Goal: Task Accomplishment & Management: Manage account settings

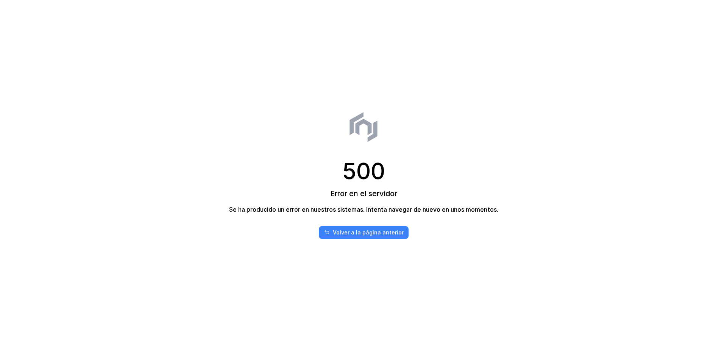
click at [373, 235] on div "Volver a la página anterior" at bounding box center [368, 233] width 71 height 8
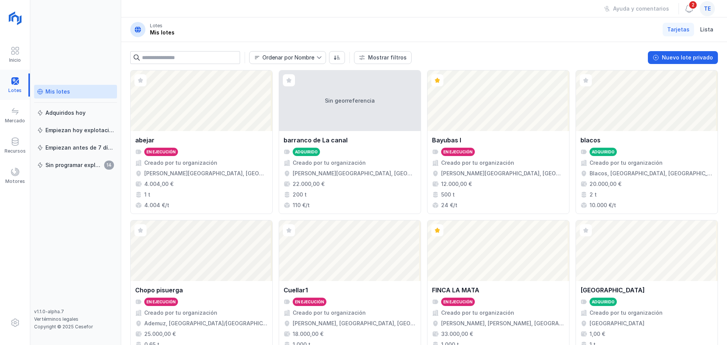
click at [11, 84] on div at bounding box center [15, 85] width 30 height 23
click at [61, 92] on div "Mis lotes" at bounding box center [57, 92] width 25 height 8
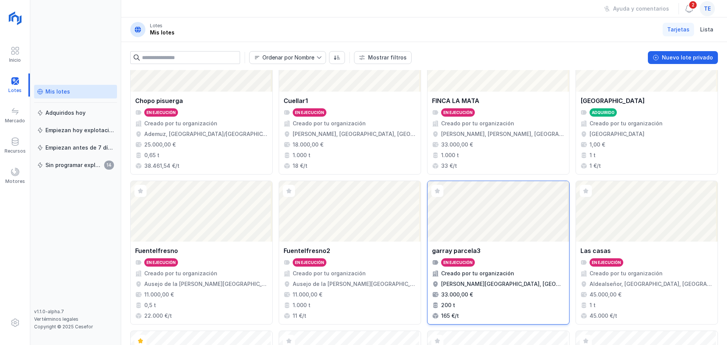
scroll to position [227, 0]
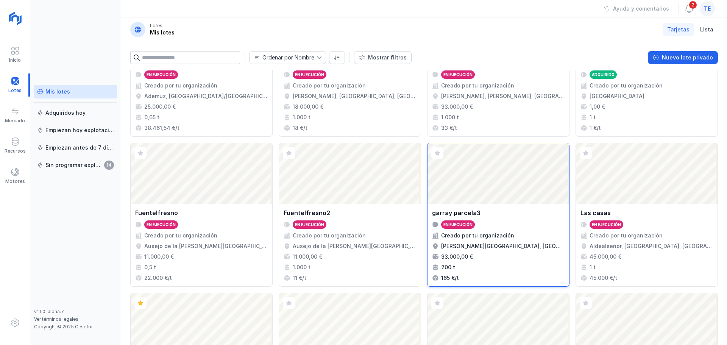
click at [481, 189] on div "Abrir lote" at bounding box center [499, 173] width 142 height 61
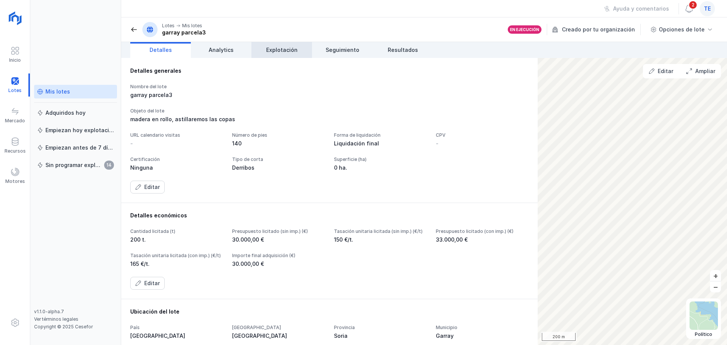
click at [286, 50] on span "Explotación" at bounding box center [281, 50] width 31 height 8
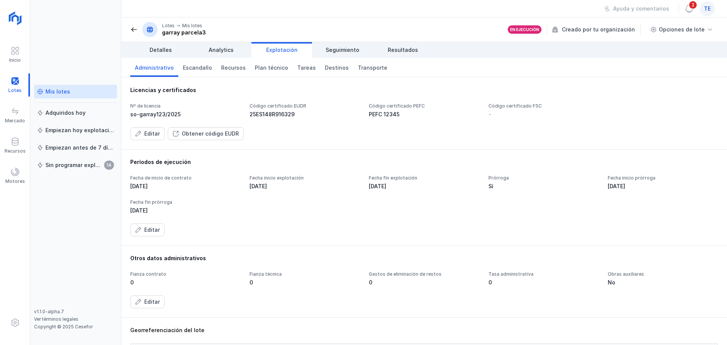
click at [704, 14] on div "te" at bounding box center [707, 8] width 15 height 15
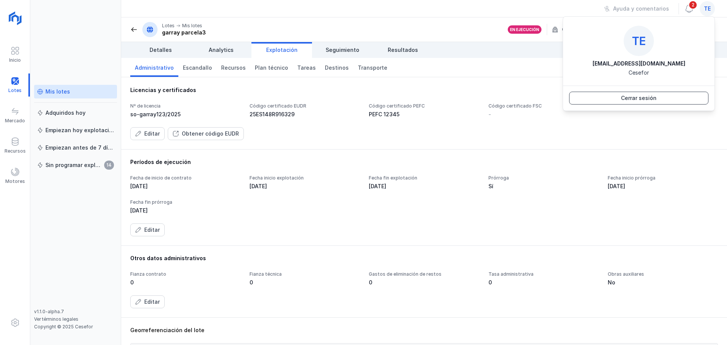
click at [669, 101] on button "Cerrar sesión" at bounding box center [638, 98] width 139 height 13
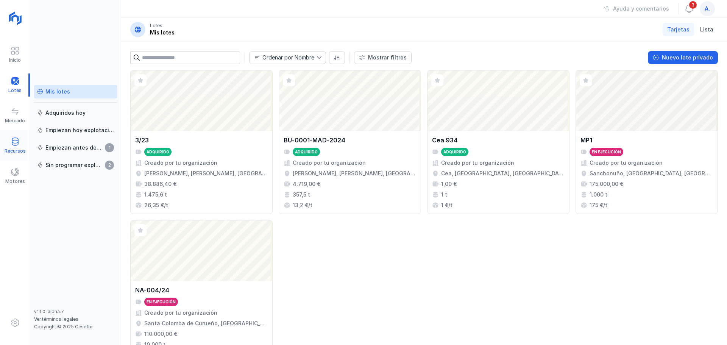
click at [8, 143] on div "Recursos" at bounding box center [15, 145] width 30 height 23
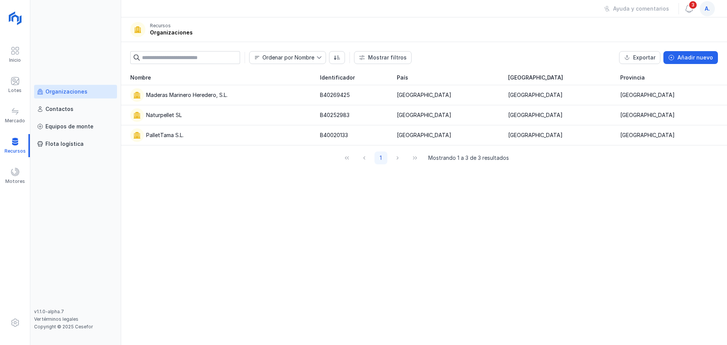
click at [54, 90] on div "Organizaciones" at bounding box center [66, 92] width 42 height 8
click at [182, 138] on div "PalletTama S.L." at bounding box center [165, 135] width 38 height 8
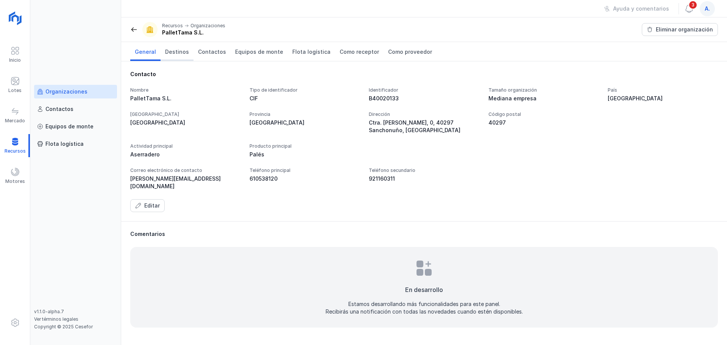
click at [173, 51] on span "Destinos" at bounding box center [177, 52] width 24 height 8
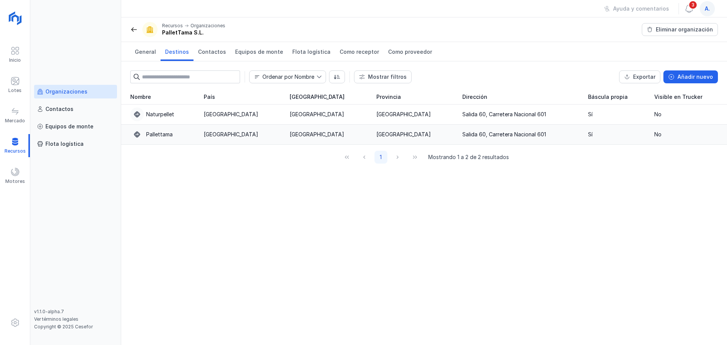
click at [186, 139] on div "Pallettama" at bounding box center [162, 135] width 64 height 14
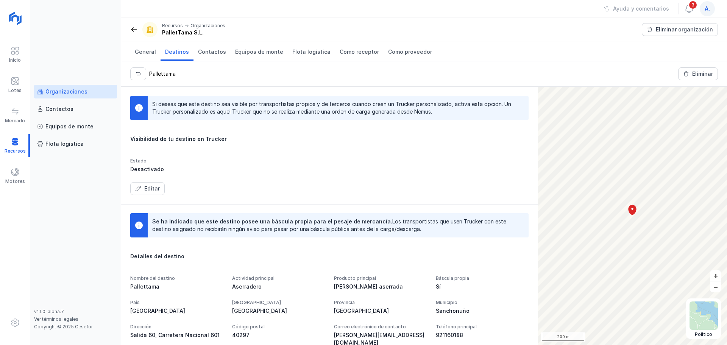
click at [152, 187] on div "Editar" at bounding box center [152, 189] width 16 height 8
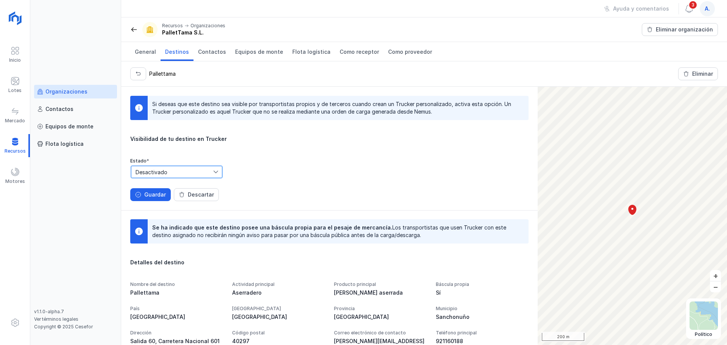
click at [171, 174] on span "Desactivado" at bounding box center [172, 172] width 82 height 12
click at [164, 189] on li "Activado" at bounding box center [193, 185] width 124 height 14
click at [158, 198] on div "Guardar" at bounding box center [155, 195] width 22 height 8
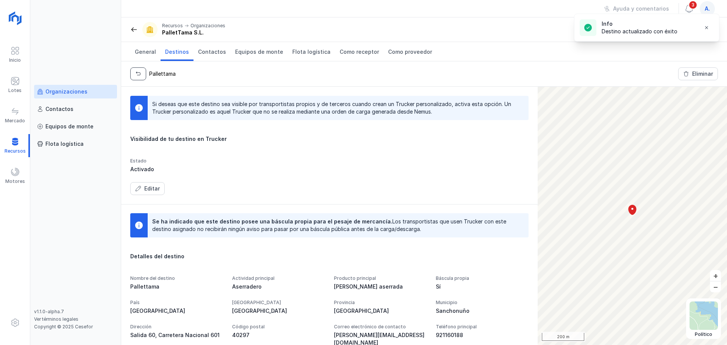
click at [137, 78] on button "button" at bounding box center [138, 73] width 16 height 13
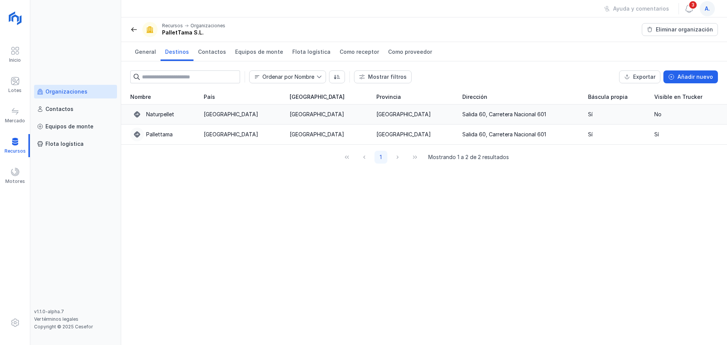
click at [172, 114] on div "Naturpellet" at bounding box center [160, 115] width 28 height 8
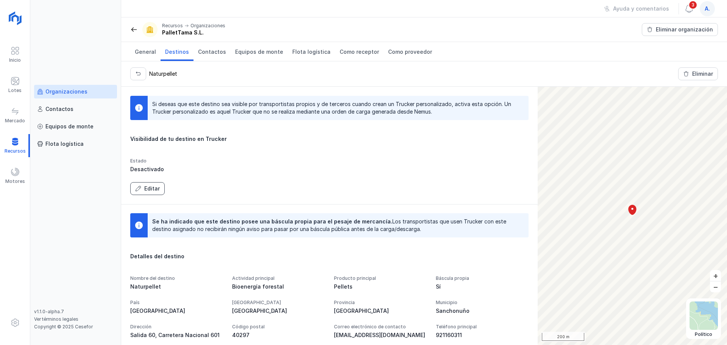
click at [147, 190] on div "Editar" at bounding box center [152, 189] width 16 height 8
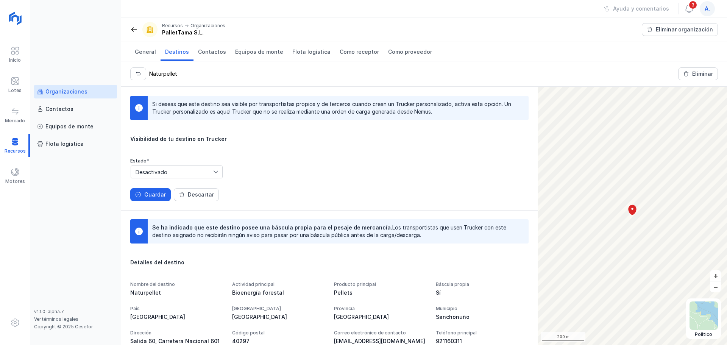
click at [159, 173] on span "Desactivado" at bounding box center [172, 172] width 82 height 12
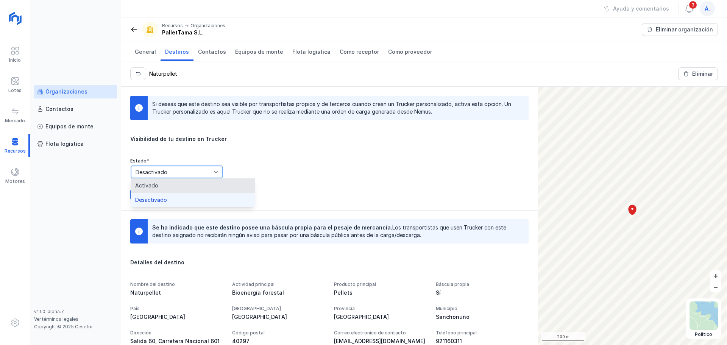
click at [158, 187] on li "Activado" at bounding box center [193, 185] width 124 height 14
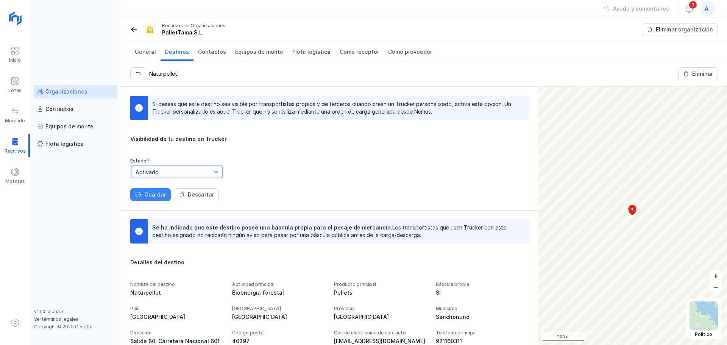
click at [157, 197] on div "Guardar" at bounding box center [155, 195] width 22 height 8
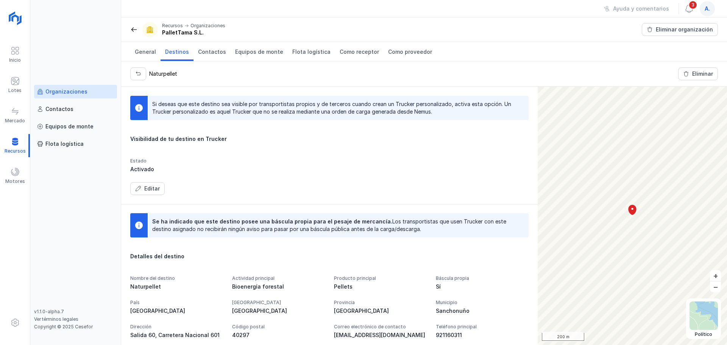
click at [709, 8] on span "a." at bounding box center [707, 9] width 5 height 8
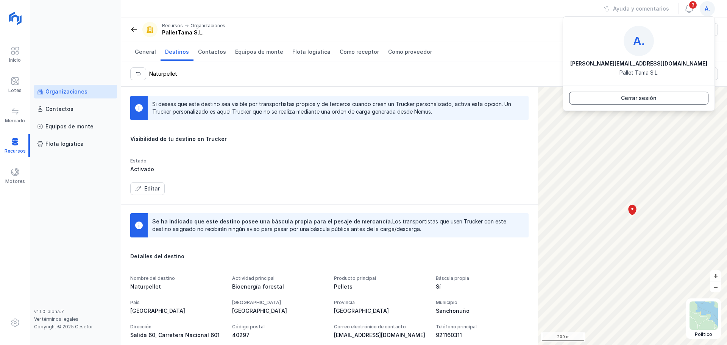
click at [658, 98] on button "Cerrar sesión" at bounding box center [638, 98] width 139 height 13
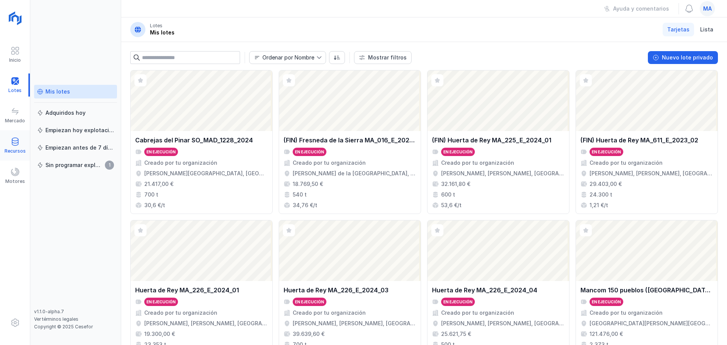
click at [10, 150] on div "Recursos" at bounding box center [15, 151] width 21 height 6
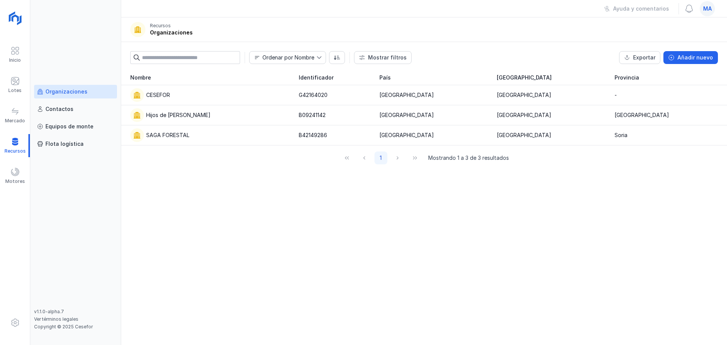
click at [63, 93] on div "Organizaciones" at bounding box center [66, 92] width 42 height 8
click at [152, 116] on div "Hijos de Tomas Martín S.L." at bounding box center [178, 115] width 64 height 8
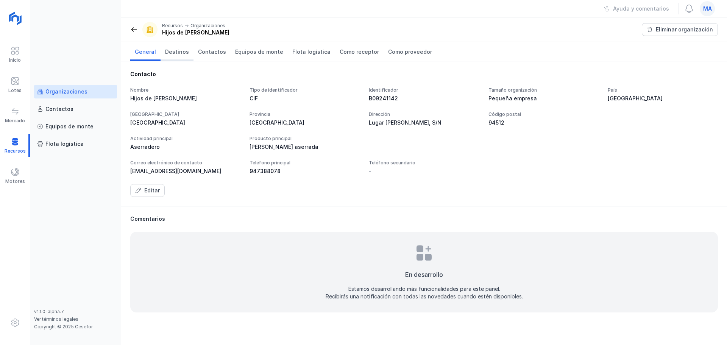
click at [171, 49] on span "Destinos" at bounding box center [177, 52] width 24 height 8
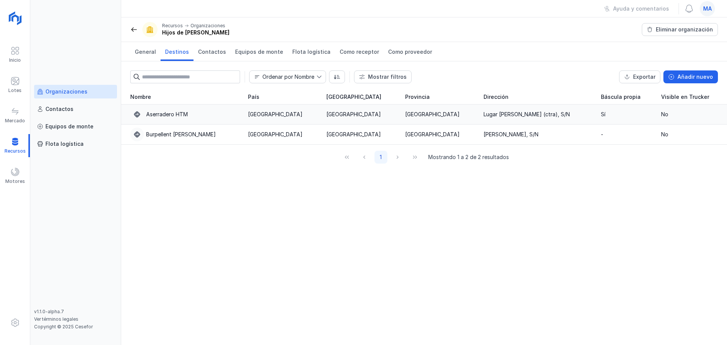
click at [169, 120] on div "Aserradero HTM" at bounding box center [184, 115] width 109 height 14
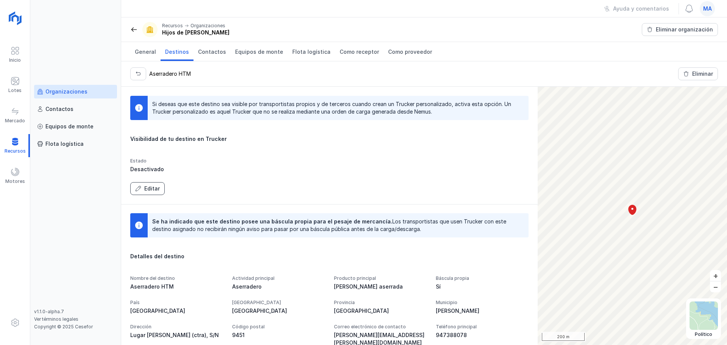
click at [151, 189] on div "Editar" at bounding box center [152, 189] width 16 height 8
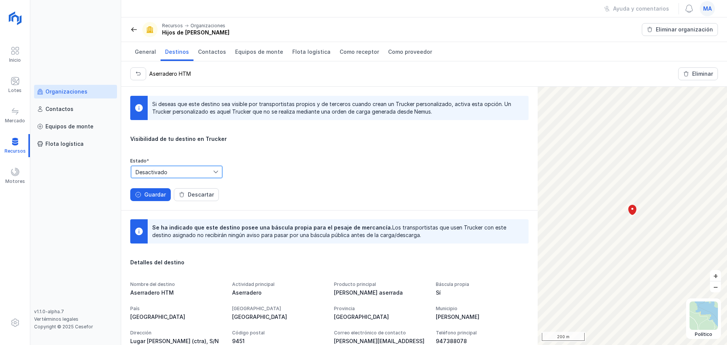
click at [167, 174] on span "Desactivado" at bounding box center [172, 172] width 82 height 12
click at [166, 187] on li "Activado" at bounding box center [193, 185] width 124 height 14
click at [155, 199] on button "Guardar" at bounding box center [150, 194] width 41 height 13
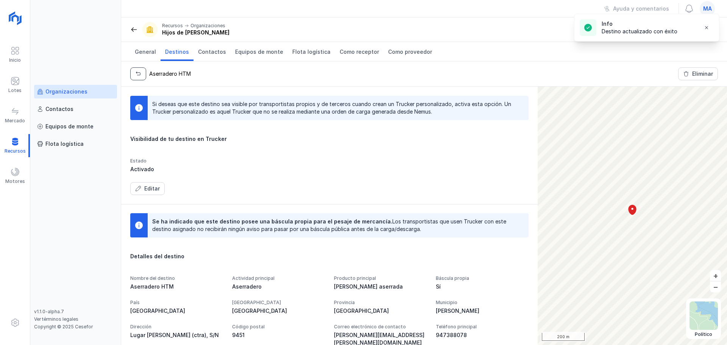
click at [135, 76] on button "button" at bounding box center [138, 73] width 16 height 13
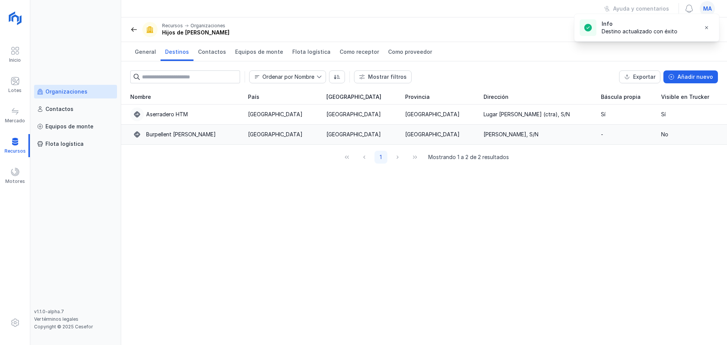
click at [180, 138] on div "Burpellent [PERSON_NAME]" at bounding box center [181, 135] width 70 height 8
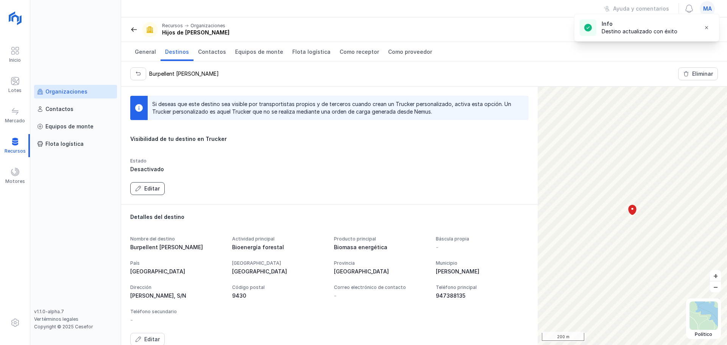
click at [151, 189] on div "Editar" at bounding box center [152, 189] width 16 height 8
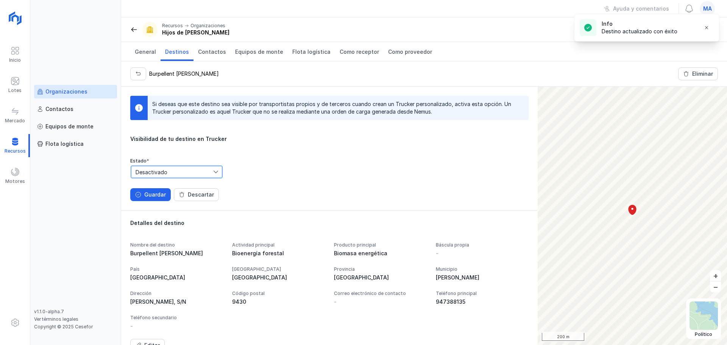
click at [161, 172] on span "Desactivado" at bounding box center [172, 172] width 82 height 12
click at [160, 188] on li "Activado" at bounding box center [193, 185] width 124 height 14
click at [154, 197] on div "Guardar" at bounding box center [155, 195] width 22 height 8
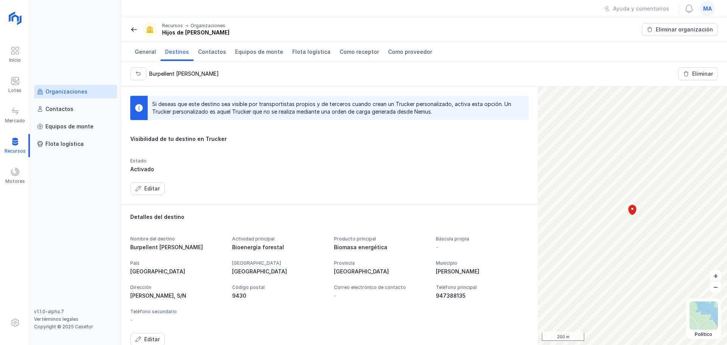
click at [89, 95] on div "Organizaciones" at bounding box center [75, 92] width 77 height 8
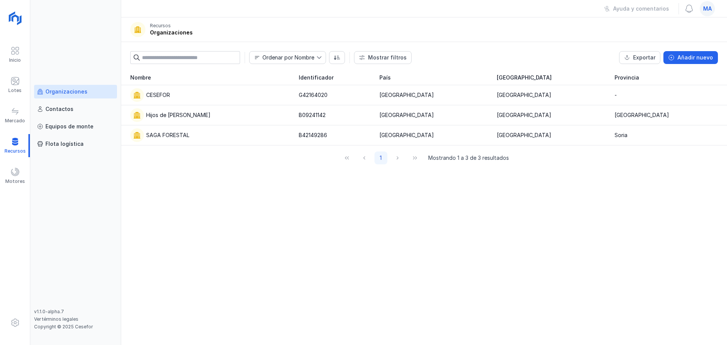
click at [710, 13] on div "ma" at bounding box center [707, 8] width 15 height 15
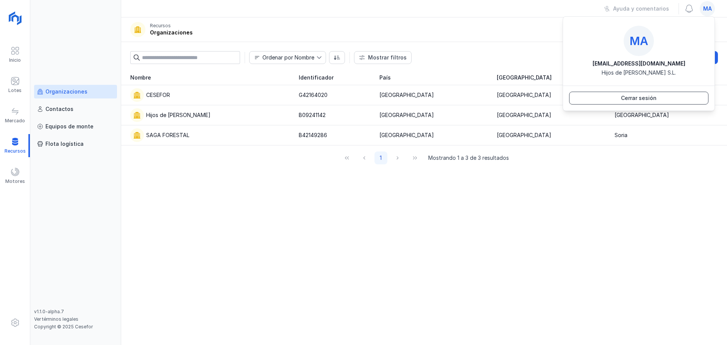
click at [666, 97] on button "Cerrar sesión" at bounding box center [638, 98] width 139 height 13
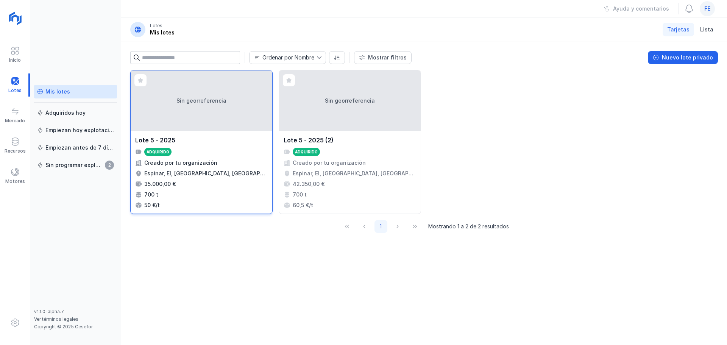
click at [209, 129] on div "Sin georreferencia" at bounding box center [202, 100] width 142 height 61
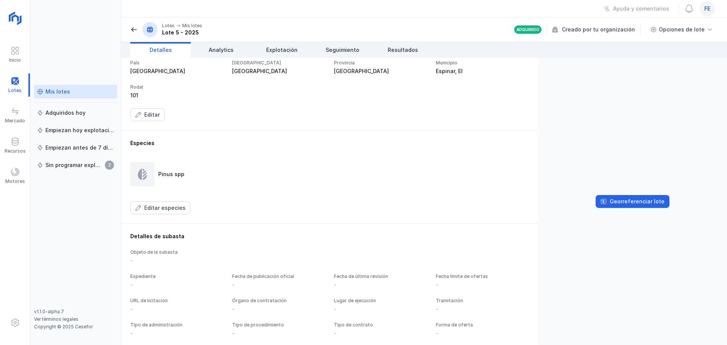
scroll to position [265, 0]
click at [22, 141] on div "Recursos" at bounding box center [15, 145] width 30 height 23
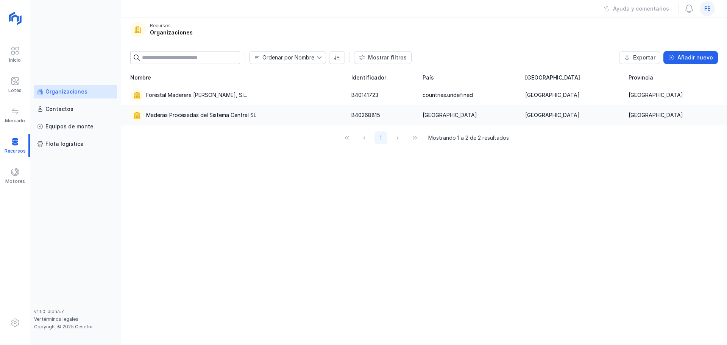
click at [192, 114] on div "Maderas Procesadas del Sistema Central SL" at bounding box center [201, 115] width 110 height 8
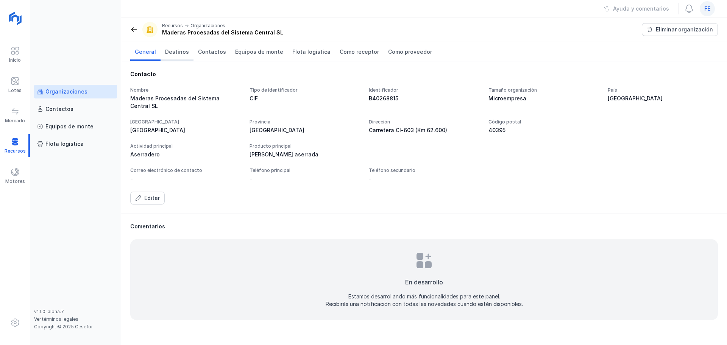
click at [180, 56] on link "Destinos" at bounding box center [177, 51] width 33 height 19
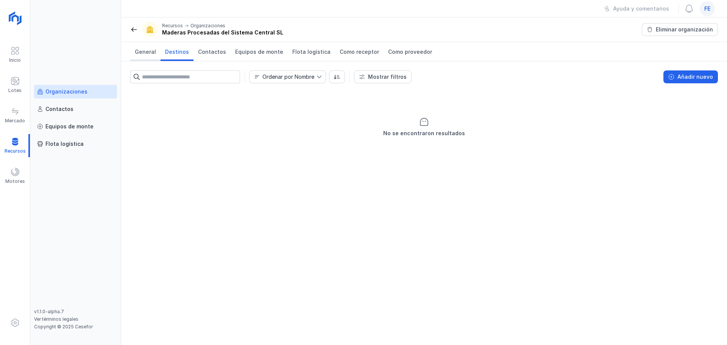
click at [142, 52] on span "General" at bounding box center [145, 52] width 21 height 8
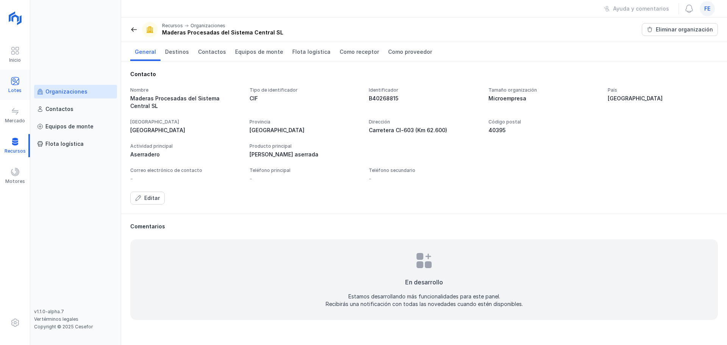
click at [12, 84] on span at bounding box center [15, 81] width 9 height 9
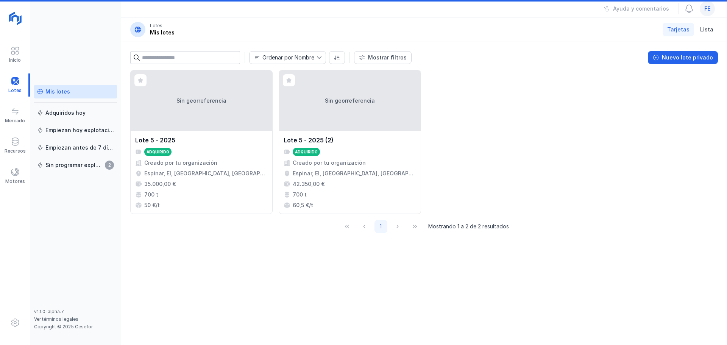
click at [55, 93] on div "Mis lotes" at bounding box center [57, 92] width 25 height 8
click at [190, 105] on div "Sin georreferencia" at bounding box center [202, 100] width 142 height 61
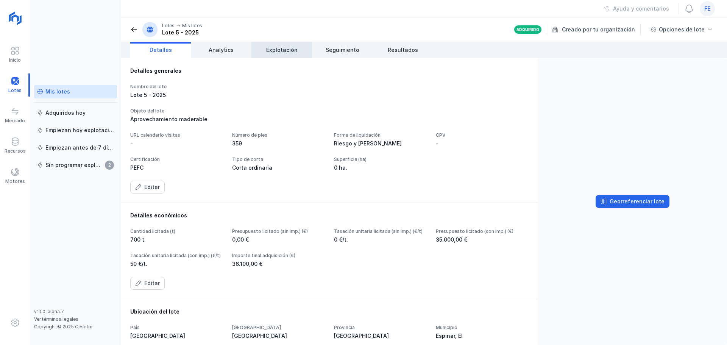
click at [278, 50] on span "Explotación" at bounding box center [281, 50] width 31 height 8
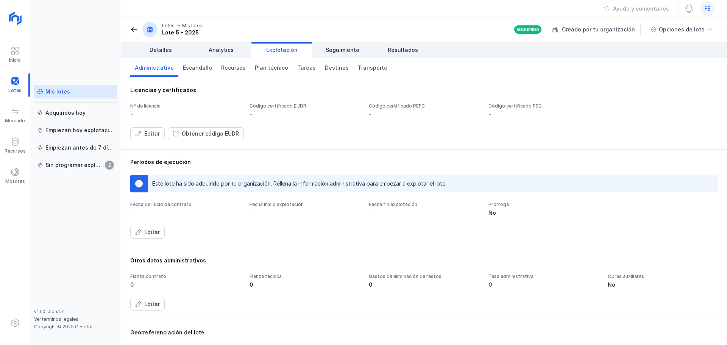
click at [711, 9] on div "fe" at bounding box center [707, 8] width 15 height 15
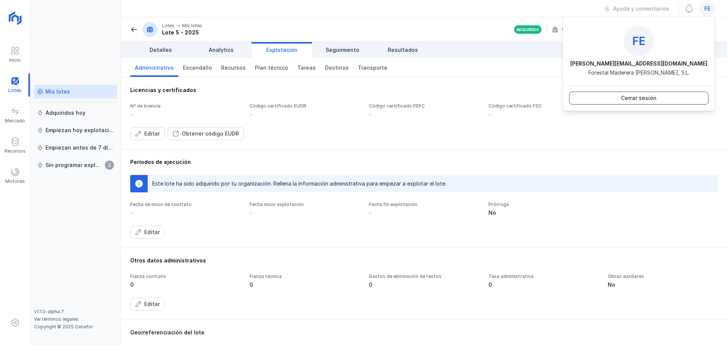
click at [666, 101] on button "Cerrar sesión" at bounding box center [638, 98] width 139 height 13
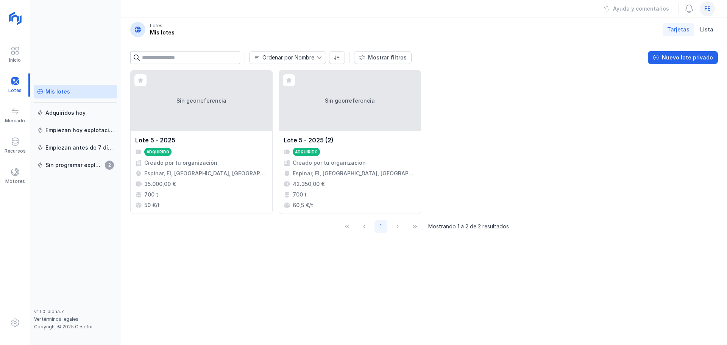
click at [702, 10] on div "fe" at bounding box center [707, 8] width 15 height 15
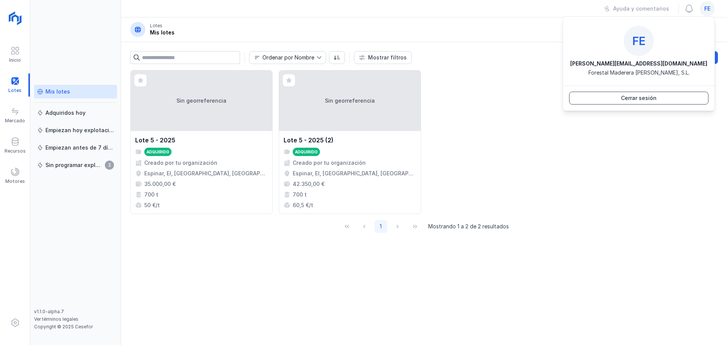
click at [670, 97] on button "Cerrar sesión" at bounding box center [638, 98] width 139 height 13
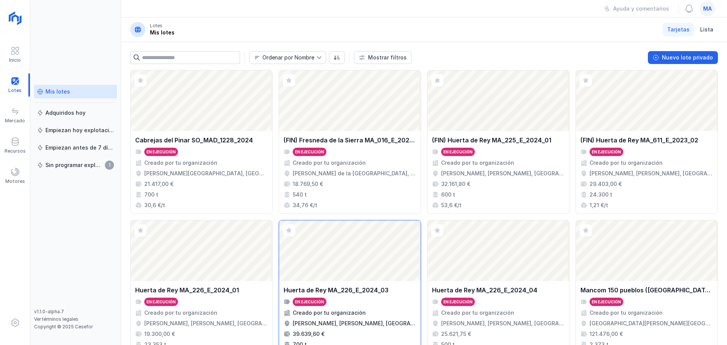
click at [375, 273] on div "Abrir lote" at bounding box center [350, 251] width 142 height 61
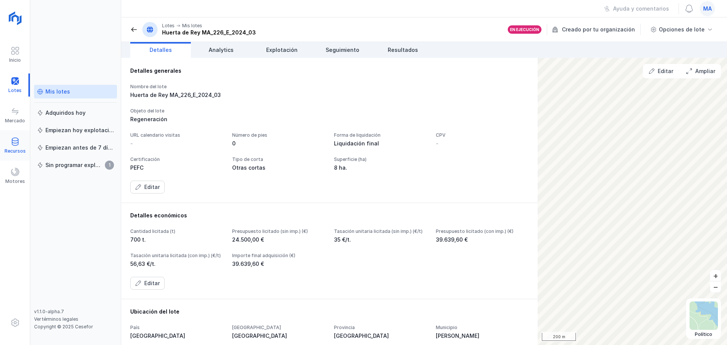
click at [13, 148] on div "Recursos" at bounding box center [15, 151] width 21 height 6
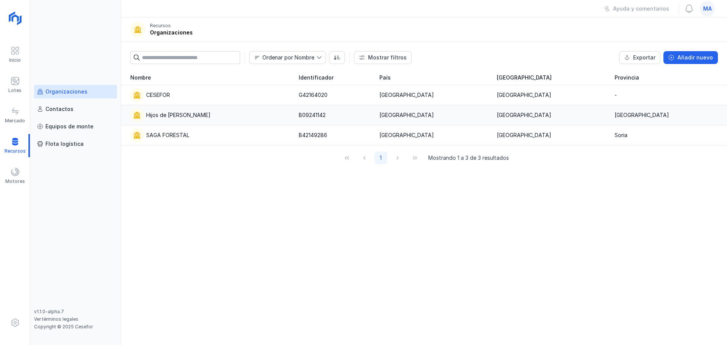
click at [178, 116] on div "Hijos de [PERSON_NAME]" at bounding box center [178, 115] width 64 height 8
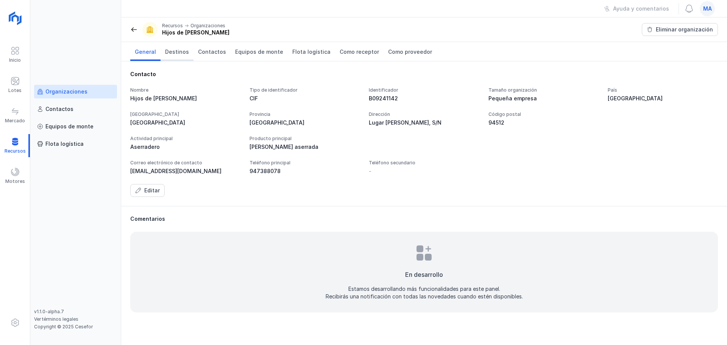
click at [174, 53] on span "Destinos" at bounding box center [177, 52] width 24 height 8
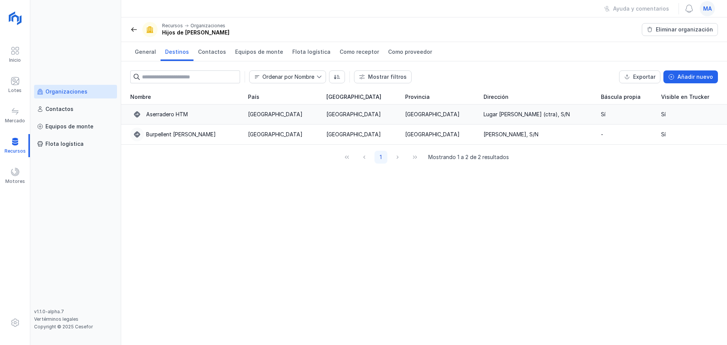
click at [188, 113] on div "Aserradero HTM" at bounding box center [167, 115] width 42 height 8
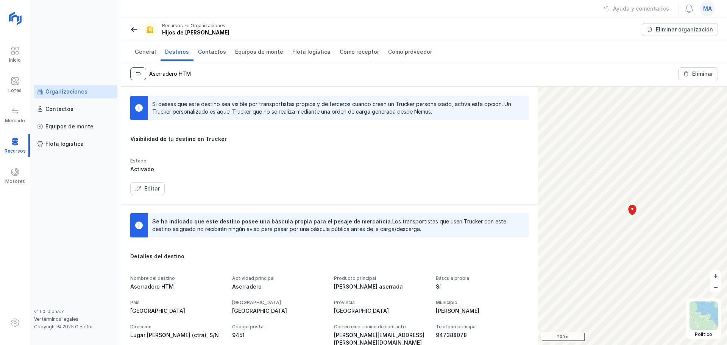
click at [140, 73] on span "button" at bounding box center [138, 74] width 6 height 6
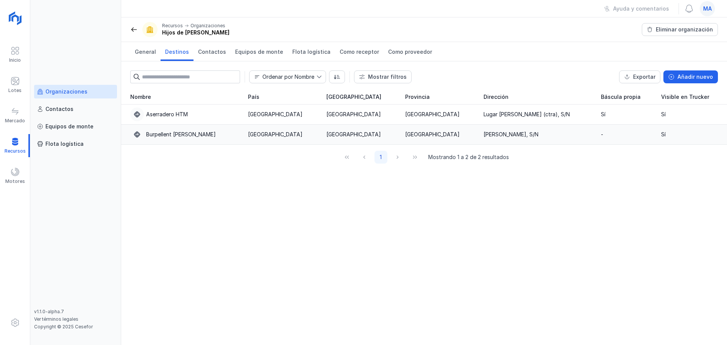
click at [180, 130] on div "Burpellent Huerta de Rey" at bounding box center [184, 135] width 109 height 14
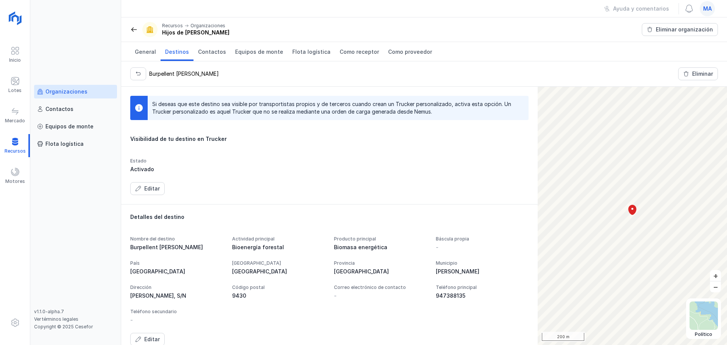
scroll to position [34, 0]
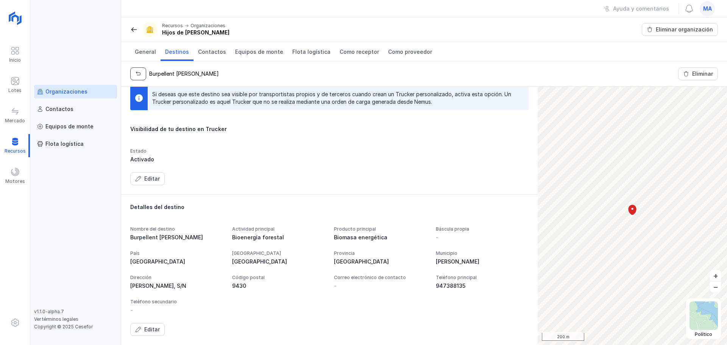
click at [138, 71] on span "button" at bounding box center [138, 74] width 6 height 6
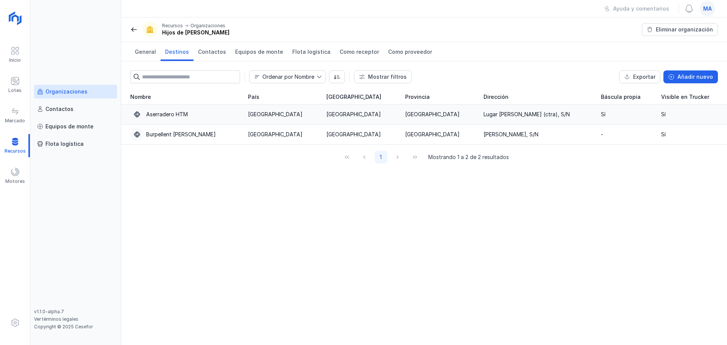
click at [175, 118] on div "Aserradero HTM" at bounding box center [167, 115] width 42 height 8
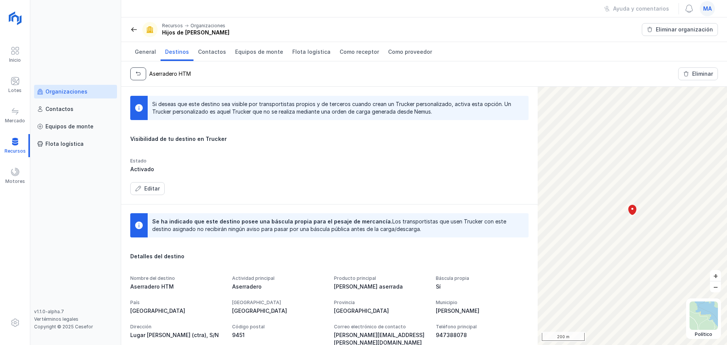
click at [138, 71] on span "button" at bounding box center [138, 74] width 6 height 6
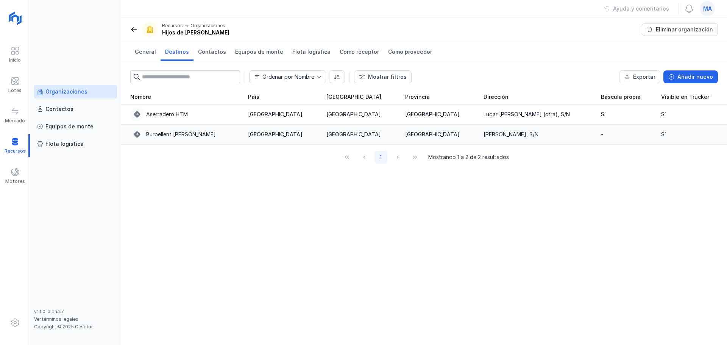
click at [162, 136] on div "Burpellent Huerta de Rey" at bounding box center [181, 135] width 70 height 8
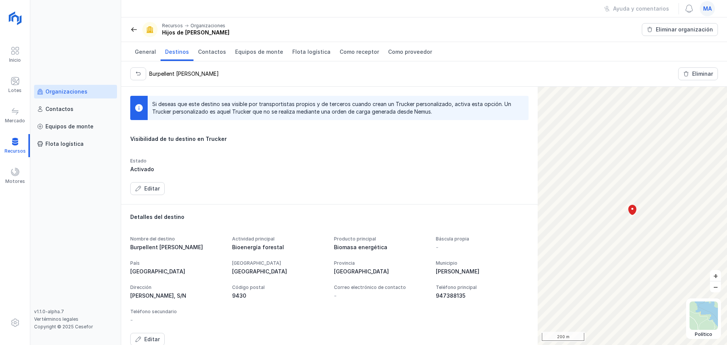
click at [74, 93] on div "Organizaciones" at bounding box center [66, 92] width 42 height 8
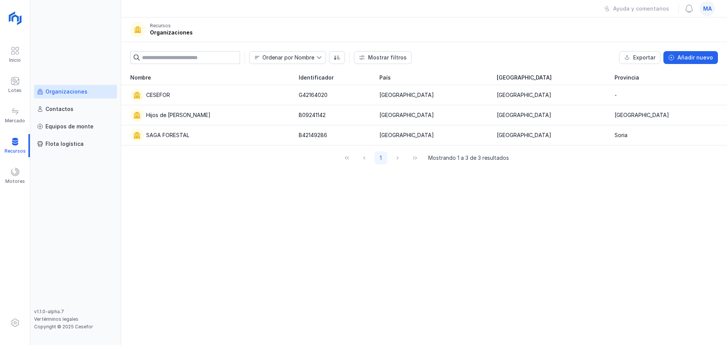
click at [705, 12] on span "ma" at bounding box center [708, 9] width 9 height 8
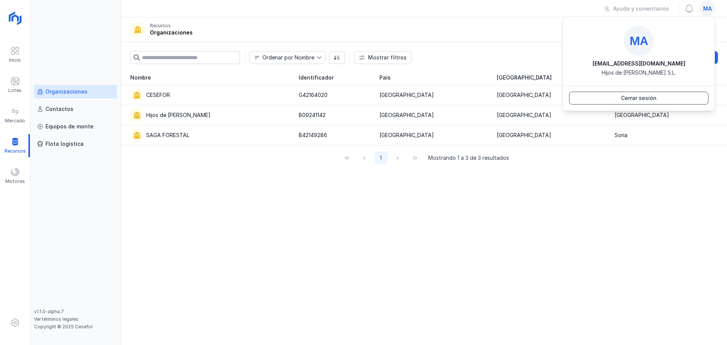
click at [666, 99] on button "Cerrar sesión" at bounding box center [638, 98] width 139 height 13
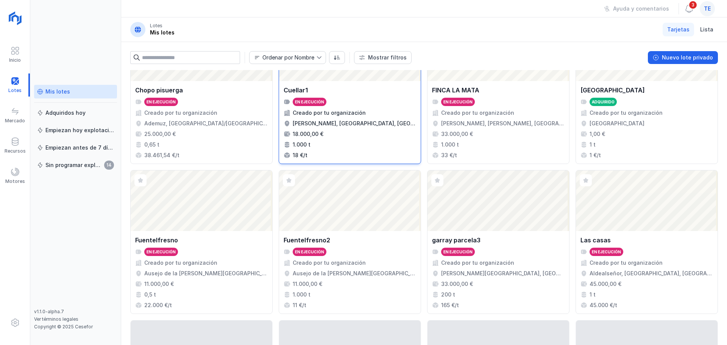
scroll to position [303, 0]
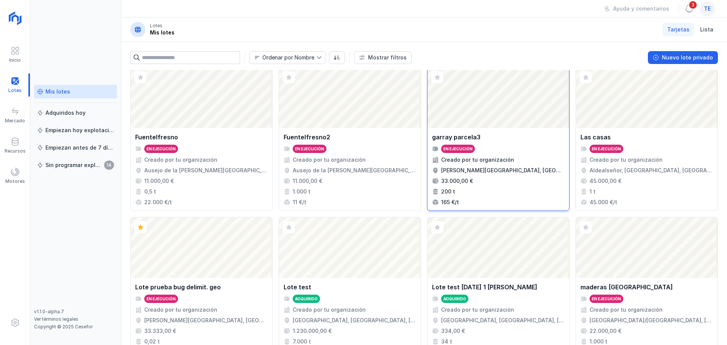
click at [489, 131] on div "garray parcela3 En ejecución Creado por tu organización Garray, Soria, Castilla…" at bounding box center [499, 169] width 142 height 83
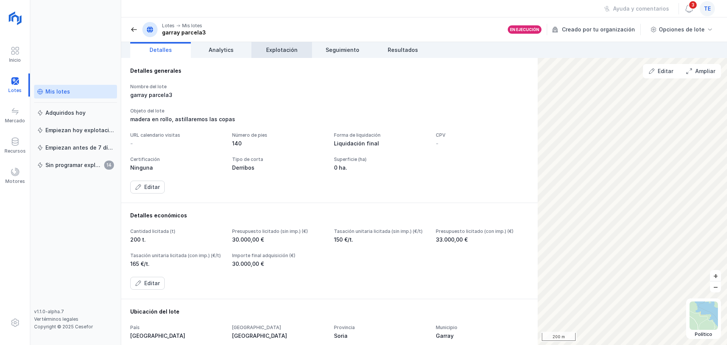
click at [288, 51] on span "Explotación" at bounding box center [281, 50] width 31 height 8
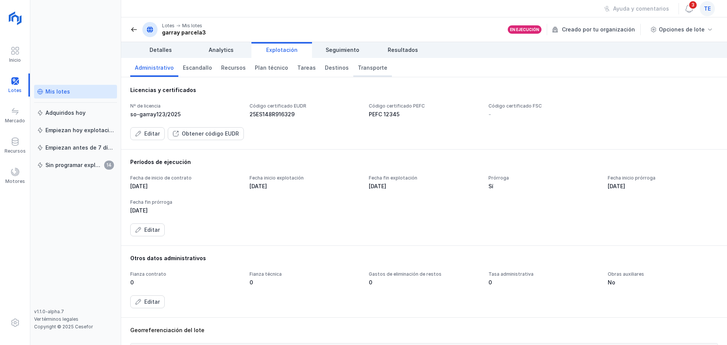
click at [358, 67] on span "Transporte" at bounding box center [373, 68] width 30 height 8
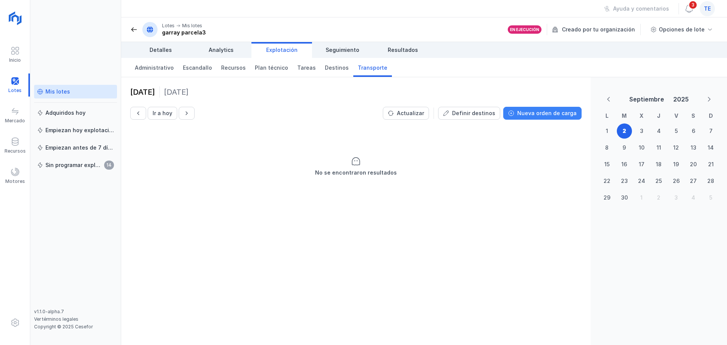
click at [532, 114] on div "Nueva orden de carga" at bounding box center [547, 114] width 59 height 8
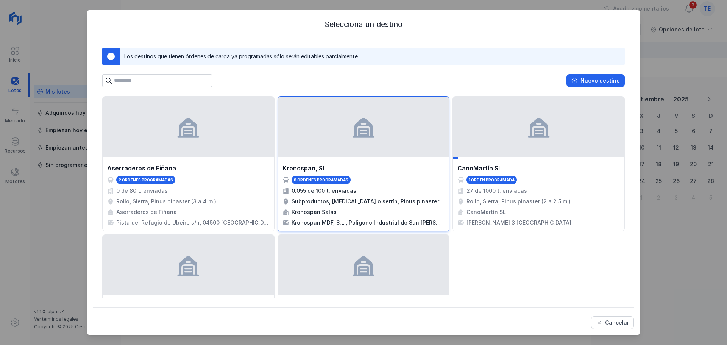
click at [329, 156] on div at bounding box center [364, 127] width 172 height 61
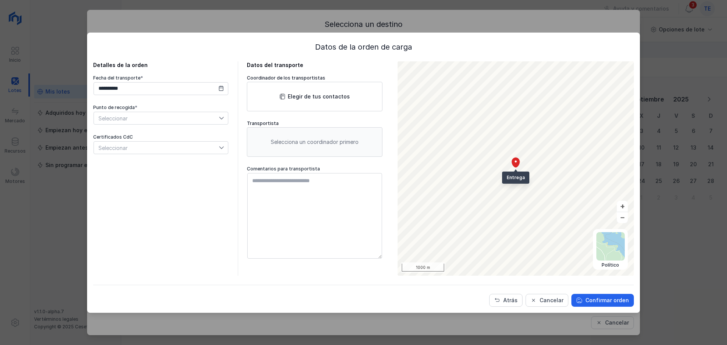
click at [161, 119] on span "Seleccionar" at bounding box center [156, 118] width 125 height 12
click at [166, 146] on li "caragadero 2" at bounding box center [161, 146] width 135 height 14
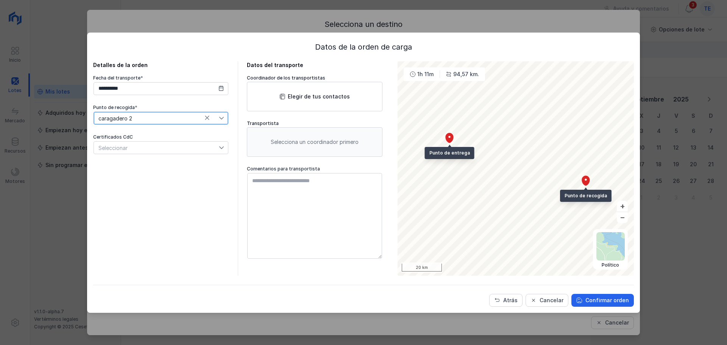
click at [169, 150] on div "Seleccionar" at bounding box center [156, 148] width 125 height 12
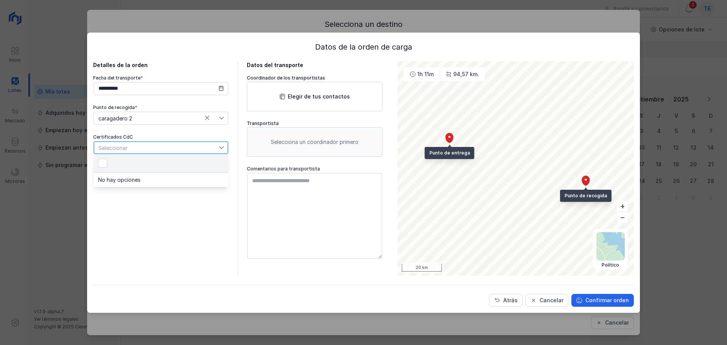
scroll to position [4, 38]
click at [175, 181] on li "No hay opciones" at bounding box center [161, 180] width 135 height 14
click at [106, 159] on div at bounding box center [102, 163] width 9 height 9
drag, startPoint x: 186, startPoint y: 227, endPoint x: 191, endPoint y: 212, distance: 15.8
click at [186, 227] on div "**********" at bounding box center [161, 168] width 136 height 214
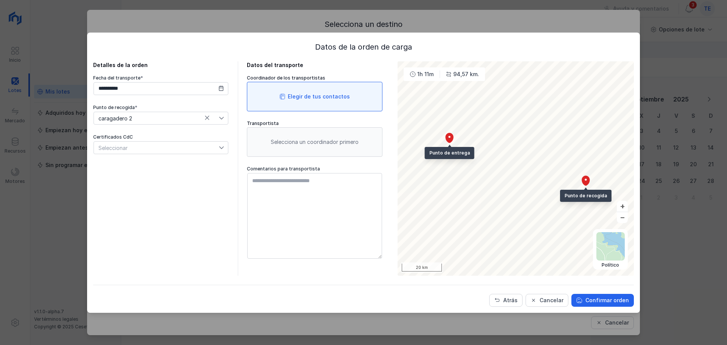
click at [311, 103] on div "Elegir de tus contactos" at bounding box center [315, 97] width 136 height 30
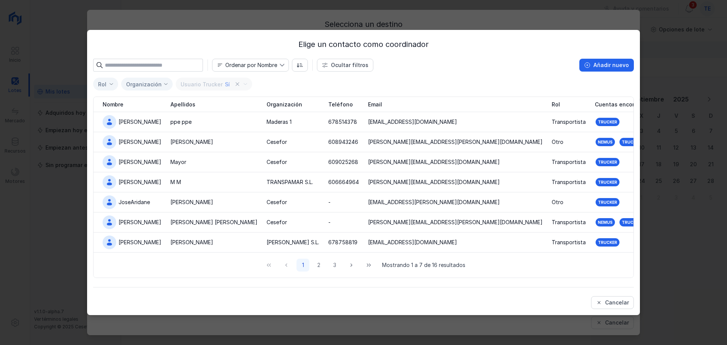
click at [678, 53] on div "Elige un contacto como coordinador Ordenar por Nombre Ocultar filtros Añadir nu…" at bounding box center [363, 172] width 727 height 345
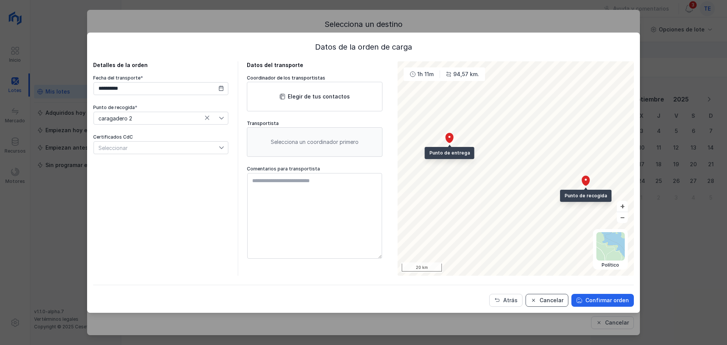
click at [556, 300] on div "Cancelar" at bounding box center [552, 301] width 24 height 8
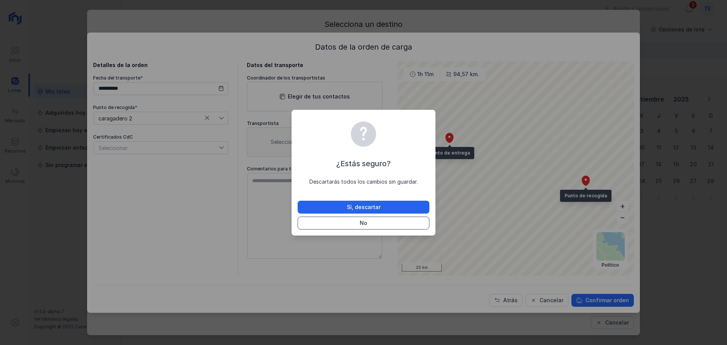
click at [394, 220] on button "No" at bounding box center [364, 223] width 132 height 13
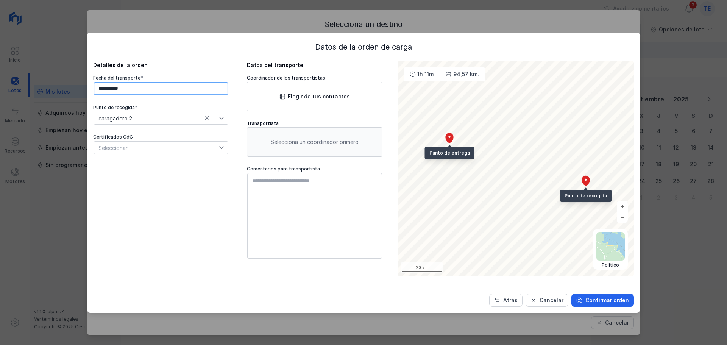
click at [163, 90] on input "**********" at bounding box center [161, 88] width 135 height 13
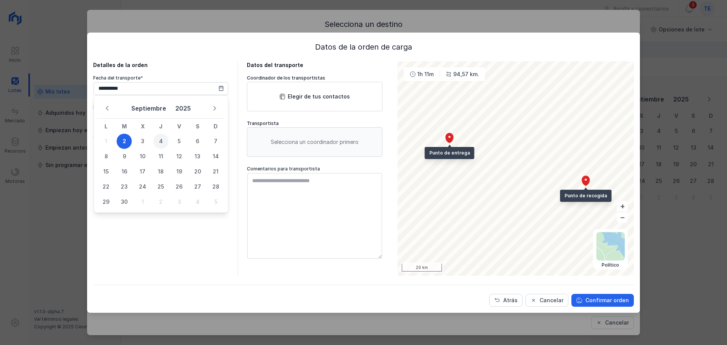
click at [165, 139] on span "4" at bounding box center [160, 141] width 15 height 15
type input "**********"
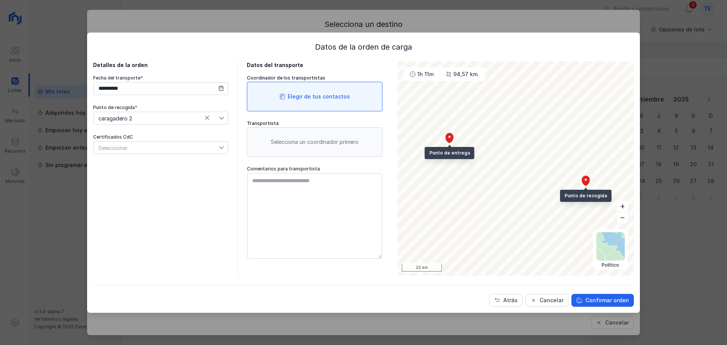
click at [311, 97] on div "Elegir de tus contactos" at bounding box center [319, 97] width 62 height 8
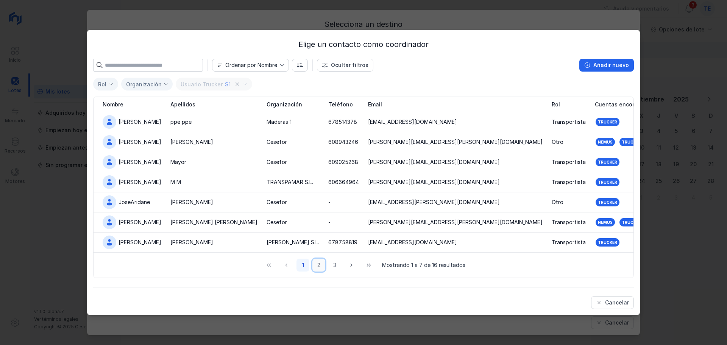
click at [318, 266] on button "2" at bounding box center [319, 265] width 13 height 13
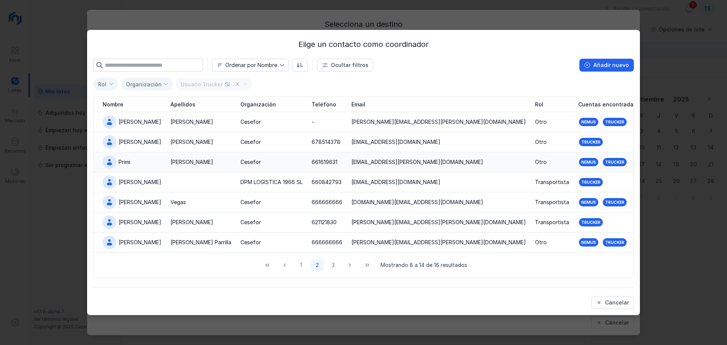
click at [236, 164] on td "Cesefor" at bounding box center [271, 162] width 71 height 20
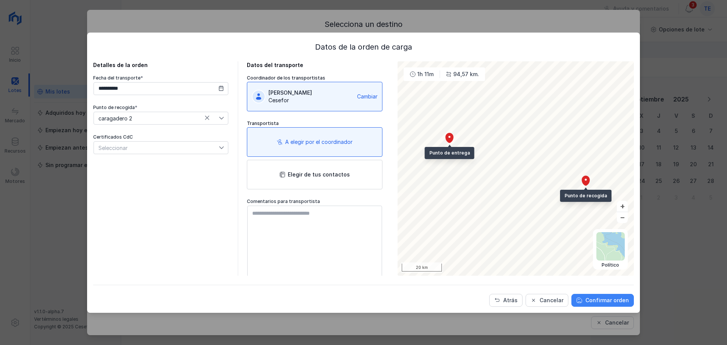
click at [599, 299] on div "Confirmar orden" at bounding box center [608, 301] width 44 height 8
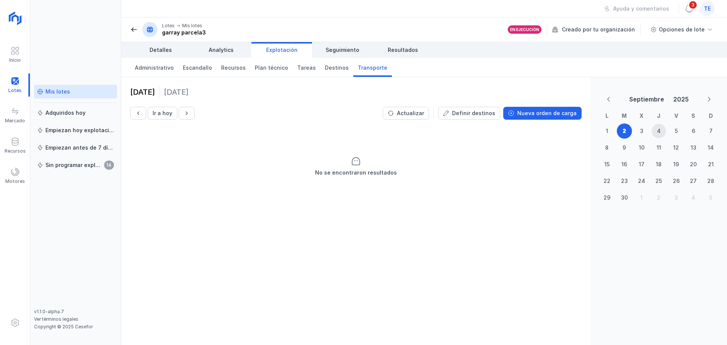
click at [709, 9] on span "te" at bounding box center [707, 9] width 7 height 8
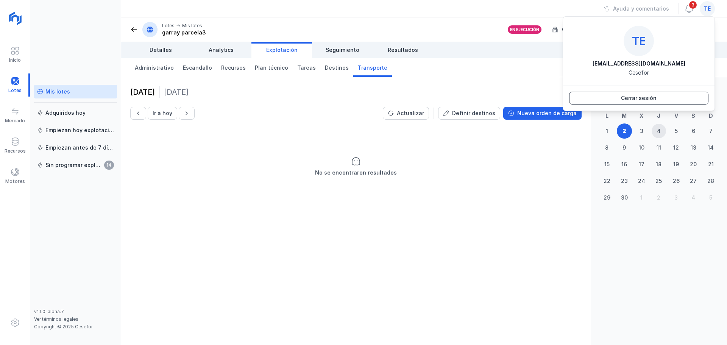
click at [659, 98] on button "Cerrar sesión" at bounding box center [638, 98] width 139 height 13
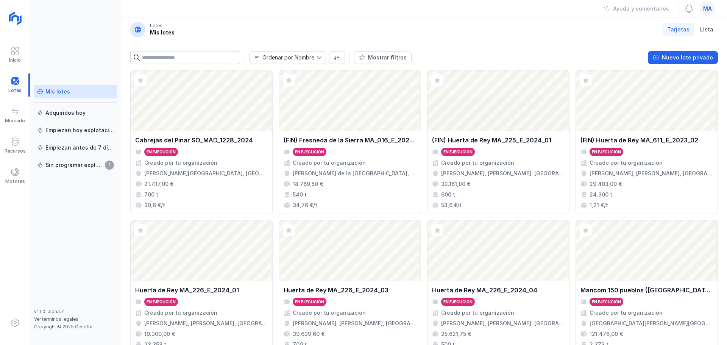
click at [713, 6] on div "ma" at bounding box center [707, 8] width 15 height 15
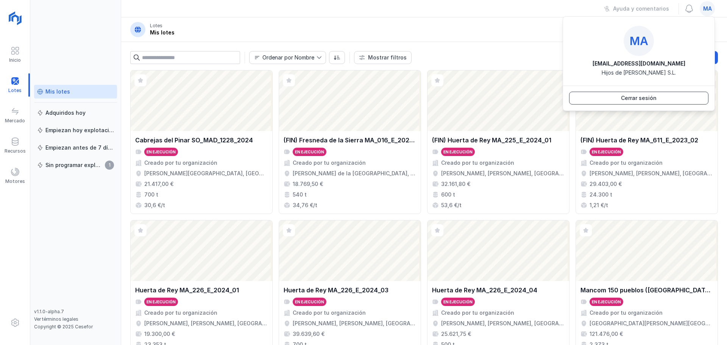
click at [655, 101] on div "Cerrar sesión" at bounding box center [639, 98] width 36 height 8
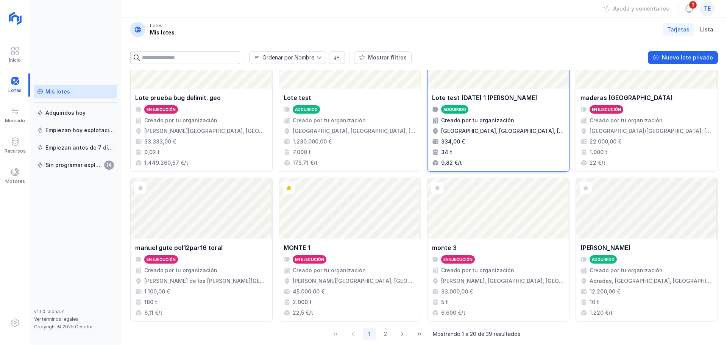
scroll to position [503, 0]
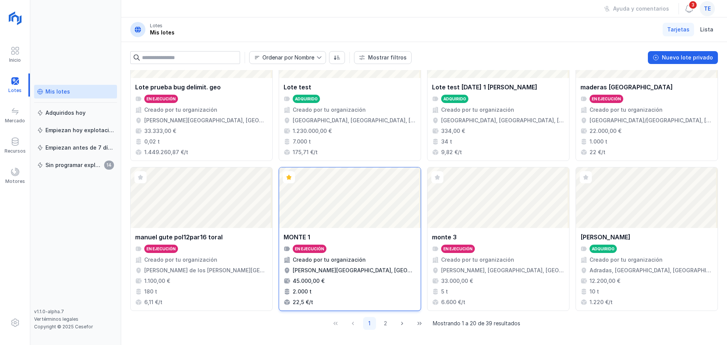
click at [361, 209] on div "Abrir lote" at bounding box center [350, 197] width 142 height 61
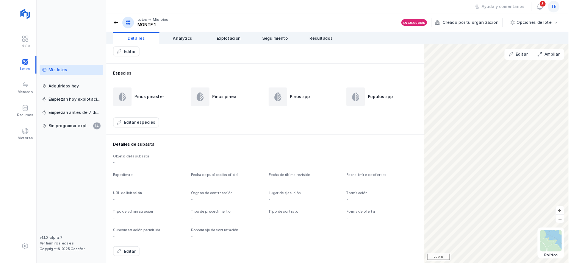
scroll to position [379, 0]
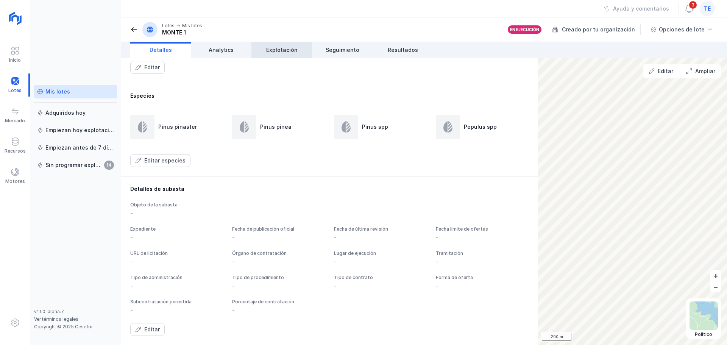
click at [291, 53] on span "Explotación" at bounding box center [281, 50] width 31 height 8
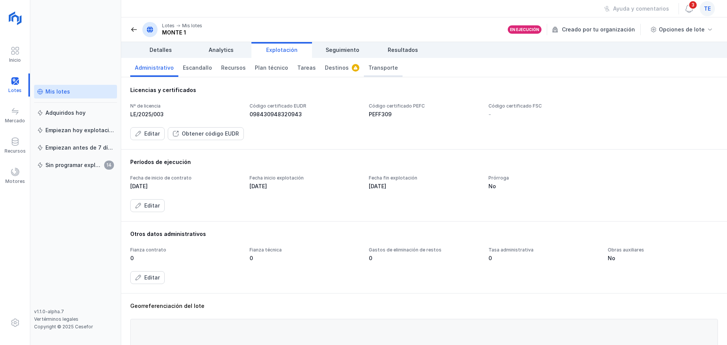
click at [381, 72] on link "Transporte" at bounding box center [383, 67] width 39 height 19
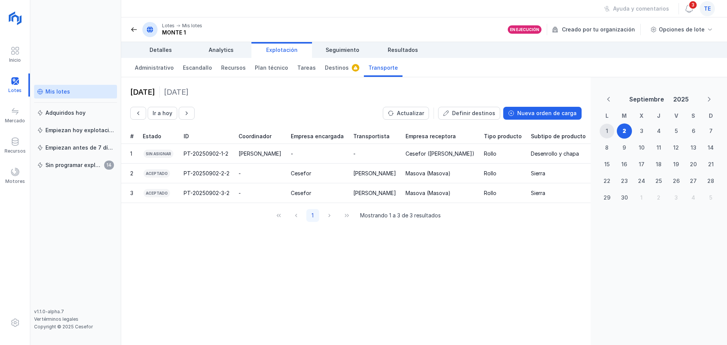
click at [605, 131] on div "1" at bounding box center [607, 131] width 14 height 14
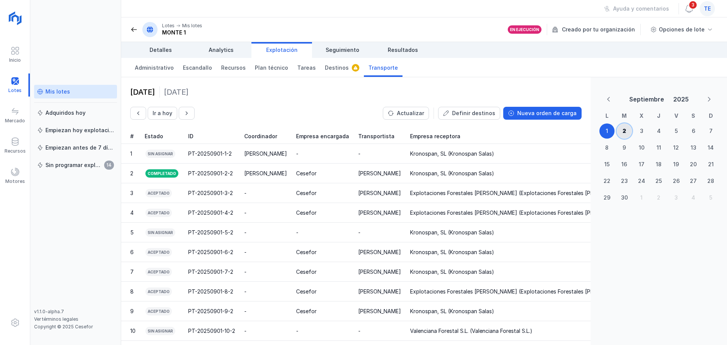
click at [630, 131] on div "2" at bounding box center [625, 131] width 14 height 14
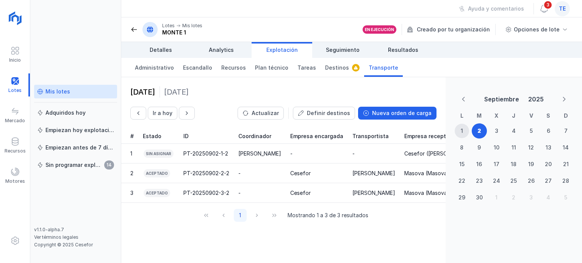
click at [564, 11] on span "te" at bounding box center [562, 9] width 7 height 8
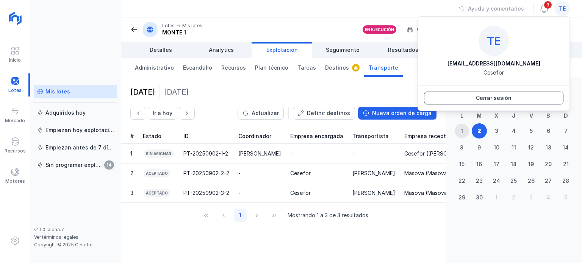
click at [516, 98] on button "Cerrar sesión" at bounding box center [493, 98] width 139 height 13
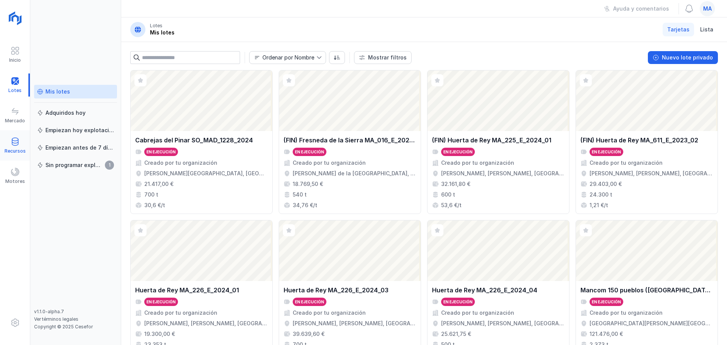
click at [17, 141] on span at bounding box center [15, 141] width 9 height 9
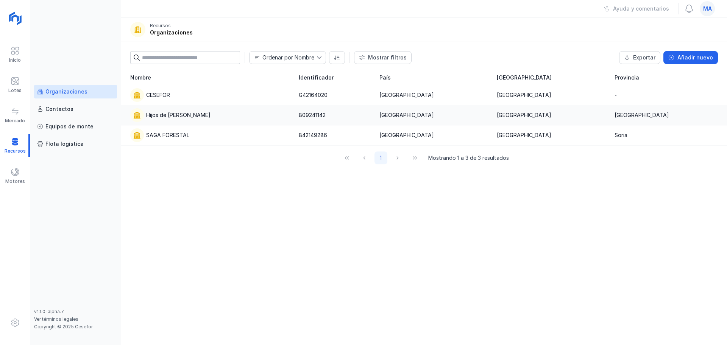
click at [153, 116] on div "Hijos de [PERSON_NAME]" at bounding box center [178, 115] width 64 height 8
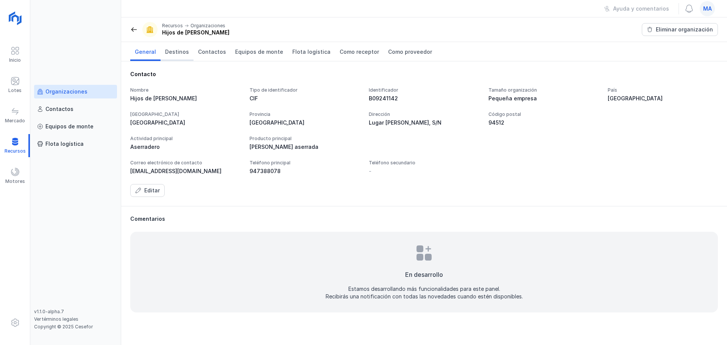
click at [181, 51] on span "Destinos" at bounding box center [177, 52] width 24 height 8
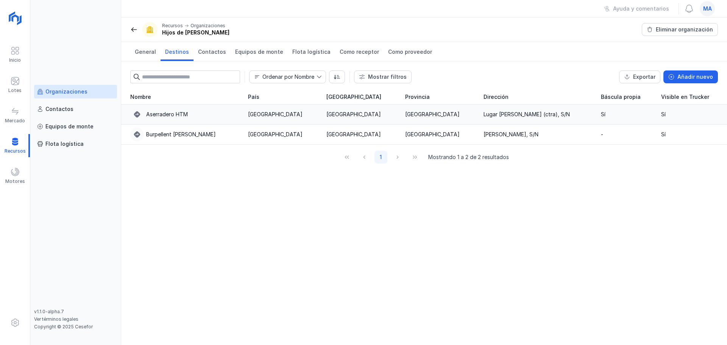
click at [204, 116] on div "Aserradero HTM" at bounding box center [184, 115] width 109 height 14
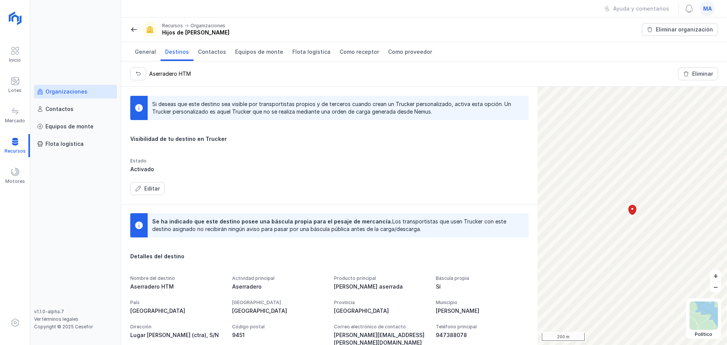
scroll to position [74, 0]
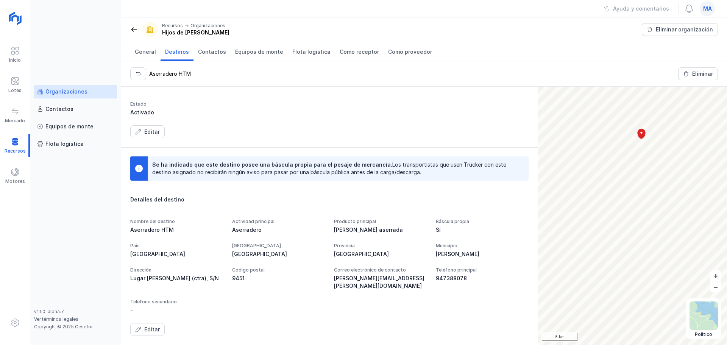
click at [151, 330] on div "Editar" at bounding box center [152, 330] width 16 height 8
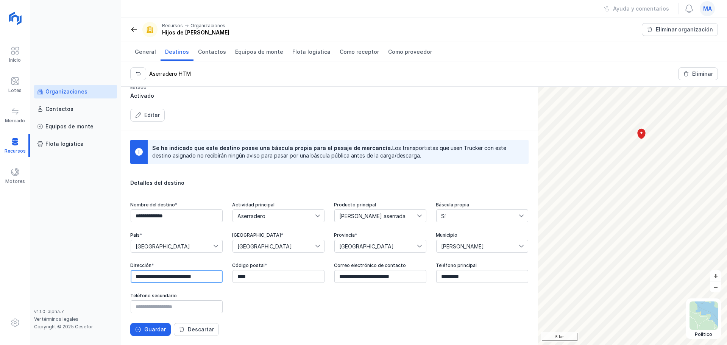
click at [223, 277] on input "**********" at bounding box center [177, 276] width 92 height 13
drag, startPoint x: 498, startPoint y: 278, endPoint x: 372, endPoint y: 282, distance: 125.8
click at [371, 284] on div "**********" at bounding box center [329, 258] width 399 height 112
paste input "**********"
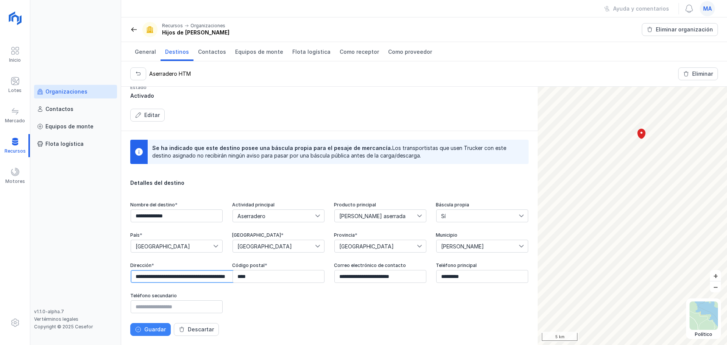
type input "**********"
click at [161, 330] on div "Guardar" at bounding box center [155, 330] width 22 height 8
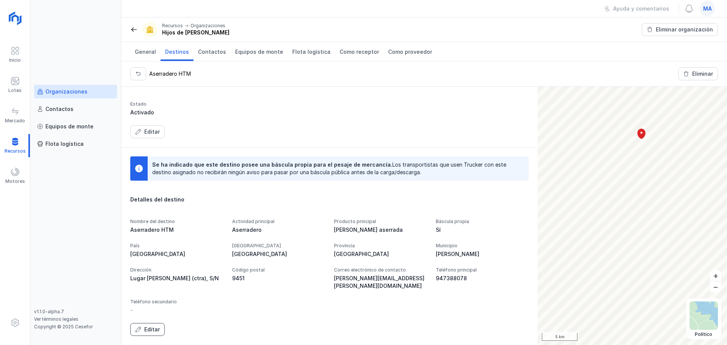
scroll to position [74, 0]
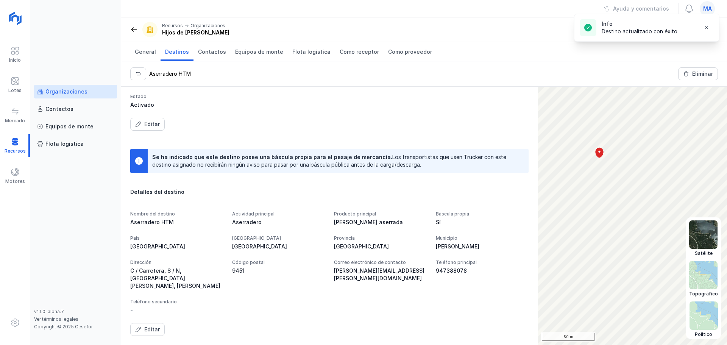
click at [698, 231] on img at bounding box center [704, 235] width 28 height 28
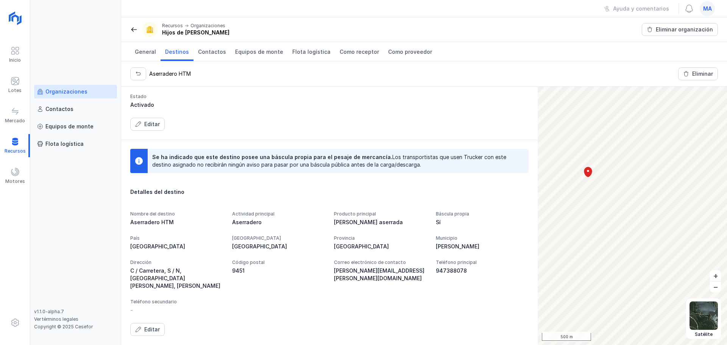
drag, startPoint x: 147, startPoint y: 331, endPoint x: 175, endPoint y: 315, distance: 32.6
click at [147, 331] on div "Editar" at bounding box center [152, 330] width 16 height 8
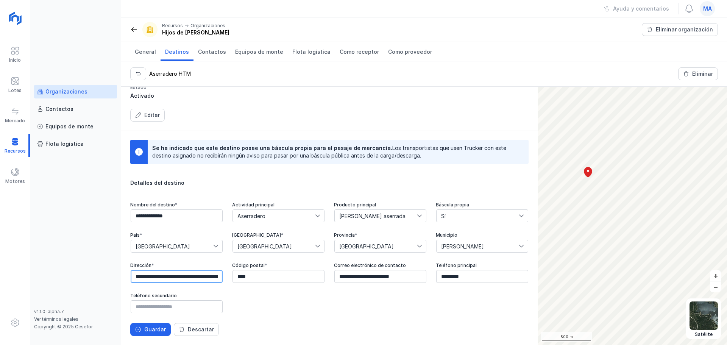
click at [223, 277] on input "**********" at bounding box center [177, 276] width 92 height 13
paste input "**********"
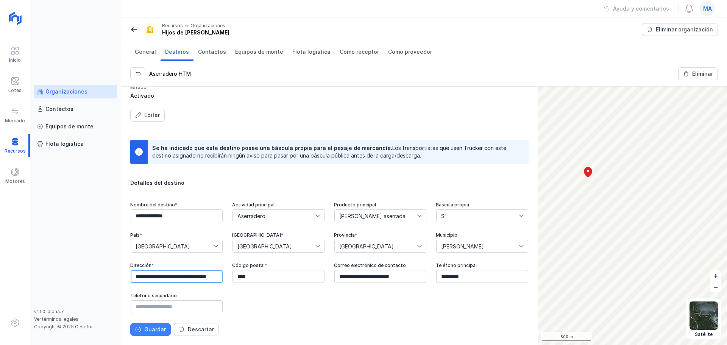
type input "**********"
click at [153, 329] on div "Guardar" at bounding box center [155, 330] width 22 height 8
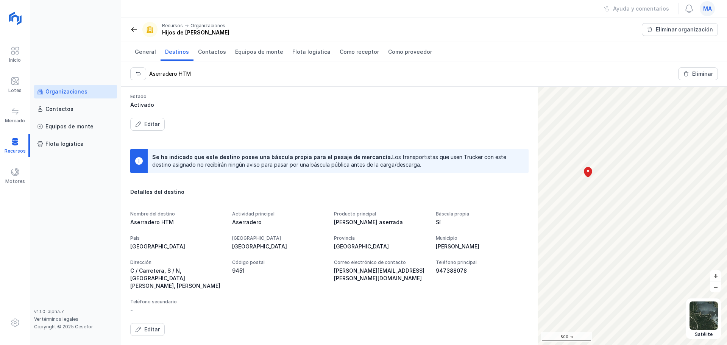
scroll to position [74, 0]
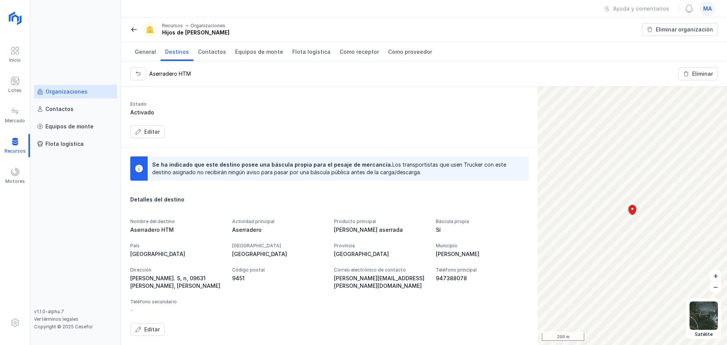
drag, startPoint x: 148, startPoint y: 332, endPoint x: 177, endPoint y: 322, distance: 30.8
click at [148, 331] on div "Editar" at bounding box center [152, 330] width 16 height 8
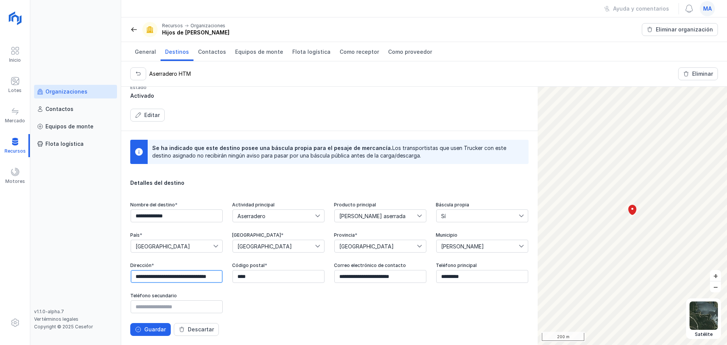
click at [223, 280] on input "**********" at bounding box center [177, 276] width 92 height 13
paste input "**********"
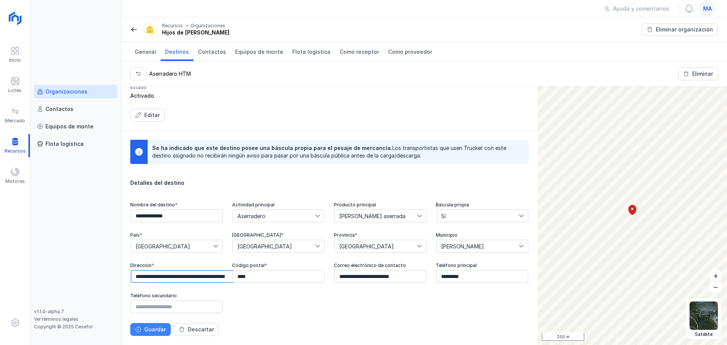
type input "**********"
click at [150, 332] on div "Guardar" at bounding box center [155, 330] width 22 height 8
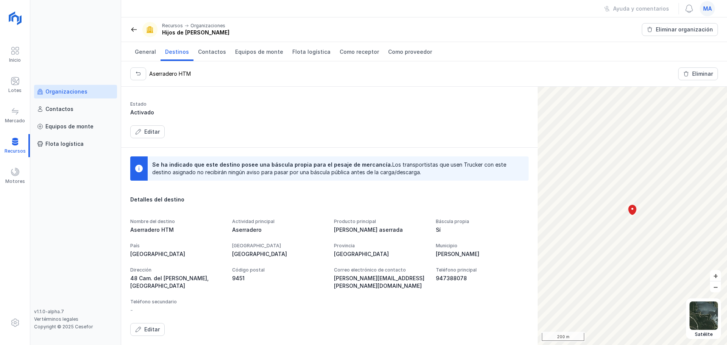
drag, startPoint x: 161, startPoint y: 328, endPoint x: 192, endPoint y: 321, distance: 32.2
click at [161, 328] on button "Editar" at bounding box center [147, 329] width 34 height 13
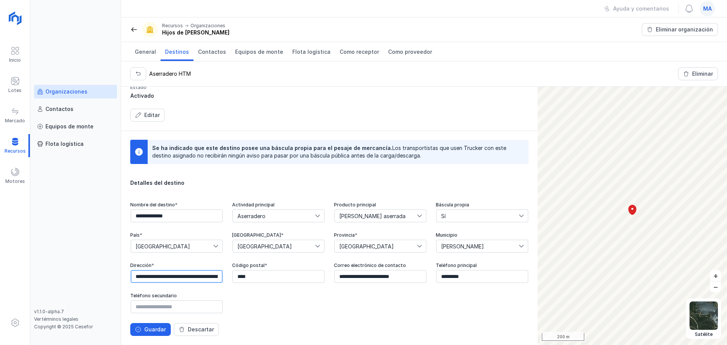
click at [223, 275] on input "**********" at bounding box center [177, 276] width 92 height 13
paste input "**********"
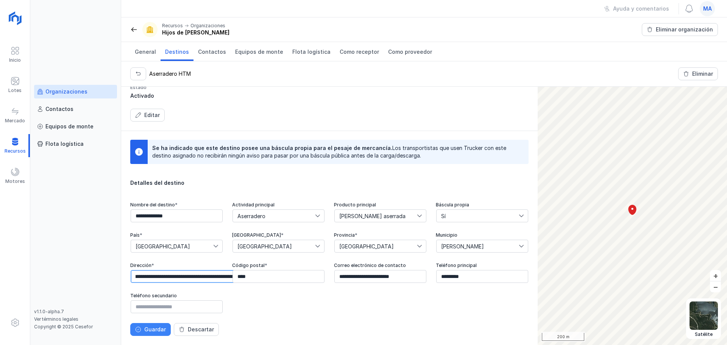
type input "**********"
click at [158, 331] on div "Guardar" at bounding box center [155, 330] width 22 height 8
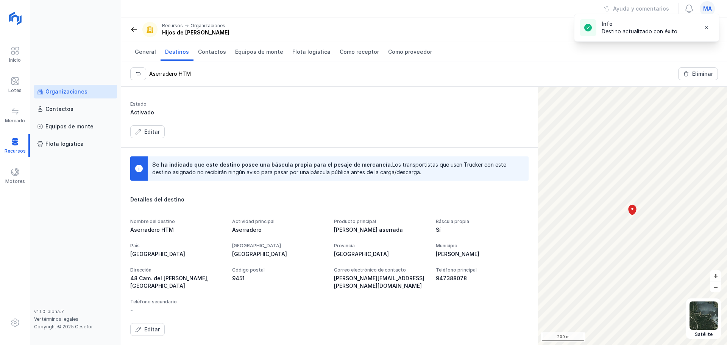
scroll to position [81, 0]
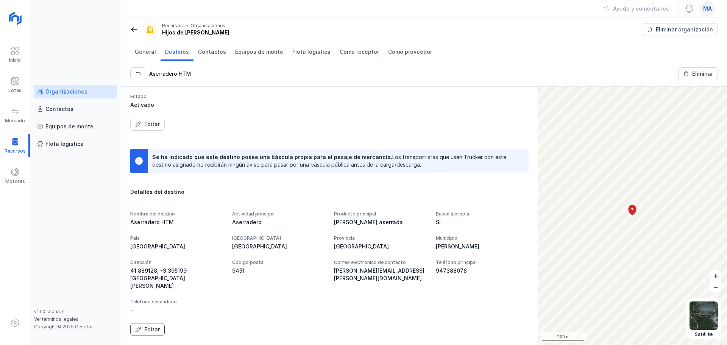
click at [158, 329] on div "Editar" at bounding box center [152, 330] width 16 height 8
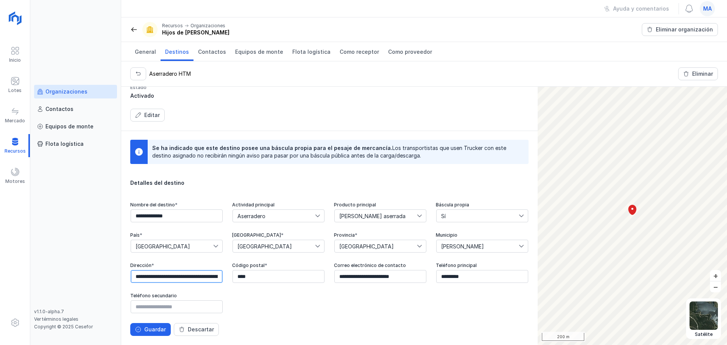
click at [223, 270] on input "**********" at bounding box center [177, 276] width 92 height 13
paste input "text"
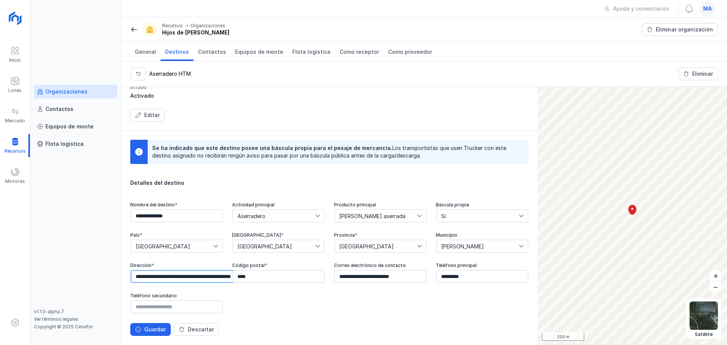
scroll to position [104, 0]
type input "**********"
click at [151, 332] on div "Guardar" at bounding box center [155, 330] width 22 height 8
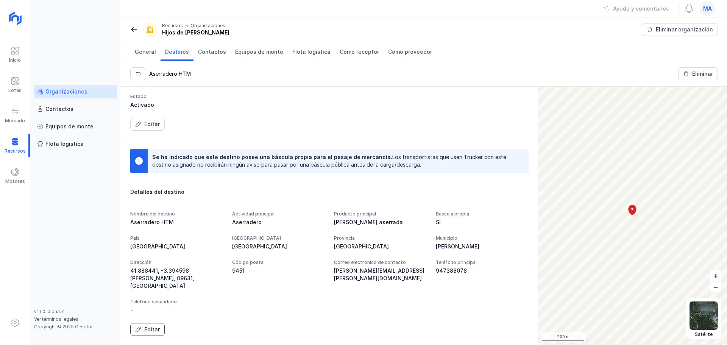
click at [150, 327] on div "Editar" at bounding box center [152, 330] width 16 height 8
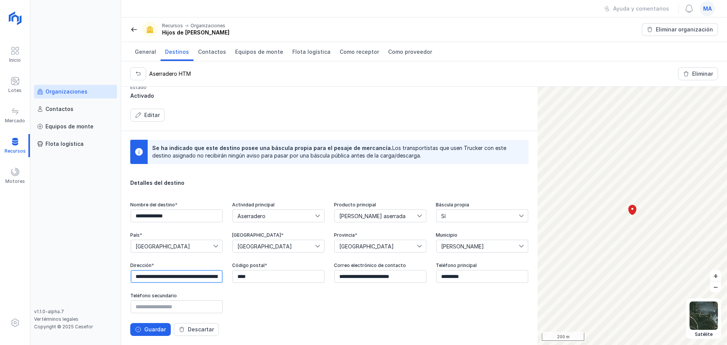
click at [223, 270] on input "**********" at bounding box center [177, 276] width 92 height 13
paste input "**********"
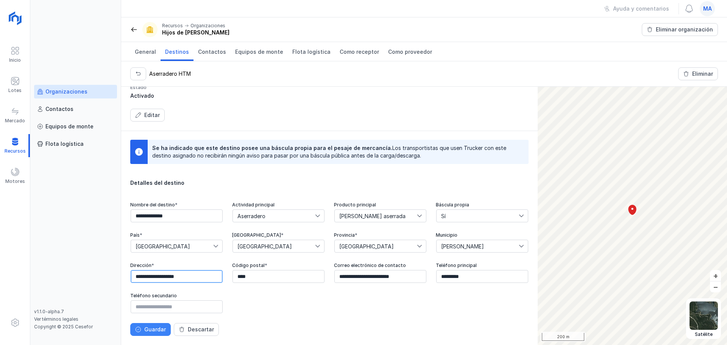
type input "**********"
click at [144, 329] on div "Guardar" at bounding box center [155, 330] width 22 height 8
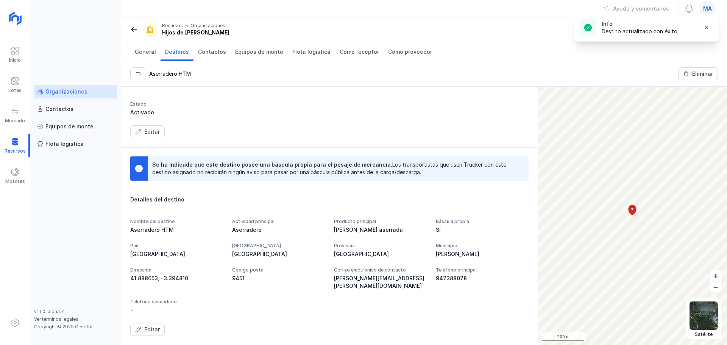
scroll to position [74, 0]
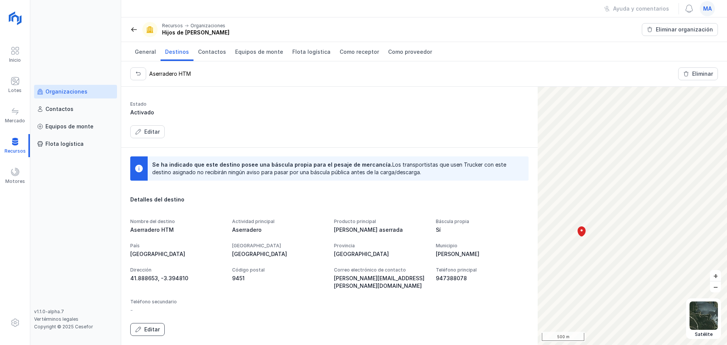
click at [148, 327] on div "Editar" at bounding box center [152, 330] width 16 height 8
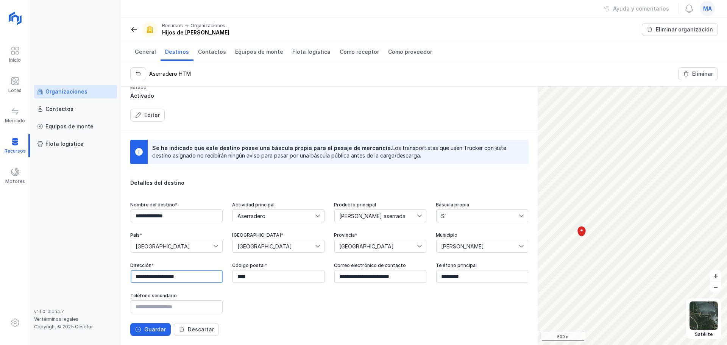
click at [223, 274] on input "**********" at bounding box center [177, 276] width 92 height 13
drag, startPoint x: 472, startPoint y: 274, endPoint x: 396, endPoint y: 288, distance: 77.1
click at [396, 288] on div "**********" at bounding box center [329, 258] width 399 height 112
paste input "**********"
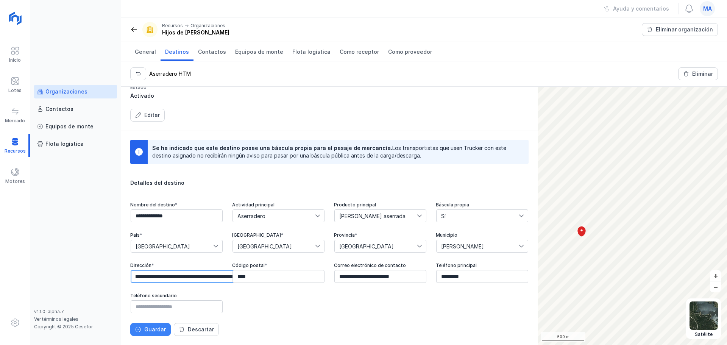
type input "**********"
click at [153, 335] on button "Guardar" at bounding box center [150, 329] width 41 height 13
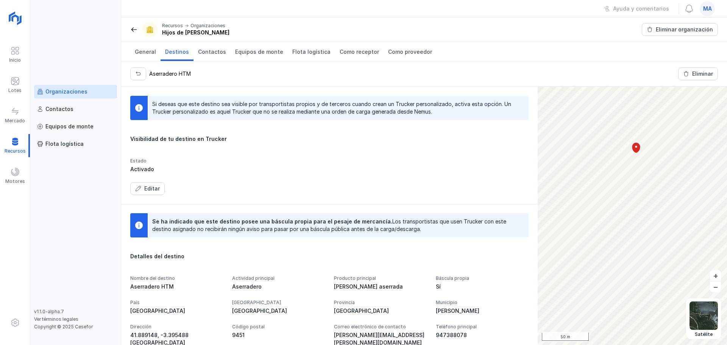
scroll to position [81, 0]
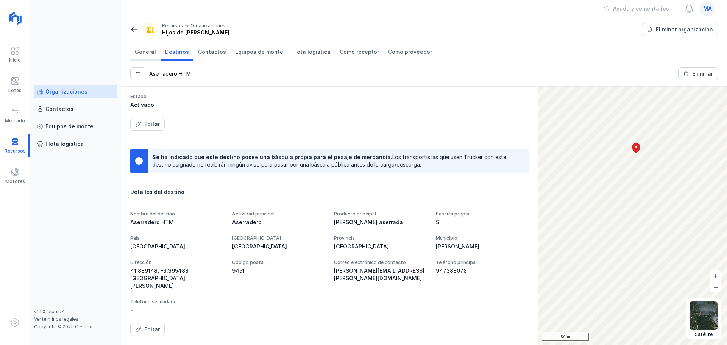
click at [140, 48] on span "General" at bounding box center [145, 52] width 21 height 8
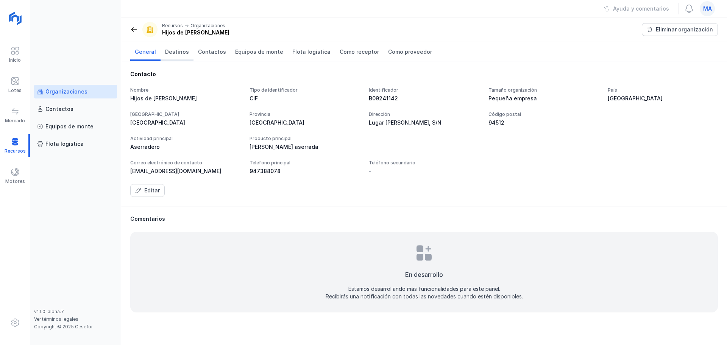
click at [168, 56] on link "Destinos" at bounding box center [177, 51] width 33 height 19
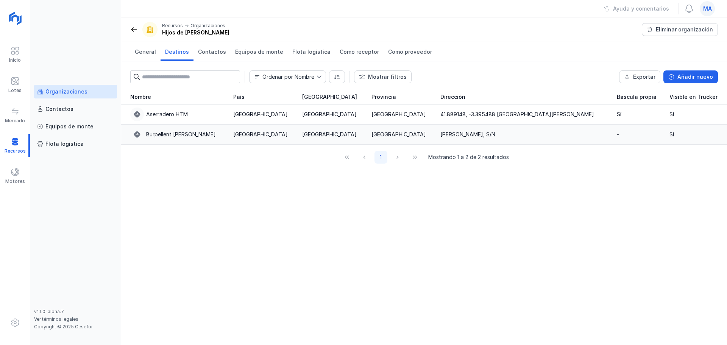
click at [181, 138] on div "Burpellent Huerta de Rey" at bounding box center [181, 135] width 70 height 8
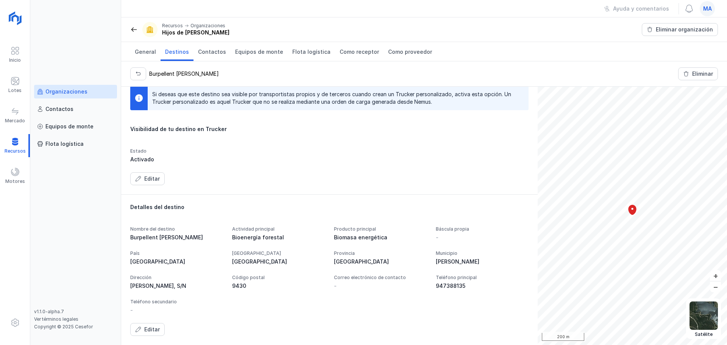
scroll to position [34, 0]
click at [144, 327] on div "Editar" at bounding box center [152, 330] width 16 height 8
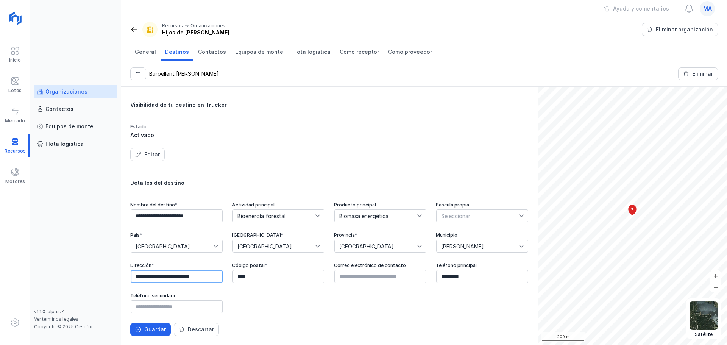
click at [223, 280] on input "**********" at bounding box center [177, 276] width 92 height 13
paste input "**********"
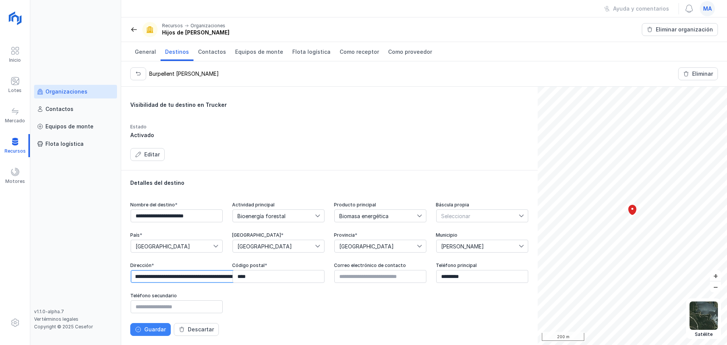
type input "**********"
click at [148, 327] on div "Guardar" at bounding box center [155, 330] width 22 height 8
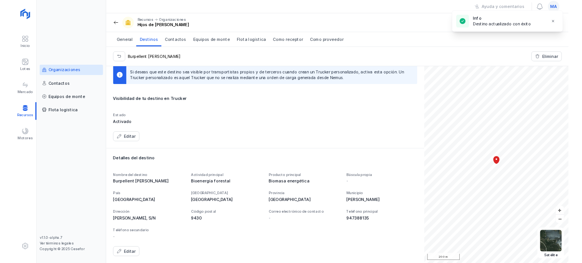
scroll to position [42, 0]
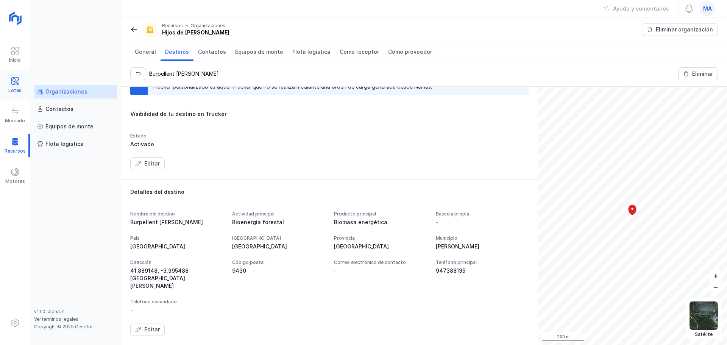
click at [14, 88] on div "Lotes" at bounding box center [14, 91] width 13 height 6
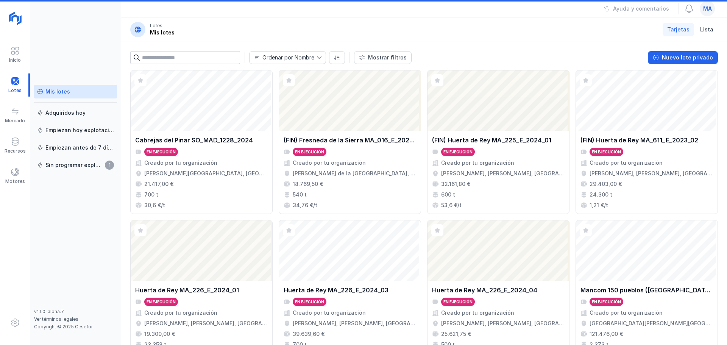
click at [62, 90] on div "Mis lotes" at bounding box center [57, 92] width 25 height 8
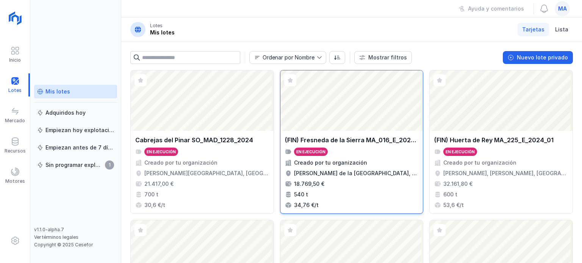
click at [291, 118] on div "Abrir lote" at bounding box center [351, 100] width 143 height 61
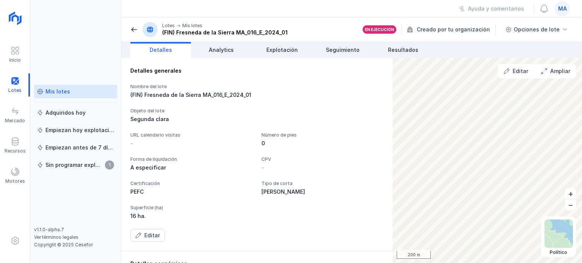
click at [565, 8] on span "ma" at bounding box center [562, 9] width 9 height 8
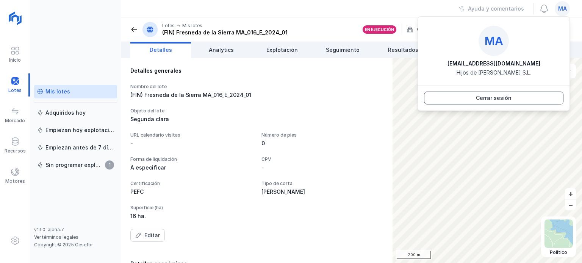
click at [505, 100] on div "Cerrar sesión" at bounding box center [494, 98] width 36 height 8
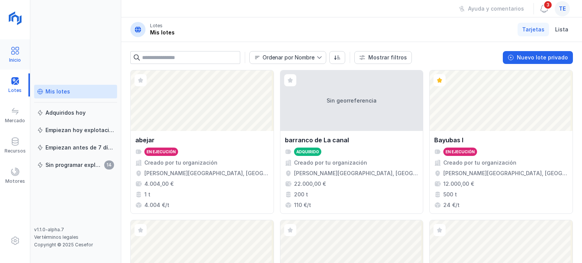
click at [16, 56] on div at bounding box center [15, 51] width 9 height 11
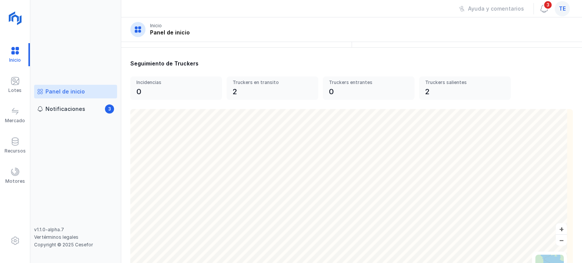
scroll to position [292, 0]
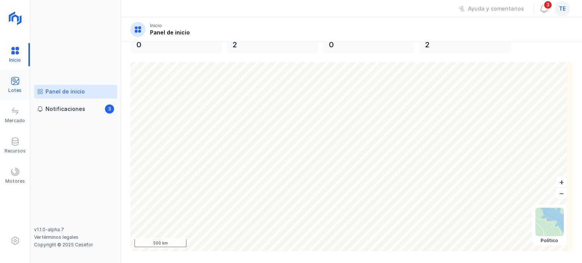
click at [17, 84] on span at bounding box center [15, 81] width 9 height 9
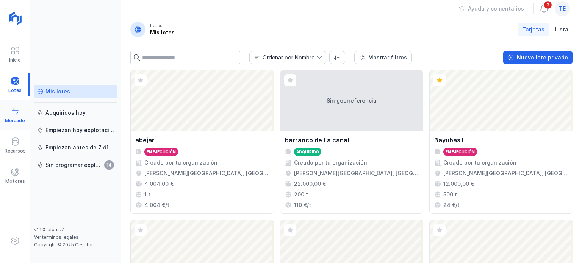
click at [17, 104] on div "Mercado" at bounding box center [15, 115] width 30 height 23
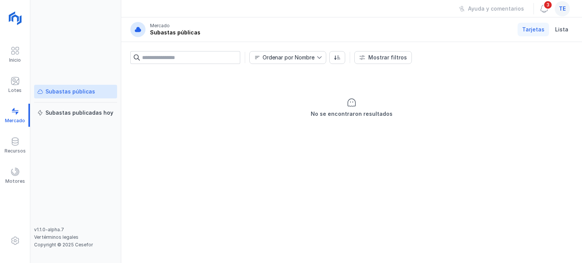
click at [81, 89] on div "Subastas públicas" at bounding box center [70, 92] width 50 height 8
click at [85, 111] on div "Subastas publicadas hoy" at bounding box center [79, 113] width 68 height 8
click at [61, 92] on div "Subastas públicas" at bounding box center [70, 92] width 50 height 8
click at [23, 86] on div "Lotes" at bounding box center [15, 85] width 30 height 23
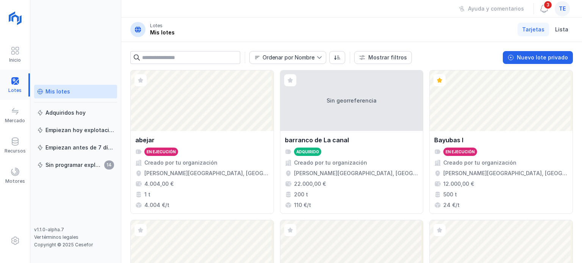
click at [20, 86] on div at bounding box center [15, 85] width 30 height 23
click at [80, 116] on div "Adquiridos hoy" at bounding box center [65, 113] width 40 height 8
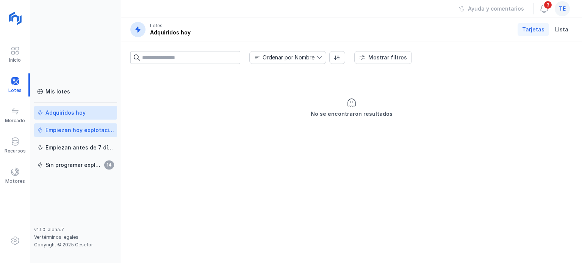
click at [83, 127] on div "Empiezan hoy explotación" at bounding box center [79, 131] width 69 height 8
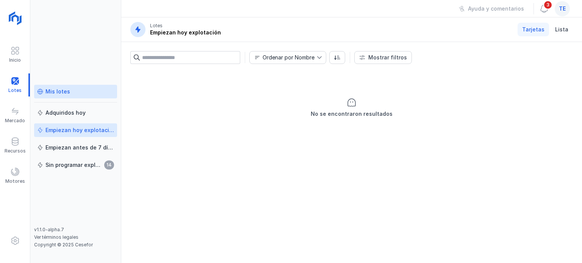
click at [69, 91] on div "Mis lotes" at bounding box center [75, 92] width 77 height 8
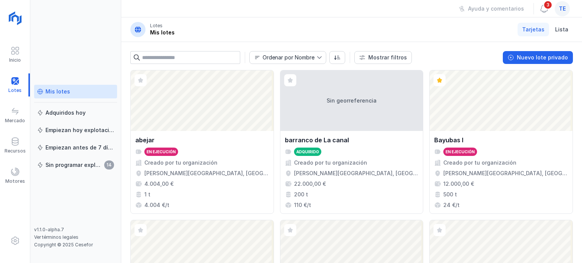
click at [70, 94] on div "Mis lotes" at bounding box center [75, 92] width 77 height 8
click at [554, 63] on button "Nuevo lote privado" at bounding box center [538, 57] width 70 height 13
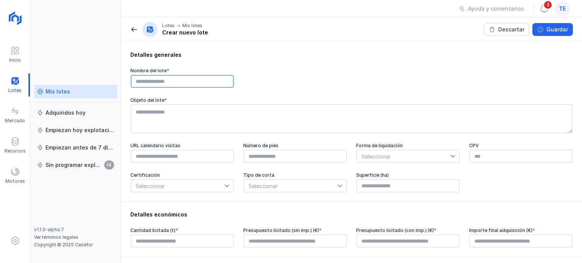
click at [204, 84] on input "text" at bounding box center [182, 81] width 103 height 13
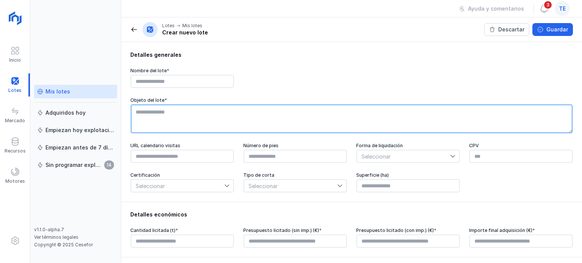
click at [206, 121] on textarea at bounding box center [352, 119] width 442 height 29
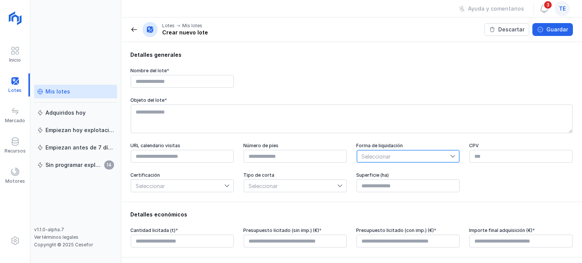
click at [361, 162] on span "Seleccionar" at bounding box center [403, 156] width 93 height 12
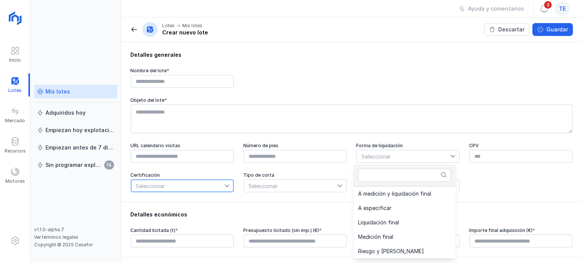
click at [183, 188] on span "Seleccionar" at bounding box center [177, 186] width 93 height 12
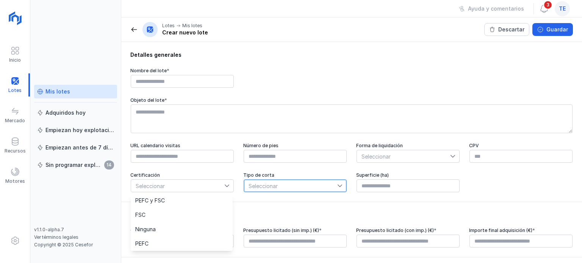
click at [266, 184] on span "Seleccionar" at bounding box center [290, 186] width 93 height 12
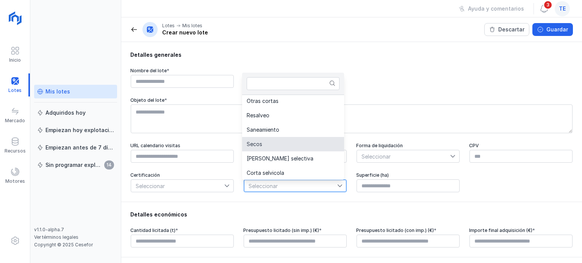
scroll to position [160, 0]
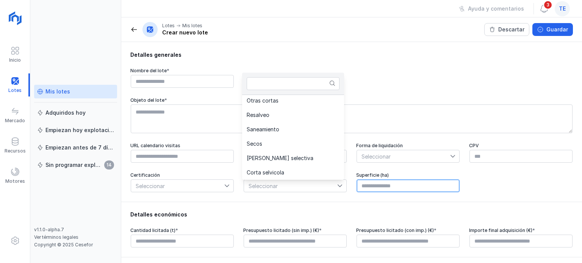
click at [383, 187] on input "text" at bounding box center [408, 186] width 103 height 13
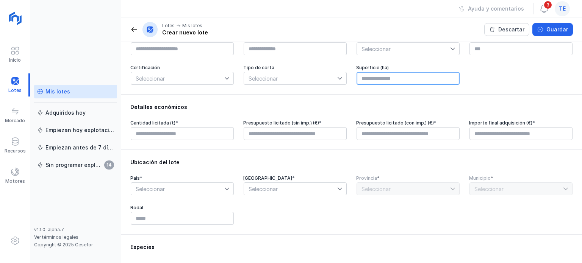
scroll to position [109, 0]
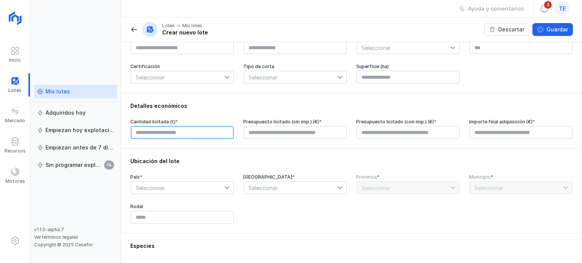
type input "****"
click at [186, 133] on input "text" at bounding box center [182, 132] width 103 height 13
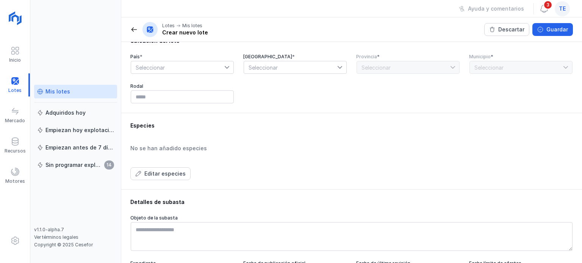
scroll to position [225, 0]
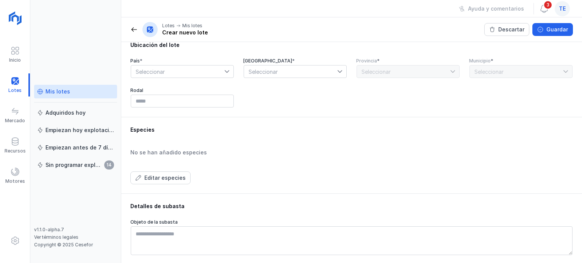
type input "****"
click at [82, 212] on div "Mis lotes Adquiridos hoy Empiezan hoy explotación Empiezan antes de 7 días Sin …" at bounding box center [75, 156] width 83 height 142
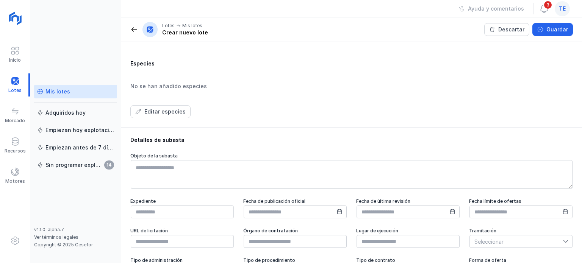
scroll to position [346, 0]
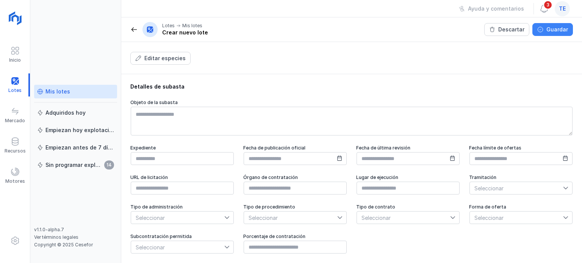
click at [560, 31] on div "Guardar" at bounding box center [557, 30] width 22 height 8
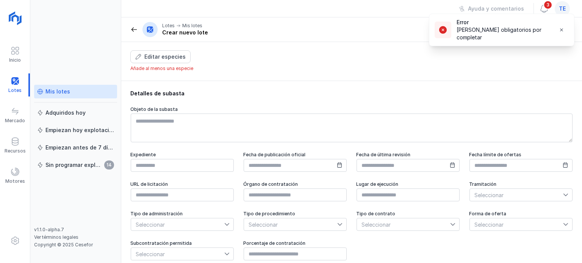
click at [55, 90] on div "Mis lotes" at bounding box center [57, 92] width 25 height 8
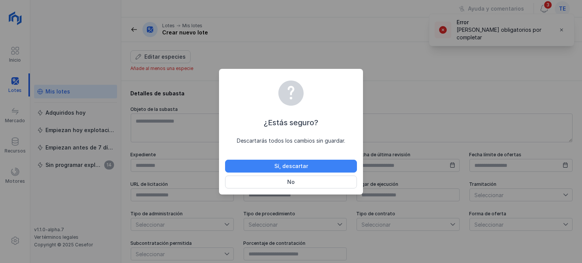
click at [315, 167] on button "Sí, descartar" at bounding box center [291, 166] width 132 height 13
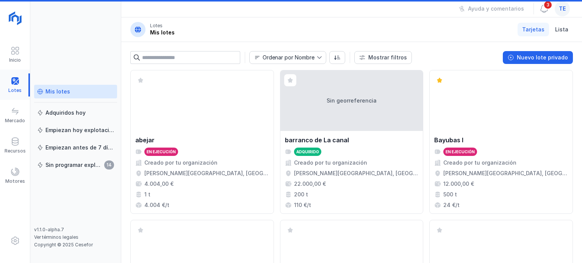
click at [11, 77] on div at bounding box center [15, 85] width 30 height 23
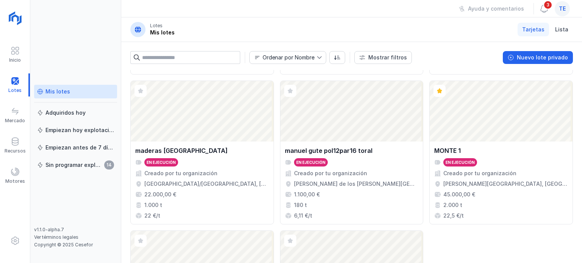
scroll to position [740, 0]
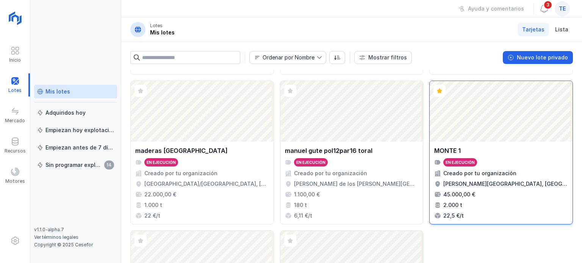
click at [476, 122] on div "Abrir lote" at bounding box center [501, 111] width 143 height 61
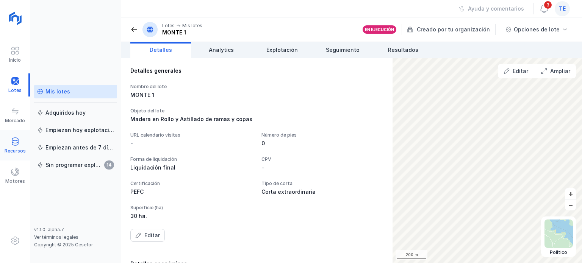
click at [14, 135] on div "Recursos" at bounding box center [15, 145] width 30 height 23
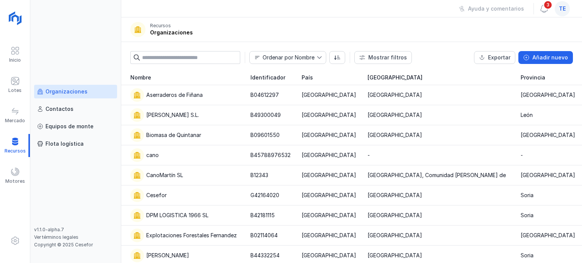
click at [69, 89] on div "Organizaciones" at bounding box center [66, 92] width 42 height 8
click at [13, 77] on span at bounding box center [15, 81] width 9 height 9
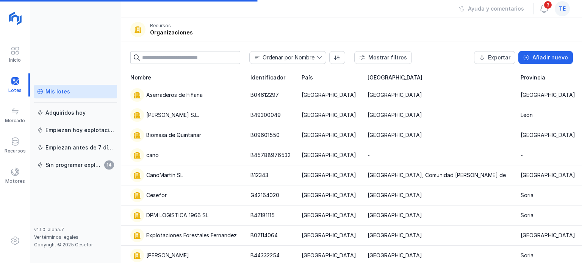
click at [51, 89] on div "Mis lotes" at bounding box center [57, 92] width 25 height 8
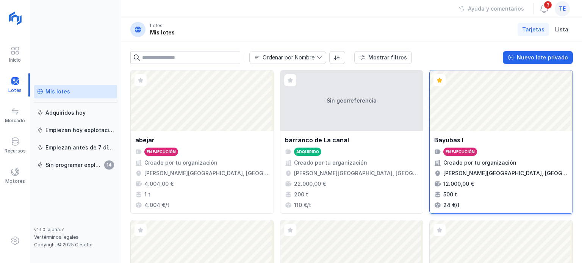
click at [441, 130] on div "Abrir lote" at bounding box center [501, 100] width 143 height 61
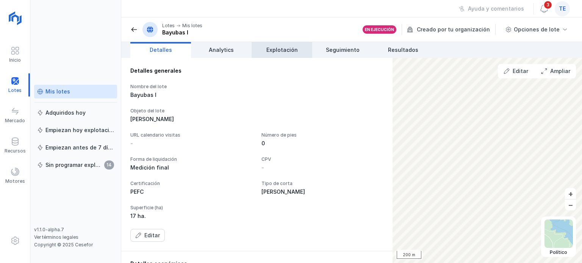
click at [276, 49] on span "Explotación" at bounding box center [281, 50] width 31 height 8
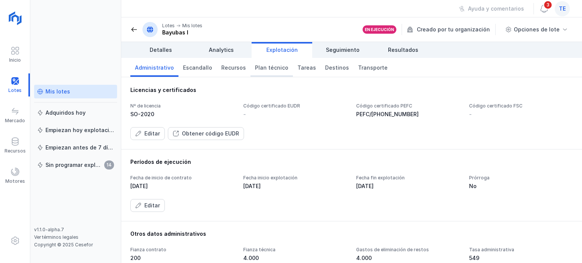
click at [278, 75] on link "Plan técnico" at bounding box center [271, 67] width 42 height 19
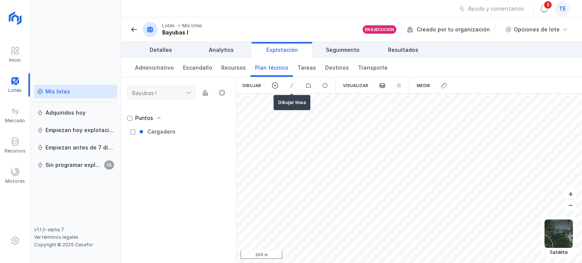
click at [292, 87] on span at bounding box center [291, 85] width 7 height 7
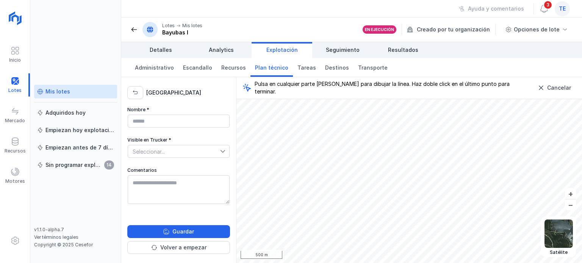
click at [74, 188] on div "Mis lotes Adquiridos hoy Empiezan hoy explotación Empiezan antes de 7 días Sin …" at bounding box center [75, 156] width 83 height 142
click at [17, 82] on div at bounding box center [15, 85] width 30 height 23
click at [64, 91] on div "Mis lotes" at bounding box center [57, 92] width 25 height 8
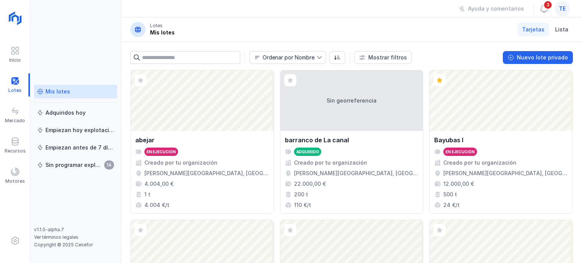
click at [66, 95] on div "Mis lotes" at bounding box center [57, 92] width 25 height 8
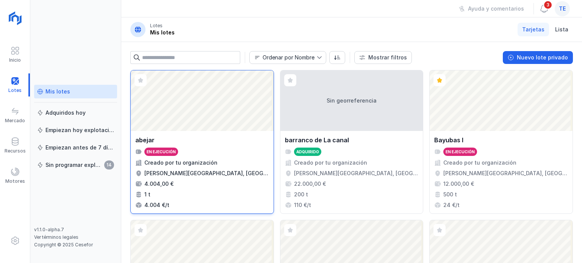
click at [196, 133] on div "abejar En ejecución Creado por tu organización Abejar, Soria, Castilla y León, …" at bounding box center [202, 172] width 143 height 83
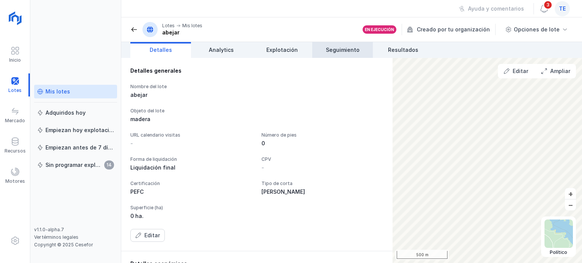
click at [343, 50] on span "Seguimiento" at bounding box center [343, 50] width 34 height 8
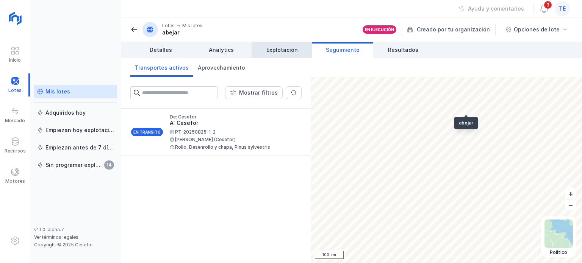
click at [289, 53] on span "Explotación" at bounding box center [281, 50] width 31 height 8
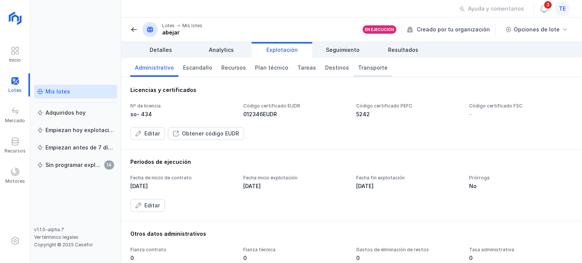
click at [354, 72] on link "Transporte" at bounding box center [373, 67] width 39 height 19
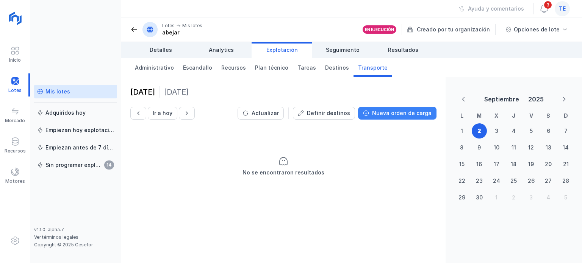
click at [382, 116] on div "Nueva orden de carga" at bounding box center [401, 114] width 59 height 8
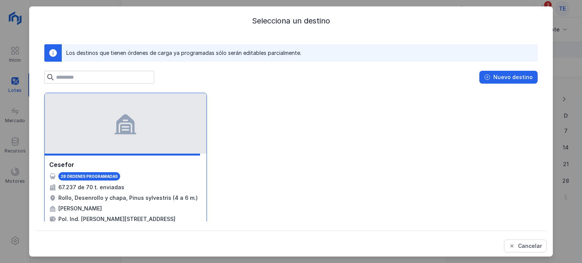
click at [196, 114] on div at bounding box center [126, 123] width 162 height 61
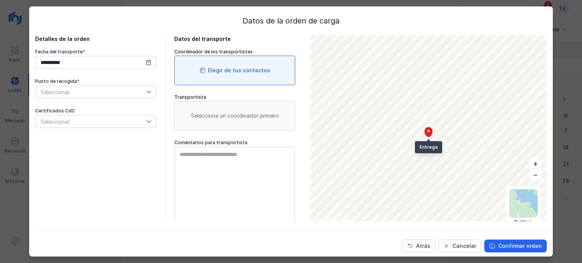
click at [236, 74] on div "Elegir de tus contactos" at bounding box center [239, 71] width 62 height 8
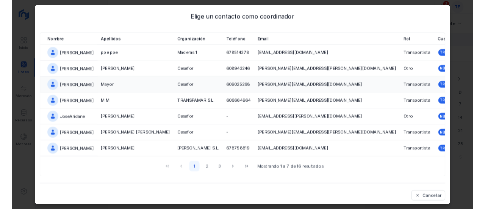
scroll to position [2, 0]
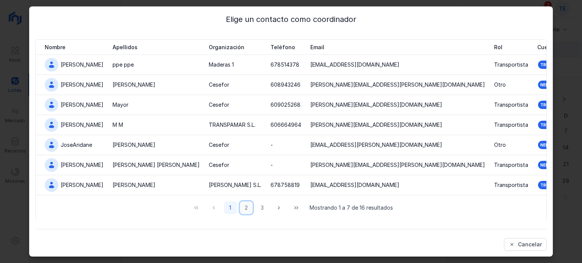
click at [240, 204] on button "2" at bounding box center [246, 208] width 13 height 13
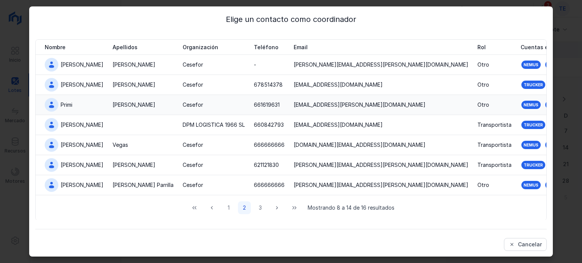
click at [145, 100] on td "[PERSON_NAME]" at bounding box center [143, 105] width 70 height 20
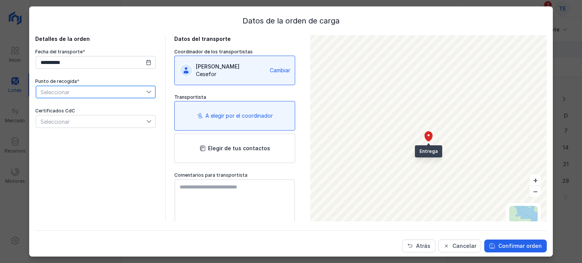
click at [109, 94] on span "Seleccionar" at bounding box center [91, 92] width 110 height 12
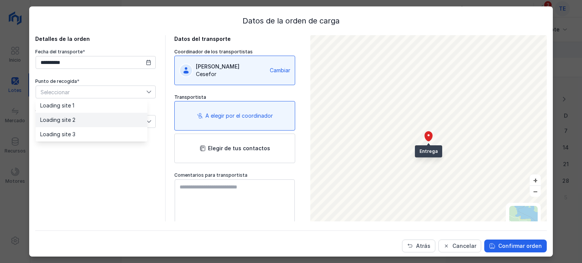
click at [95, 119] on li "Loading site 2" at bounding box center [92, 120] width 112 height 14
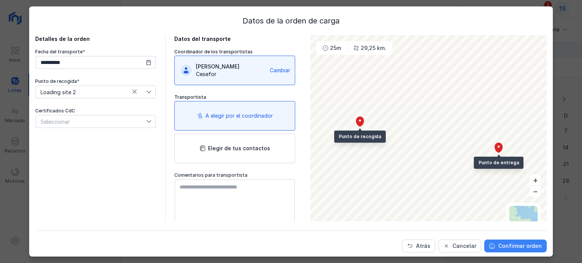
click at [524, 252] on button "Confirmar orden" at bounding box center [515, 246] width 63 height 13
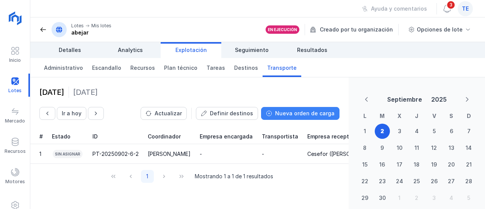
click at [291, 117] on button "Nueva orden de carga" at bounding box center [300, 113] width 78 height 13
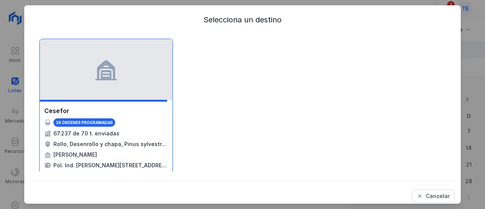
scroll to position [56, 0]
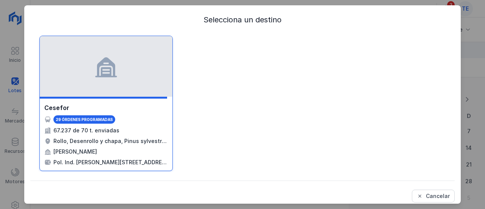
click at [113, 122] on div "29 órdenes programadas" at bounding box center [106, 119] width 124 height 8
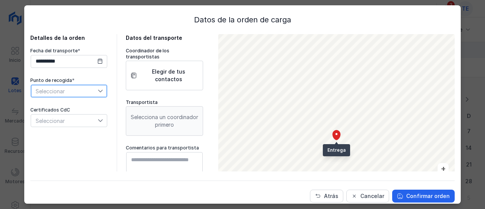
click at [61, 92] on span "Seleccionar" at bounding box center [64, 91] width 67 height 12
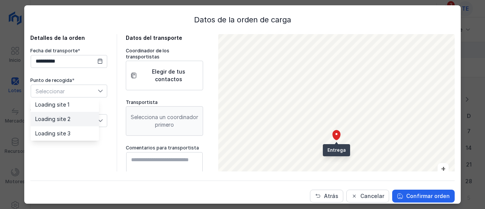
click at [67, 114] on li "Loading site 2" at bounding box center [65, 119] width 68 height 14
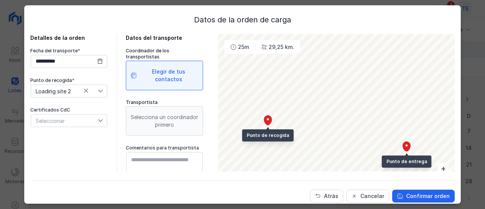
click at [155, 74] on div "Elegir de tus contactos" at bounding box center [168, 75] width 59 height 15
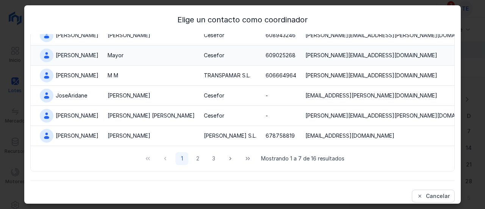
scroll to position [5, 0]
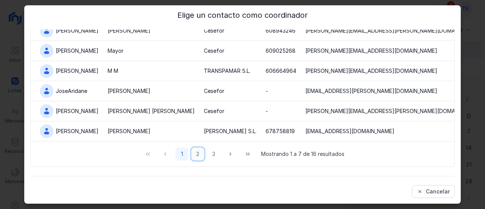
click at [196, 153] on button "2" at bounding box center [197, 153] width 13 height 13
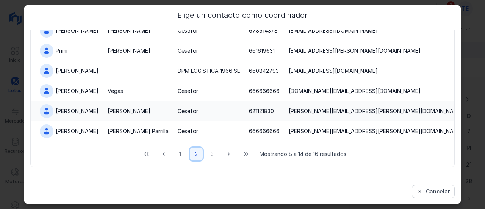
scroll to position [72, 0]
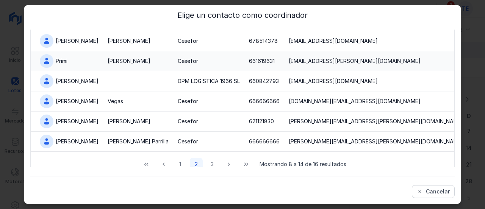
click at [108, 64] on div "[PERSON_NAME]" at bounding box center [129, 61] width 43 height 8
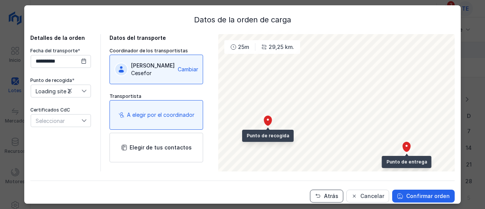
click at [326, 197] on div "Atrás" at bounding box center [331, 196] width 14 height 8
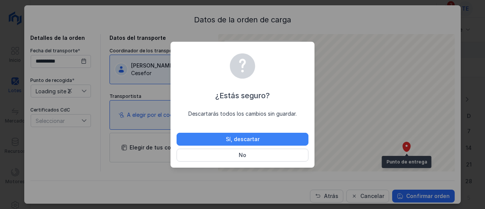
click at [242, 141] on div "Sí, descartar" at bounding box center [243, 139] width 34 height 8
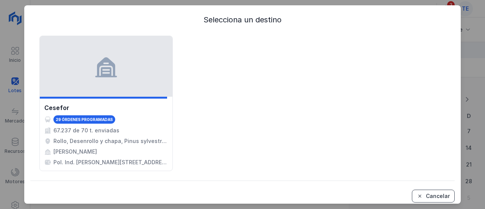
click at [426, 194] on div "Cancelar" at bounding box center [438, 196] width 24 height 8
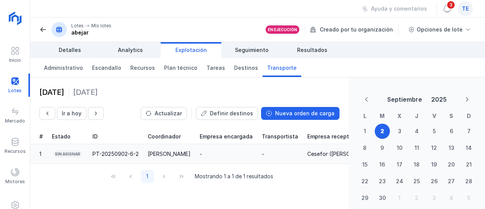
click at [200, 152] on div "-" at bounding box center [226, 154] width 53 height 8
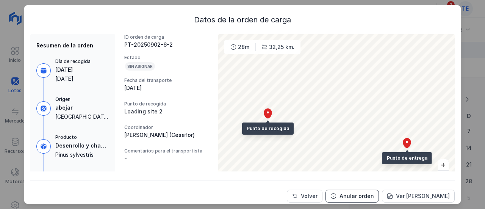
click at [353, 196] on div "Anular orden" at bounding box center [356, 196] width 34 height 8
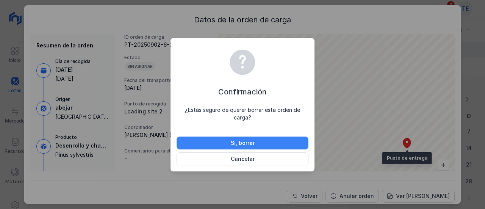
click at [246, 139] on div "Sí, borrar" at bounding box center [243, 143] width 24 height 8
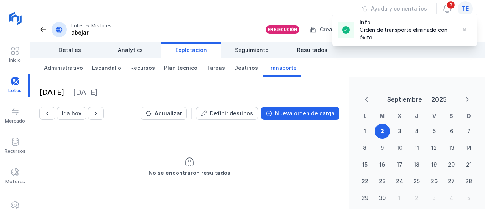
click at [459, 9] on div "Info Orden de transporte eliminado con éxito" at bounding box center [404, 30] width 145 height 45
click at [464, 31] on span "button" at bounding box center [465, 30] width 6 height 6
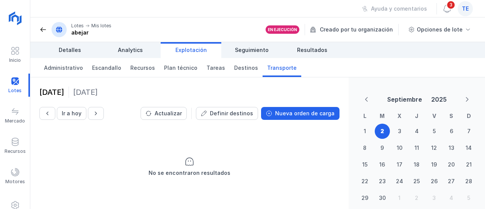
click at [462, 9] on span "te" at bounding box center [465, 9] width 7 height 8
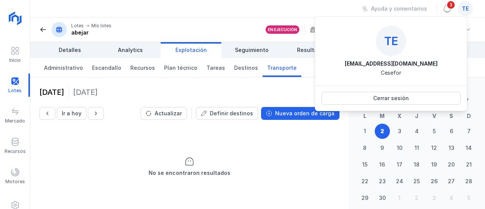
scroll to position [2, 0]
click at [273, 86] on div "2 septiembre 2025 Martes" at bounding box center [189, 91] width 300 height 11
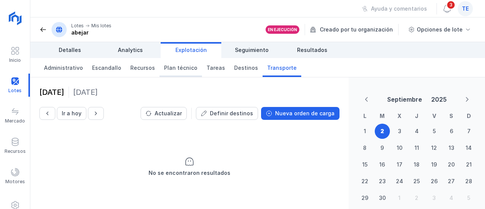
click at [176, 70] on span "Plan técnico" at bounding box center [180, 68] width 33 height 8
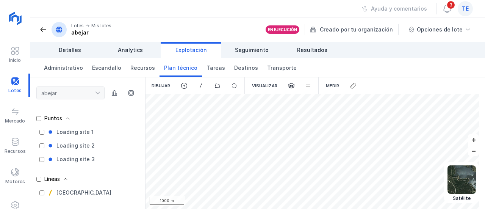
scroll to position [20, 0]
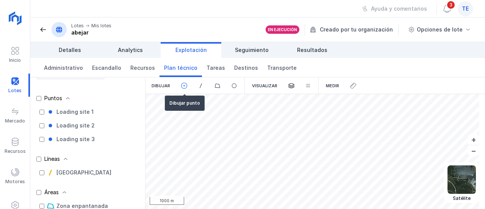
click at [187, 86] on span at bounding box center [184, 85] width 7 height 7
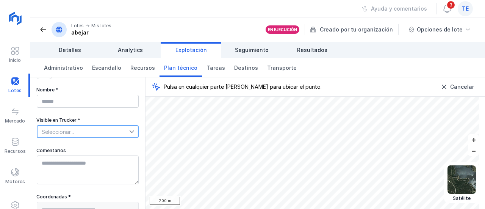
click at [61, 131] on span "Seleccionar..." at bounding box center [83, 131] width 92 height 12
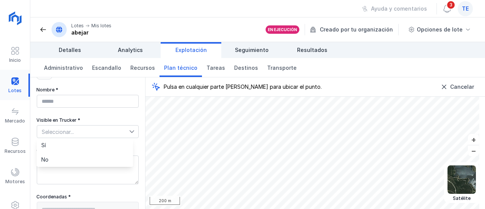
click at [17, 79] on div at bounding box center [15, 85] width 30 height 23
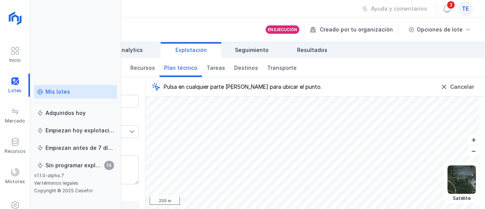
click at [97, 92] on div "Mis lotes" at bounding box center [75, 92] width 77 height 8
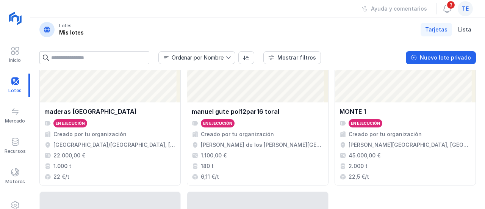
scroll to position [779, 0]
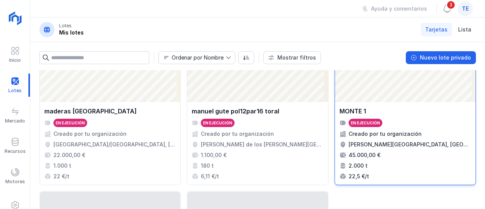
click at [402, 117] on div "MONTE 1 En ejecución Creado por tu organización Ponferrada, León, Castilla y Le…" at bounding box center [404, 143] width 131 height 74
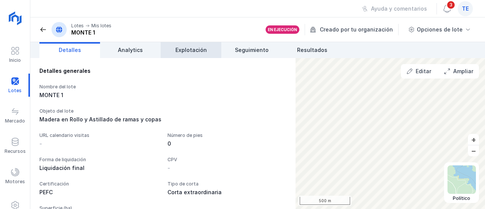
click at [191, 50] on span "Explotación" at bounding box center [190, 50] width 31 height 8
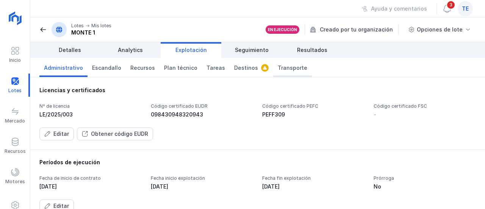
click at [285, 68] on span "Transporte" at bounding box center [293, 68] width 30 height 8
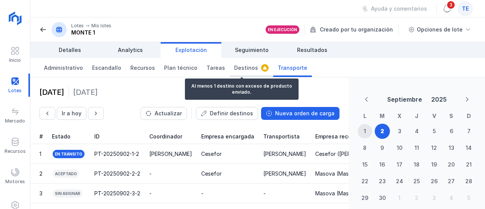
click at [235, 65] on span "Destinos" at bounding box center [246, 68] width 24 height 8
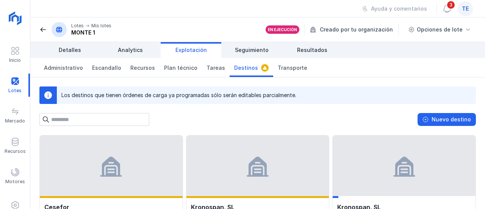
scroll to position [13, 0]
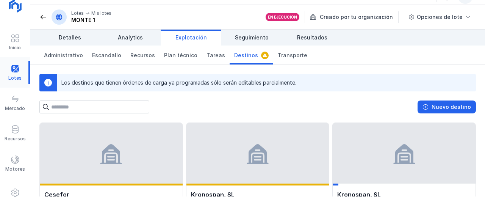
click at [20, 75] on div at bounding box center [15, 72] width 30 height 23
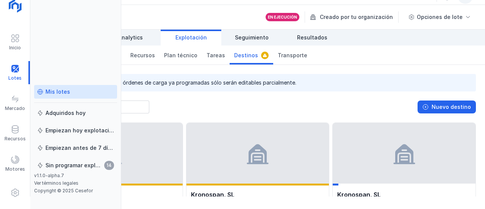
click at [68, 92] on div "Mis lotes" at bounding box center [57, 92] width 25 height 8
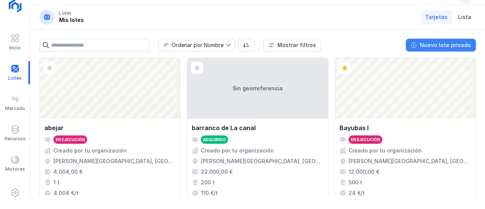
click at [438, 44] on div "Nuevo lote privado" at bounding box center [445, 45] width 51 height 8
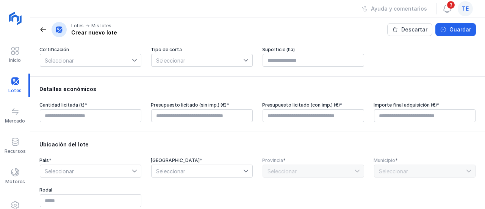
scroll to position [127, 0]
click at [14, 143] on span at bounding box center [15, 141] width 9 height 9
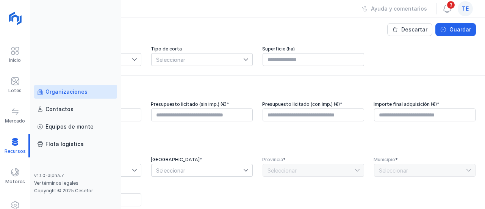
click at [68, 93] on div "Organizaciones" at bounding box center [66, 92] width 42 height 8
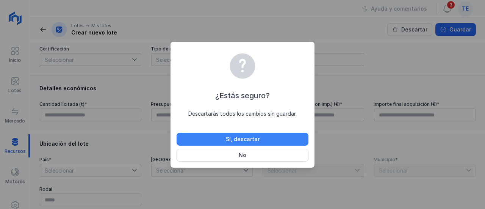
click at [240, 139] on div "Sí, descartar" at bounding box center [243, 139] width 34 height 8
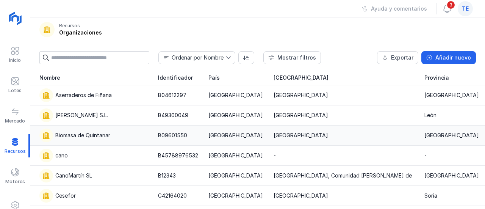
click at [122, 136] on div "Biomasa de Quintanar" at bounding box center [94, 135] width 110 height 14
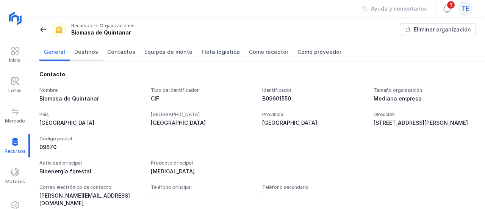
click at [94, 49] on span "Destinos" at bounding box center [86, 52] width 24 height 8
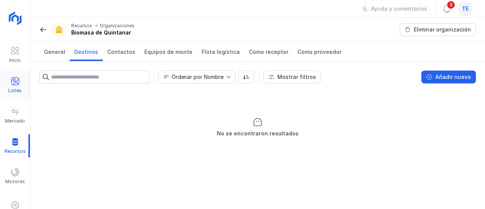
click at [19, 78] on span at bounding box center [15, 81] width 9 height 9
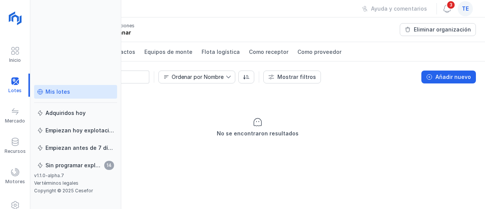
click at [69, 92] on div "Mis lotes" at bounding box center [75, 92] width 77 height 8
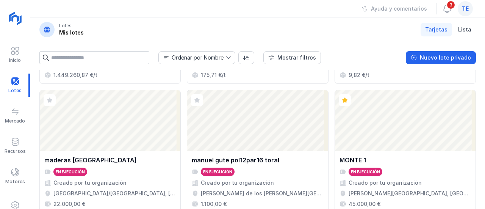
scroll to position [749, 0]
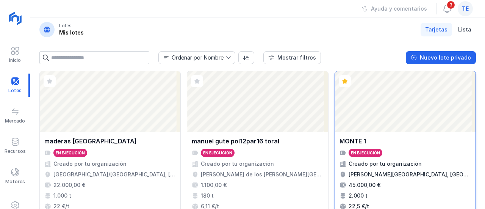
click at [405, 127] on div "Abrir lote" at bounding box center [405, 101] width 141 height 61
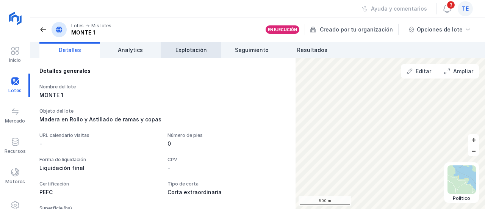
click at [192, 54] on link "Explotación" at bounding box center [191, 50] width 61 height 16
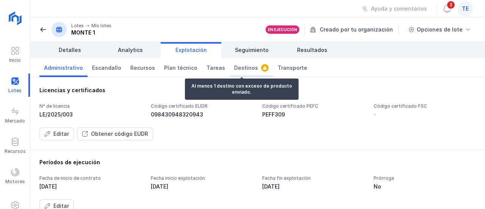
click at [247, 64] on span "Destinos" at bounding box center [246, 68] width 24 height 8
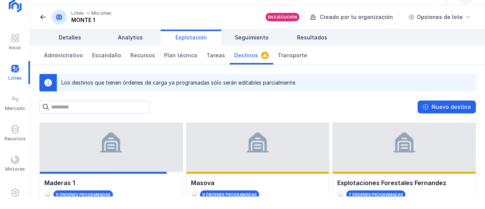
scroll to position [180, 0]
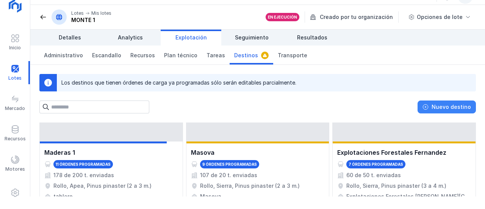
click at [451, 108] on div "Nuevo destino" at bounding box center [451, 107] width 39 height 8
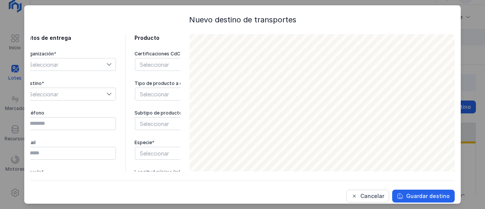
scroll to position [3, 7]
click at [90, 61] on span "Seleccionar" at bounding box center [65, 64] width 82 height 12
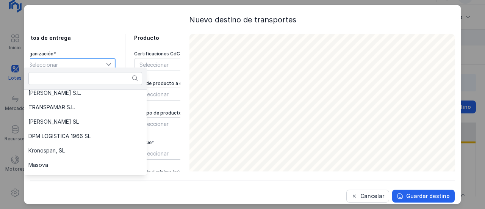
scroll to position [77, 0]
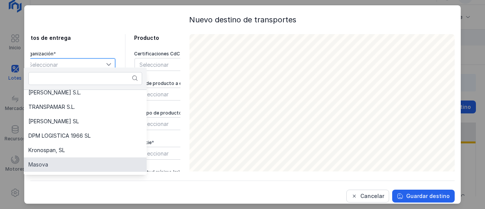
click at [70, 163] on li "Masova" at bounding box center [85, 164] width 123 height 14
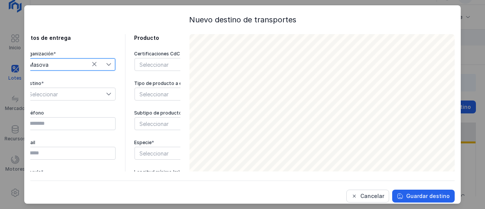
scroll to position [3, 0]
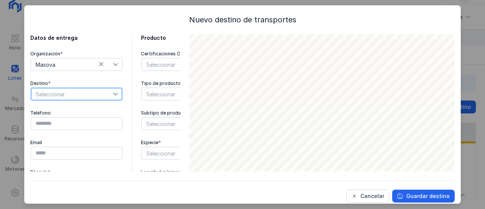
click at [83, 91] on span "Seleccionar" at bounding box center [72, 94] width 82 height 12
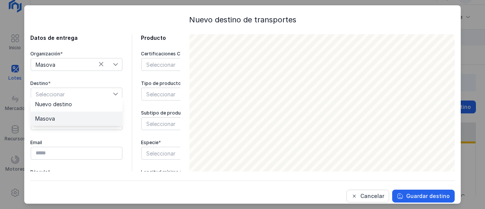
click at [78, 114] on li "Masova" at bounding box center [77, 118] width 92 height 14
type input "*********"
type input "**********"
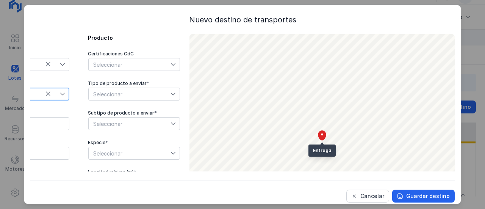
scroll to position [0, 70]
click at [128, 62] on div "Seleccionar" at bounding box center [130, 64] width 82 height 12
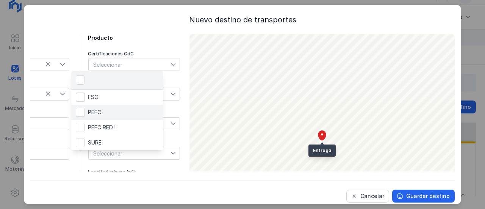
click at [99, 111] on span "PEFC" at bounding box center [94, 112] width 13 height 5
click at [64, 93] on div "**********" at bounding box center [52, 141] width 150 height 214
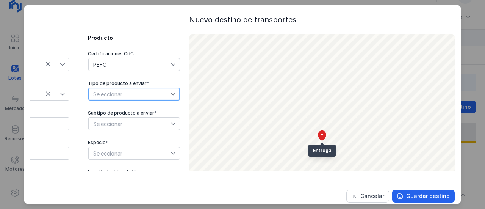
click at [103, 97] on span "Seleccionar" at bounding box center [130, 94] width 82 height 12
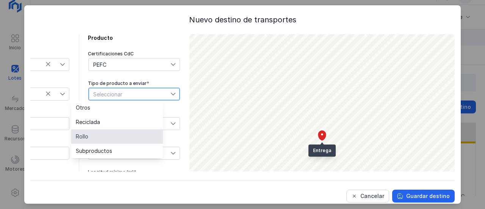
click at [91, 134] on li "Rollo" at bounding box center [117, 136] width 92 height 14
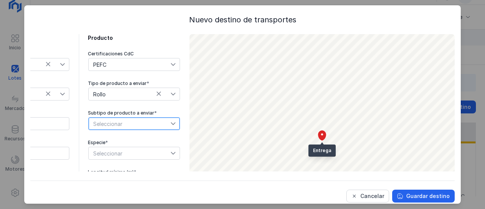
click at [126, 120] on span "Seleccionar" at bounding box center [130, 123] width 82 height 12
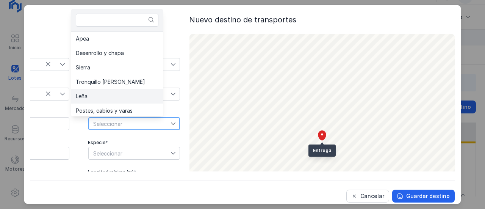
scroll to position [2, 0]
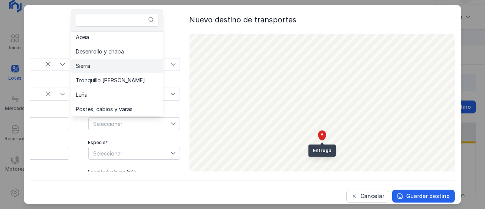
click at [117, 67] on li "Sierra" at bounding box center [117, 66] width 92 height 14
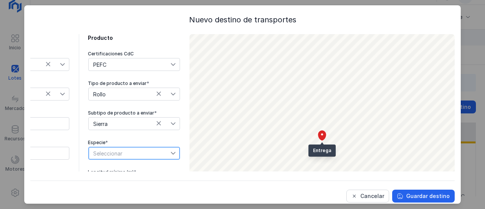
click at [100, 153] on span "Seleccionar" at bounding box center [130, 153] width 82 height 12
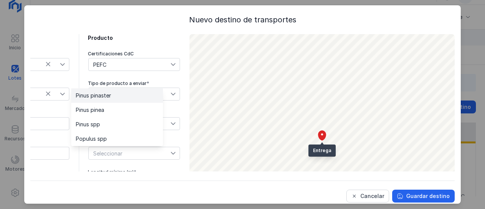
click at [119, 101] on li "Pinus pinaster" at bounding box center [117, 95] width 92 height 14
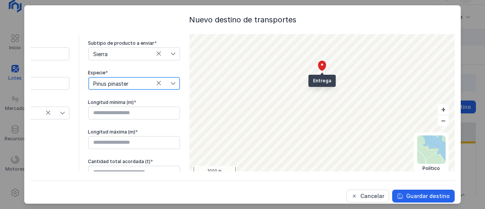
scroll to position [70, 0]
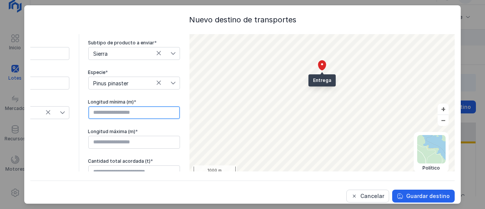
click at [124, 108] on input "text" at bounding box center [134, 112] width 92 height 13
click at [111, 106] on input "text" at bounding box center [134, 112] width 92 height 13
type input "****"
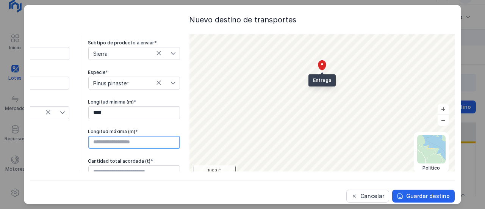
click at [105, 136] on input "text" at bounding box center [134, 142] width 92 height 13
type input "****"
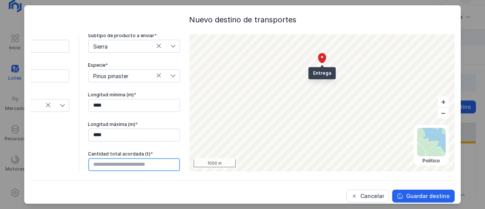
click at [124, 158] on input "text" at bounding box center [134, 164] width 92 height 13
type input "******"
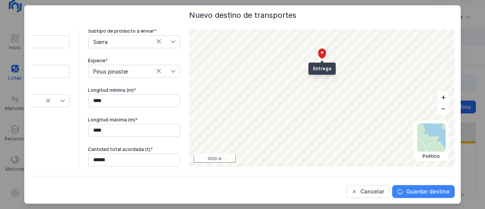
click at [422, 191] on div "Guardar destino" at bounding box center [428, 192] width 44 height 8
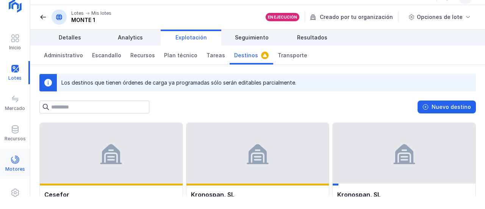
click at [14, 157] on span at bounding box center [15, 159] width 9 height 9
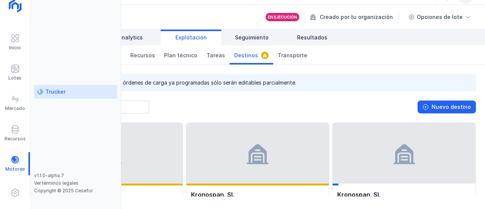
click at [74, 95] on div "Trucker" at bounding box center [75, 92] width 77 height 8
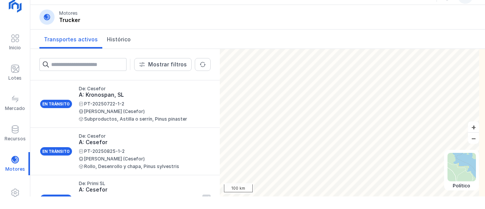
scroll to position [26, 0]
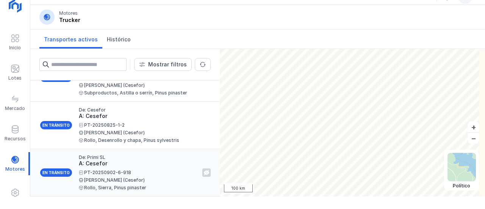
click at [122, 168] on div "De: Primi SL A: Cesefor PT-20250902-6-918 Primi Martín (Cesefor) Rollo, Sierra,…" at bounding box center [137, 172] width 117 height 35
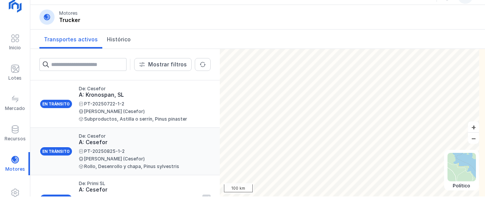
scroll to position [26, 0]
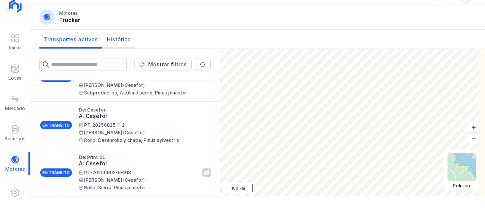
click at [115, 41] on span "Histórico" at bounding box center [119, 40] width 24 height 8
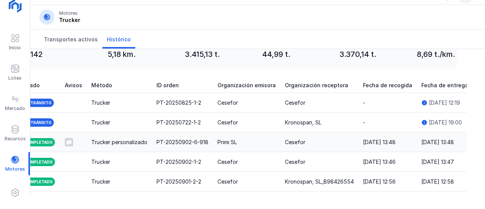
click at [91, 144] on div "Trucker personalizado" at bounding box center [119, 142] width 56 height 8
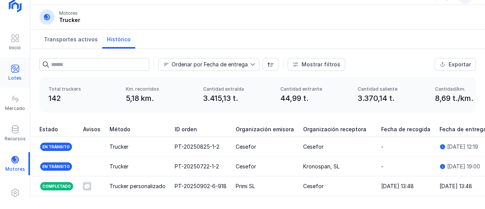
click at [13, 73] on span at bounding box center [15, 68] width 9 height 9
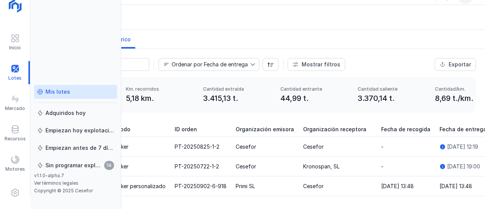
click at [69, 92] on div "Mis lotes" at bounding box center [75, 92] width 77 height 8
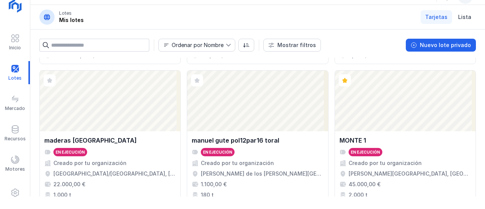
scroll to position [738, 0]
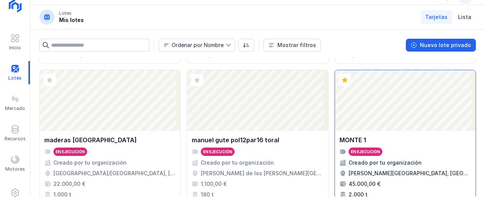
click at [376, 125] on div "Abrir lote" at bounding box center [405, 100] width 141 height 61
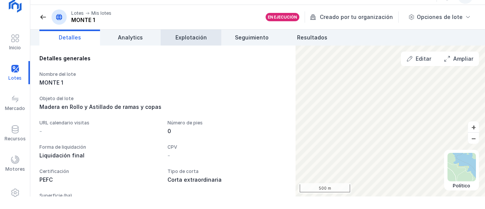
click at [205, 38] on span "Explotación" at bounding box center [190, 38] width 31 height 8
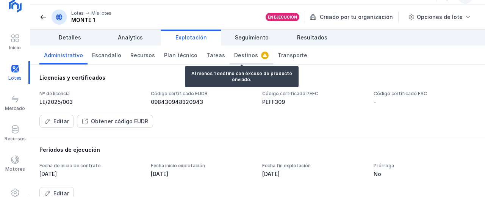
click at [246, 56] on span "Destinos" at bounding box center [246, 56] width 24 height 8
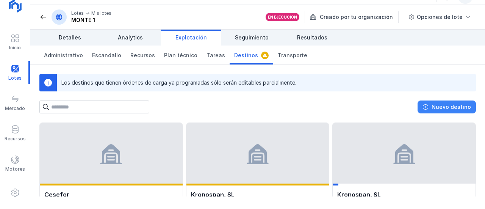
click at [451, 108] on div "Nuevo destino" at bounding box center [451, 107] width 39 height 8
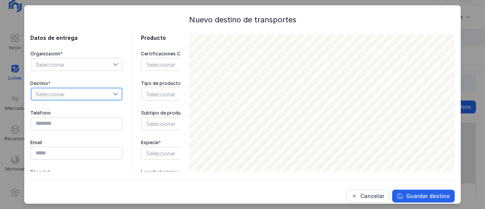
click at [108, 91] on span "Seleccionar" at bounding box center [72, 94] width 82 height 12
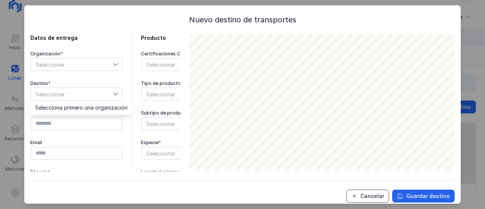
click at [372, 196] on div "Cancelar" at bounding box center [372, 196] width 24 height 8
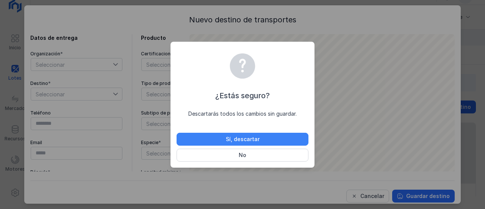
click at [260, 143] on button "Sí, descartar" at bounding box center [243, 139] width 132 height 13
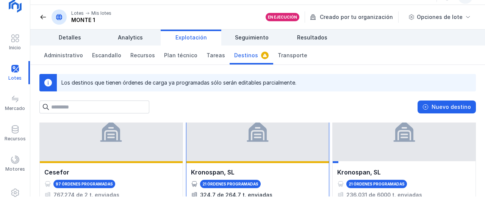
scroll to position [22, 0]
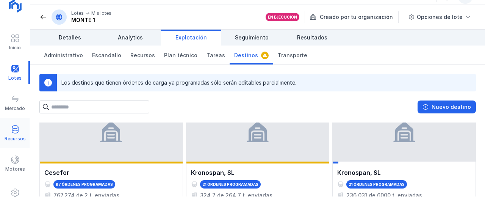
click at [14, 129] on span at bounding box center [15, 129] width 9 height 9
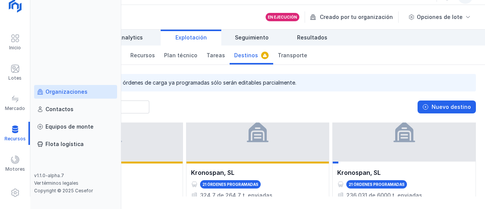
click at [71, 89] on div "Organizaciones" at bounding box center [66, 92] width 42 height 8
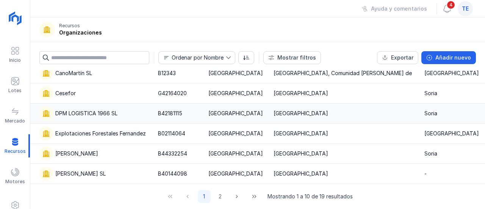
scroll to position [13, 0]
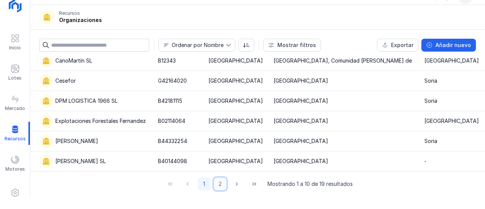
click at [214, 182] on button "2" at bounding box center [220, 183] width 13 height 13
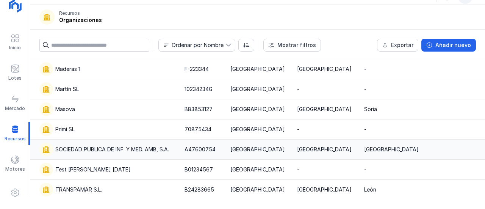
scroll to position [0, 0]
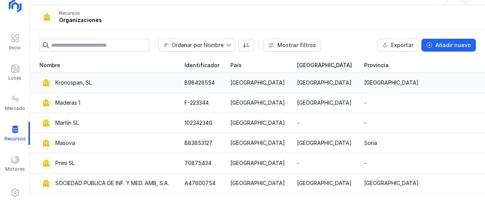
click at [102, 82] on div "Kronospan, SL" at bounding box center [107, 83] width 136 height 14
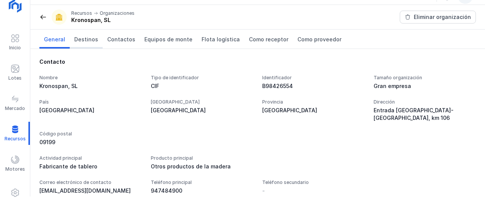
click at [90, 41] on span "Destinos" at bounding box center [86, 40] width 24 height 8
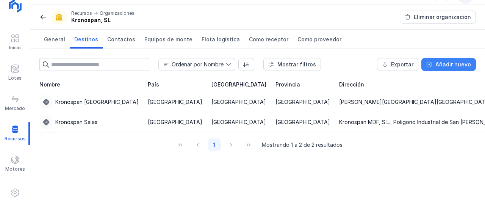
click at [447, 61] on div "Añadir nuevo" at bounding box center [453, 65] width 36 height 8
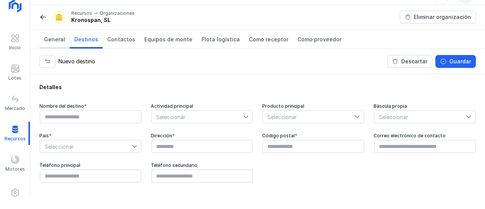
click at [54, 44] on link "General" at bounding box center [54, 39] width 30 height 19
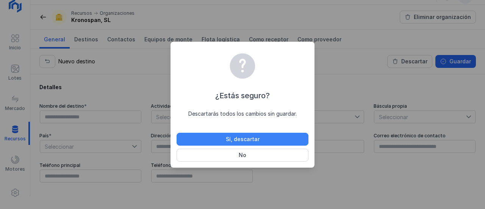
click at [217, 137] on button "Sí, descartar" at bounding box center [243, 139] width 132 height 13
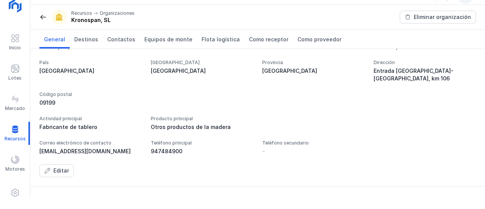
scroll to position [40, 0]
click at [64, 166] on div "Editar" at bounding box center [61, 170] width 16 height 8
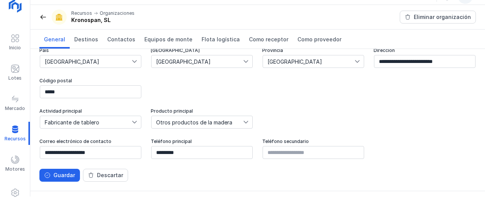
scroll to position [86, 0]
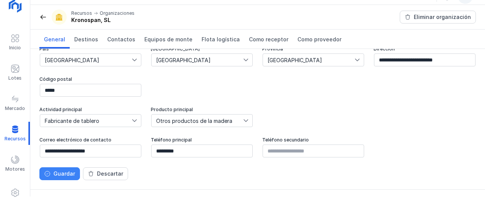
click at [67, 170] on div "Guardar" at bounding box center [64, 174] width 22 height 8
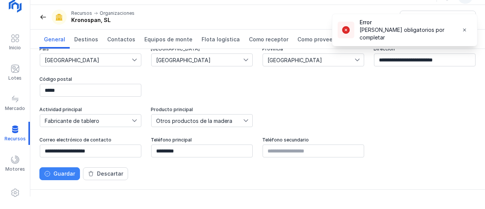
click at [72, 174] on div "Guardar" at bounding box center [64, 174] width 22 height 8
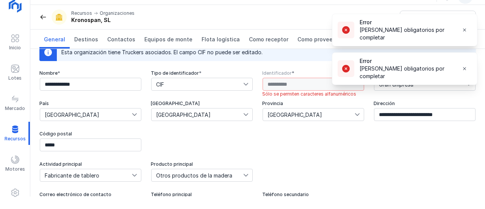
scroll to position [31, 0]
click at [290, 85] on div "*********" at bounding box center [313, 85] width 102 height 14
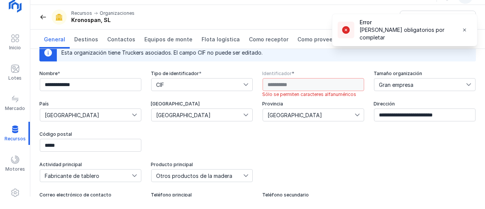
click at [290, 85] on div "*********" at bounding box center [313, 85] width 102 height 14
click at [310, 85] on div "*********" at bounding box center [313, 85] width 102 height 14
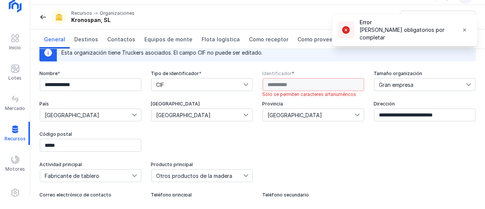
click at [297, 79] on div "*********" at bounding box center [313, 85] width 102 height 14
drag, startPoint x: 297, startPoint y: 79, endPoint x: 299, endPoint y: 89, distance: 10.2
click at [299, 89] on div "*********" at bounding box center [313, 85] width 102 height 14
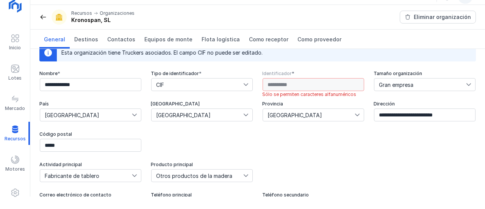
click at [299, 89] on div "*********" at bounding box center [313, 85] width 102 height 14
click at [297, 89] on div "*********" at bounding box center [313, 85] width 102 height 14
click at [300, 81] on div "*********" at bounding box center [313, 85] width 102 height 14
drag, startPoint x: 300, startPoint y: 81, endPoint x: 294, endPoint y: 80, distance: 6.2
click at [294, 80] on div "*********" at bounding box center [313, 85] width 102 height 14
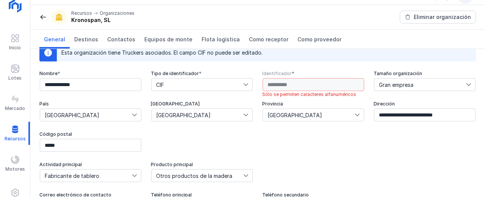
click at [202, 84] on span "CIF" at bounding box center [198, 84] width 92 height 12
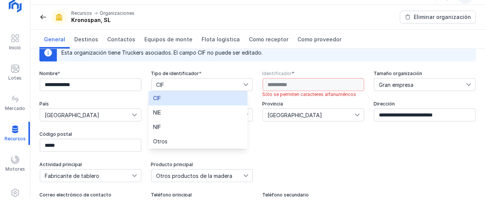
click at [198, 98] on li "CIF" at bounding box center [198, 98] width 99 height 14
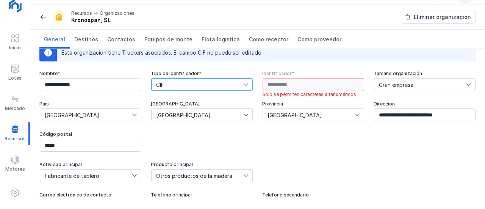
click at [277, 84] on div "*********" at bounding box center [313, 85] width 102 height 14
click at [330, 83] on div "*********" at bounding box center [313, 85] width 102 height 14
click at [329, 82] on div "*********" at bounding box center [313, 85] width 102 height 14
click at [328, 82] on div "*********" at bounding box center [313, 85] width 102 height 14
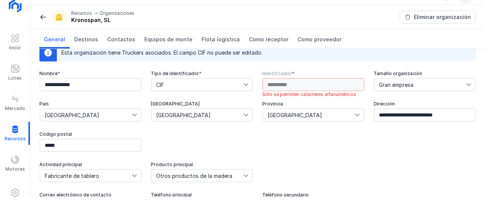
click at [328, 82] on div "*********" at bounding box center [313, 85] width 102 height 14
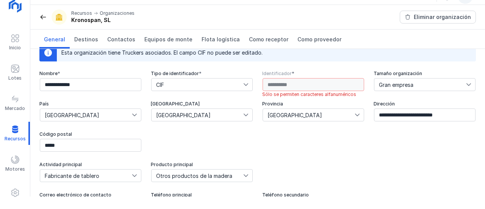
click at [328, 82] on div "*********" at bounding box center [313, 85] width 102 height 14
click at [336, 88] on div "*********" at bounding box center [313, 85] width 102 height 14
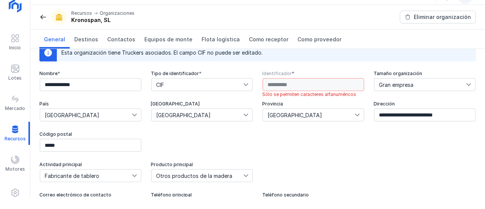
click at [336, 88] on div "*********" at bounding box center [313, 85] width 102 height 14
click at [319, 84] on div "*********" at bounding box center [313, 85] width 102 height 14
click at [326, 90] on div "*********" at bounding box center [313, 85] width 102 height 14
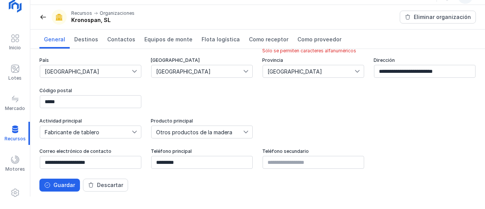
scroll to position [109, 0]
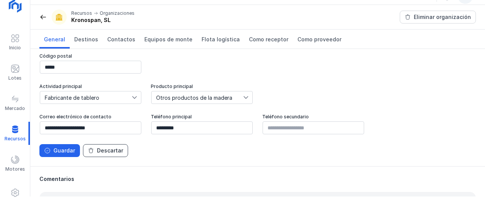
click at [97, 146] on button "Descartar" at bounding box center [105, 150] width 45 height 13
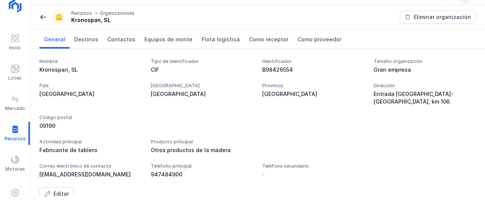
scroll to position [0, 0]
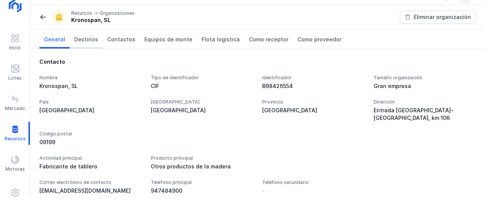
click at [90, 38] on span "Destinos" at bounding box center [86, 40] width 24 height 8
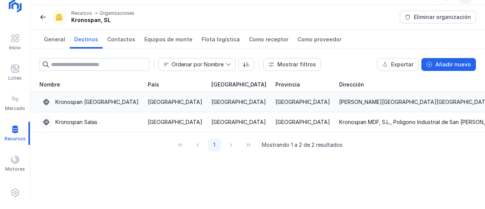
click at [88, 102] on div "Kronospan [GEOGRAPHIC_DATA]" at bounding box center [96, 102] width 83 height 8
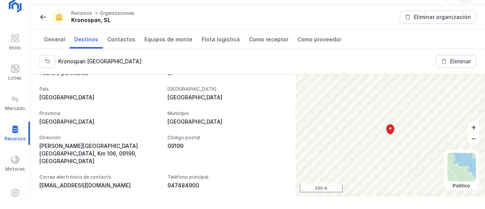
scroll to position [164, 0]
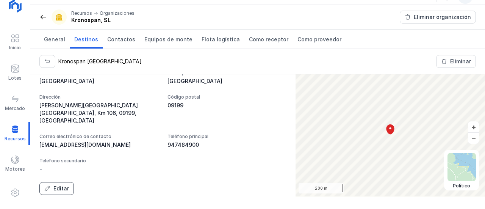
click at [66, 185] on div "Editar" at bounding box center [61, 189] width 16 height 8
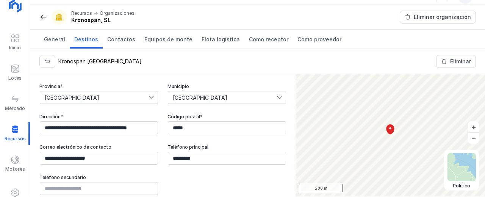
scroll to position [199, 0]
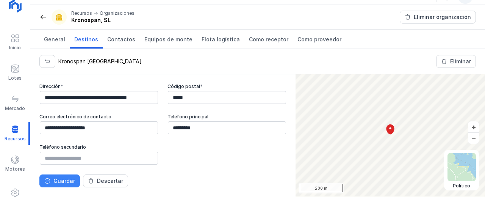
click at [69, 182] on div "Guardar" at bounding box center [64, 181] width 22 height 8
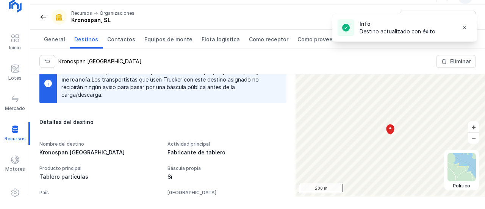
scroll to position [0, 0]
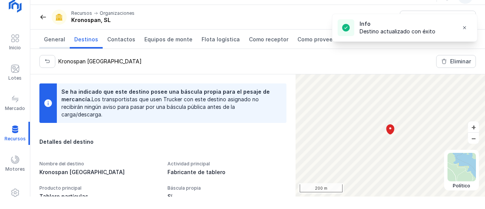
click at [57, 38] on span "General" at bounding box center [54, 40] width 21 height 8
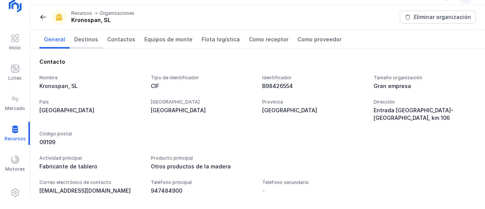
click at [93, 39] on span "Destinos" at bounding box center [86, 40] width 24 height 8
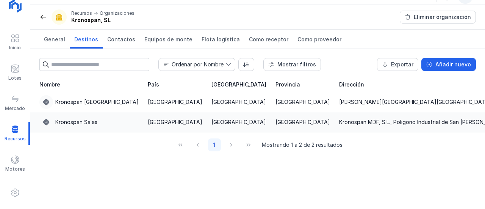
click at [93, 117] on div "Kronospan Salas" at bounding box center [88, 122] width 99 height 14
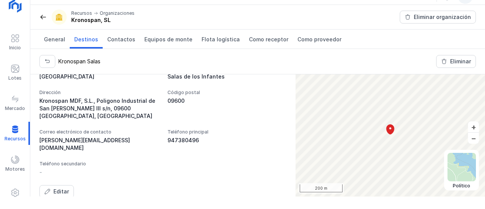
scroll to position [171, 0]
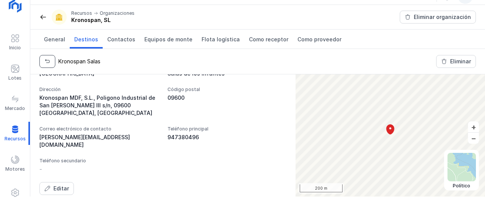
click at [45, 59] on span "button" at bounding box center [47, 61] width 6 height 6
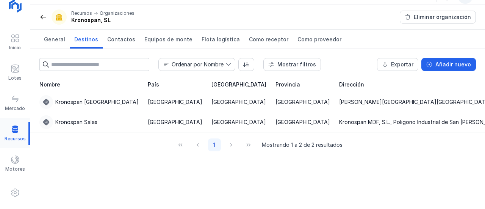
click at [16, 128] on div at bounding box center [15, 133] width 30 height 23
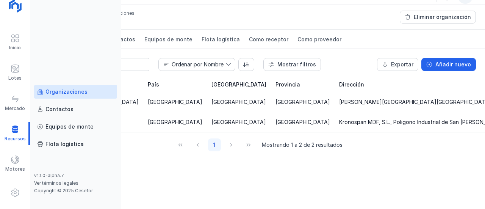
click at [67, 89] on div "Organizaciones" at bounding box center [66, 92] width 42 height 8
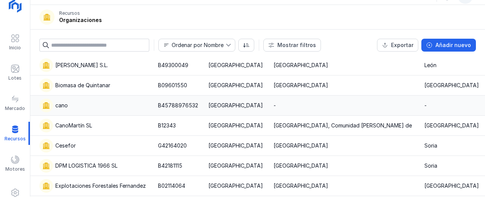
scroll to position [38, 0]
click at [76, 148] on div "Cesefor" at bounding box center [94, 145] width 110 height 14
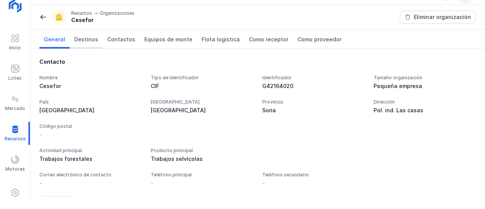
click at [88, 43] on link "Destinos" at bounding box center [86, 39] width 33 height 19
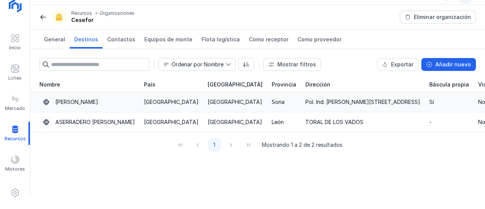
click at [76, 100] on div "[PERSON_NAME]" at bounding box center [76, 102] width 43 height 8
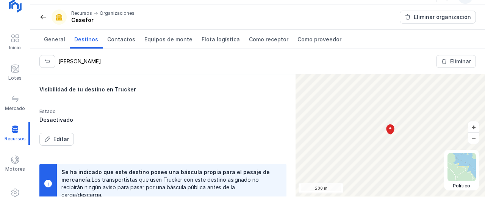
scroll to position [53, 0]
click at [57, 141] on div "Editar" at bounding box center [61, 139] width 16 height 8
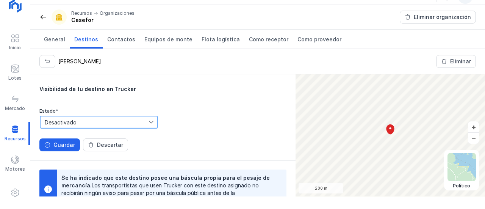
click at [77, 124] on span "Desactivado" at bounding box center [94, 122] width 108 height 12
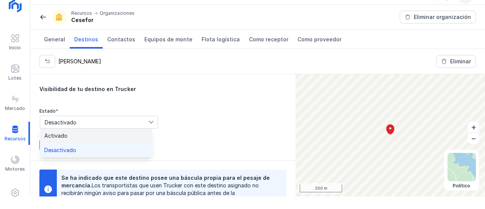
click at [72, 131] on li "Activado" at bounding box center [96, 135] width 113 height 14
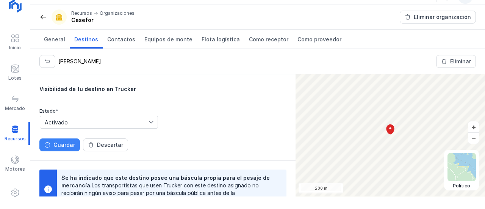
click at [61, 145] on div "Guardar" at bounding box center [64, 145] width 22 height 8
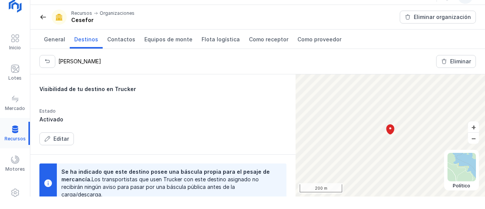
click at [21, 130] on div at bounding box center [15, 133] width 30 height 23
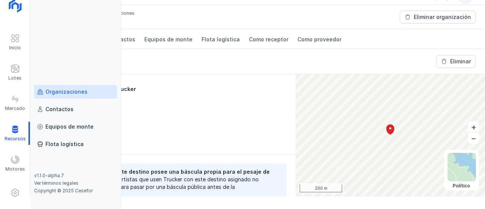
click at [89, 93] on div "Organizaciones" at bounding box center [75, 92] width 77 height 8
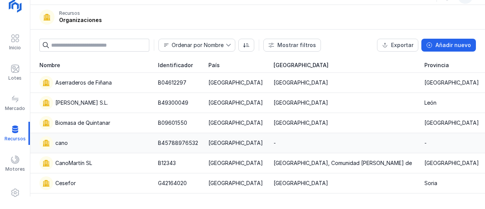
scroll to position [102, 0]
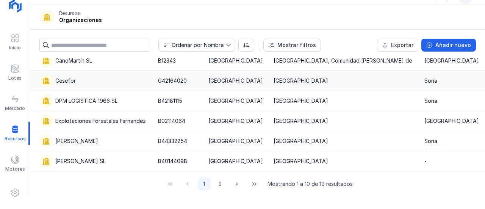
click at [82, 81] on div "Cesefor" at bounding box center [94, 81] width 110 height 14
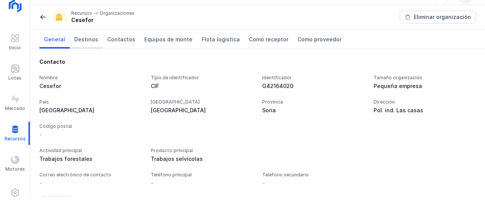
click at [90, 38] on span "Destinos" at bounding box center [86, 40] width 24 height 8
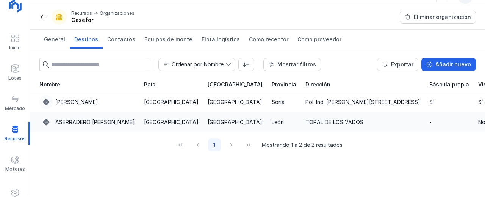
click at [100, 124] on div "ASERRADERO [PERSON_NAME]" at bounding box center [95, 122] width 80 height 8
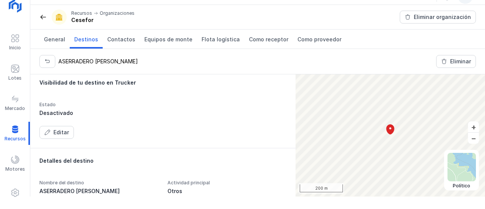
scroll to position [59, 0]
click at [61, 128] on div "Editar" at bounding box center [61, 132] width 16 height 8
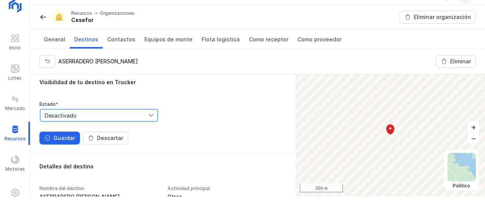
click at [65, 115] on span "Desactivado" at bounding box center [94, 115] width 108 height 12
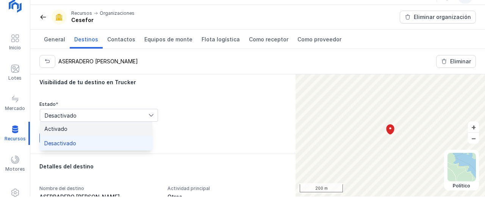
click at [67, 127] on li "Activado" at bounding box center [96, 129] width 113 height 14
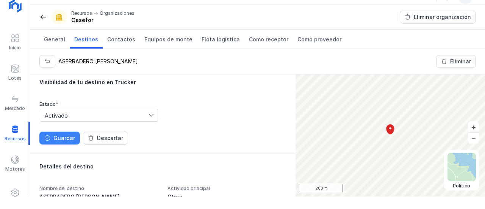
click at [64, 138] on div "Guardar" at bounding box center [64, 138] width 22 height 8
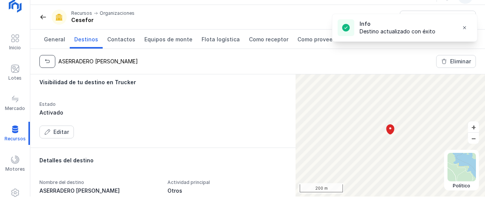
click at [48, 59] on span "button" at bounding box center [47, 61] width 6 height 6
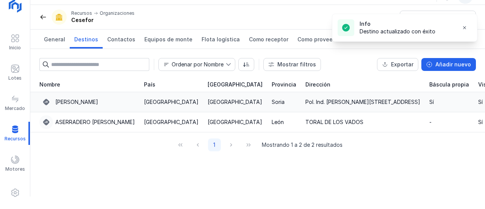
click at [64, 104] on div "[PERSON_NAME]" at bounding box center [76, 102] width 43 height 8
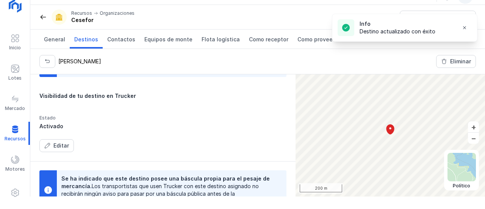
scroll to position [46, 0]
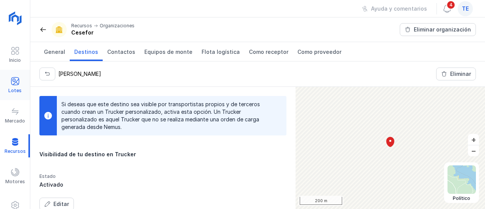
click at [17, 81] on span at bounding box center [15, 81] width 9 height 9
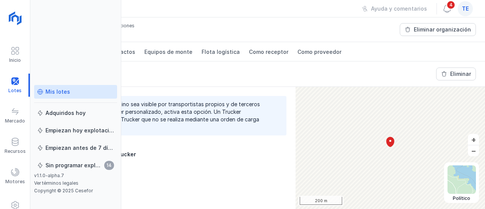
click at [54, 91] on div "Mis lotes" at bounding box center [57, 92] width 25 height 8
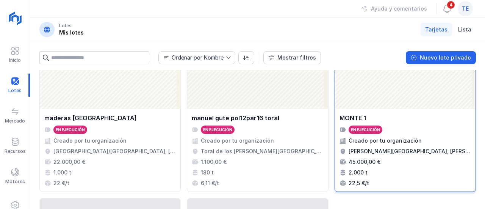
scroll to position [773, 0]
click at [407, 129] on div "En ejecución" at bounding box center [404, 129] width 131 height 8
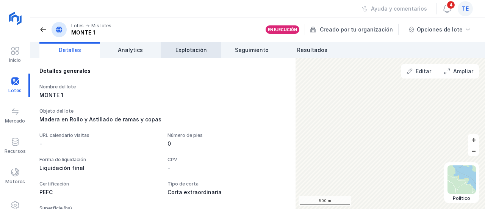
click at [185, 55] on link "Explotación" at bounding box center [191, 50] width 61 height 16
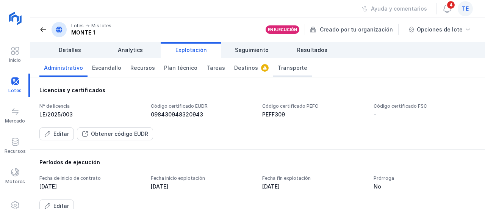
click at [287, 68] on span "Transporte" at bounding box center [293, 68] width 30 height 8
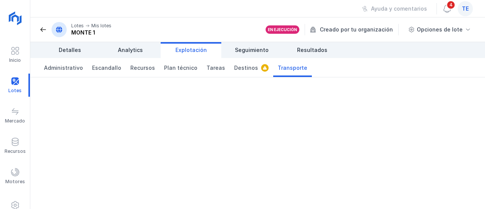
scroll to position [13, 0]
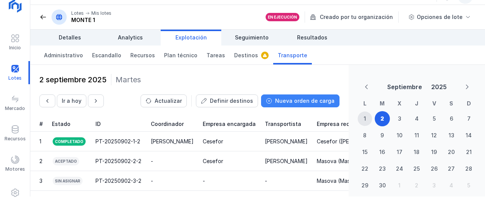
click at [278, 99] on div "Nueva orden de carga" at bounding box center [304, 101] width 59 height 8
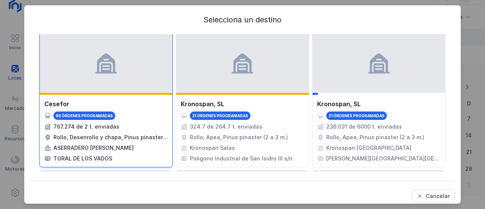
scroll to position [60, 0]
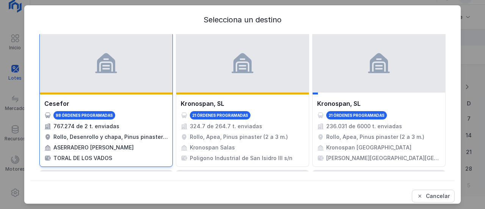
click at [168, 106] on div "Cesefor" at bounding box center [106, 103] width 124 height 9
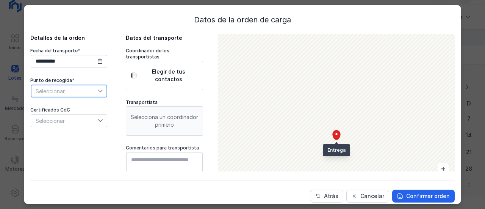
click at [83, 91] on span "Seleccionar" at bounding box center [64, 91] width 67 height 12
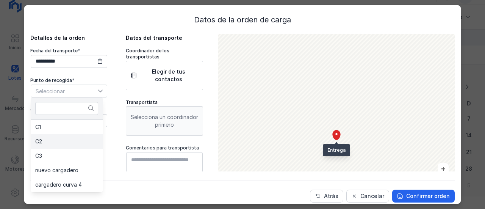
click at [71, 145] on li "C2" at bounding box center [67, 141] width 72 height 14
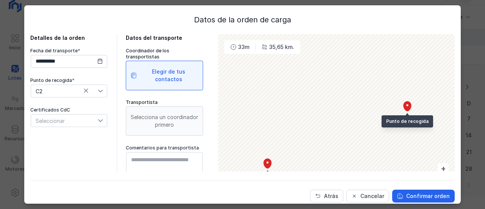
click at [162, 86] on div "Elegir de tus contactos" at bounding box center [164, 76] width 77 height 30
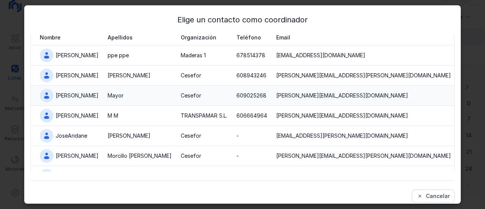
scroll to position [88, 0]
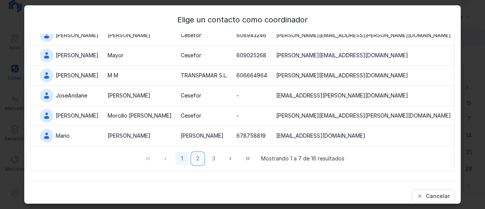
click at [193, 156] on button "2" at bounding box center [197, 158] width 13 height 13
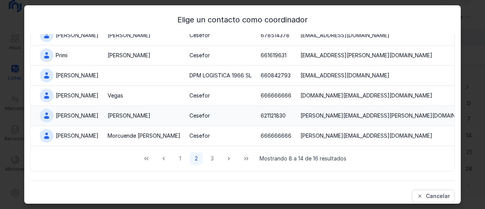
click at [130, 112] on div "[PERSON_NAME]" at bounding box center [144, 116] width 73 height 8
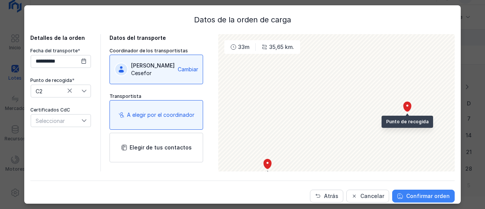
click at [409, 198] on div "Confirmar orden" at bounding box center [428, 196] width 44 height 8
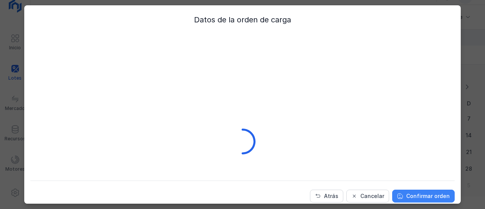
click at [409, 198] on div "Confirmar orden" at bounding box center [428, 196] width 44 height 8
click at [409, 198] on div "**********" at bounding box center [242, 104] width 485 height 209
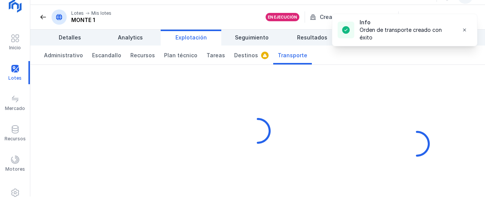
click at [409, 198] on div "**********" at bounding box center [242, 104] width 485 height 209
click at [409, 198] on div "Inicio Lotes [PERSON_NAME] Recursos Motores Mis lotes Adquiridos hoy Empiezan h…" at bounding box center [242, 104] width 485 height 209
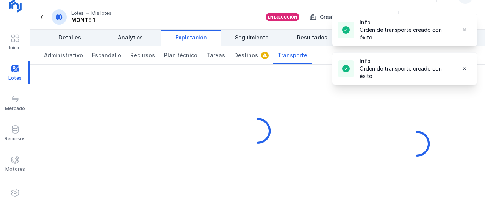
click at [409, 198] on div "Inicio Lotes [PERSON_NAME] Recursos Motores Mis lotes Adquiridos hoy Empiezan h…" at bounding box center [242, 104] width 485 height 209
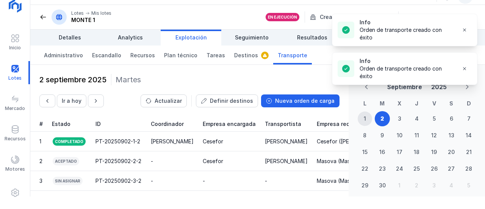
click at [409, 198] on div "Inicio Lotes [PERSON_NAME] Recursos Motores Mis lotes Adquiridos hoy Empiezan h…" at bounding box center [242, 104] width 485 height 209
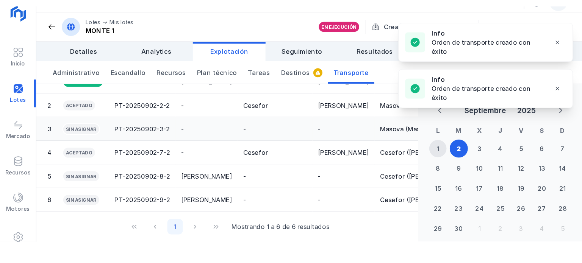
scroll to position [0, 0]
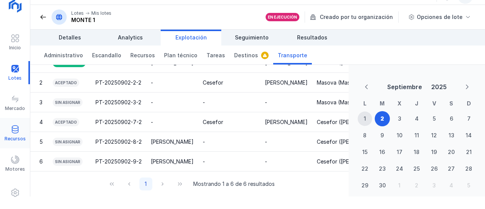
click at [14, 138] on div "Recursos" at bounding box center [15, 139] width 21 height 6
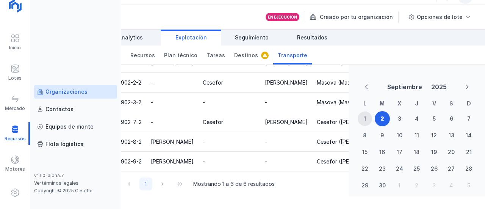
click at [90, 89] on div "Organizaciones" at bounding box center [75, 92] width 77 height 8
